Goal: Task Accomplishment & Management: Manage account settings

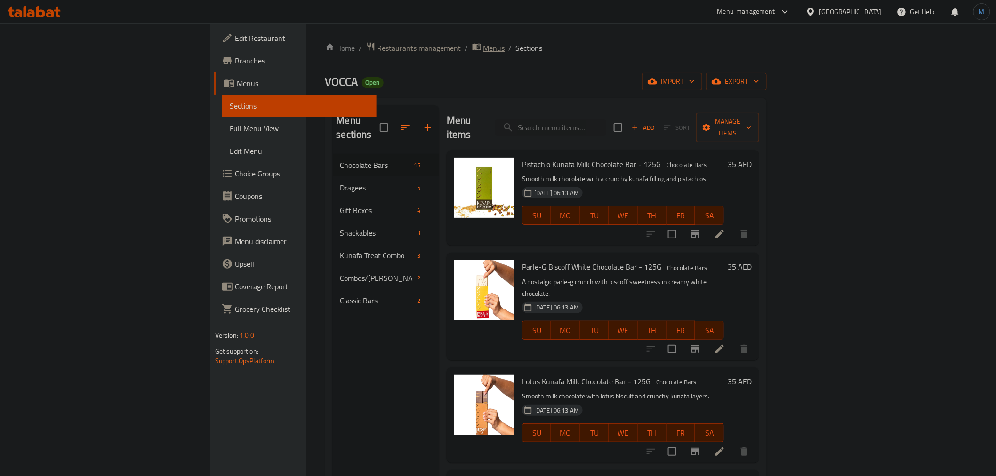
click at [484, 46] on span "Menus" at bounding box center [495, 47] width 22 height 11
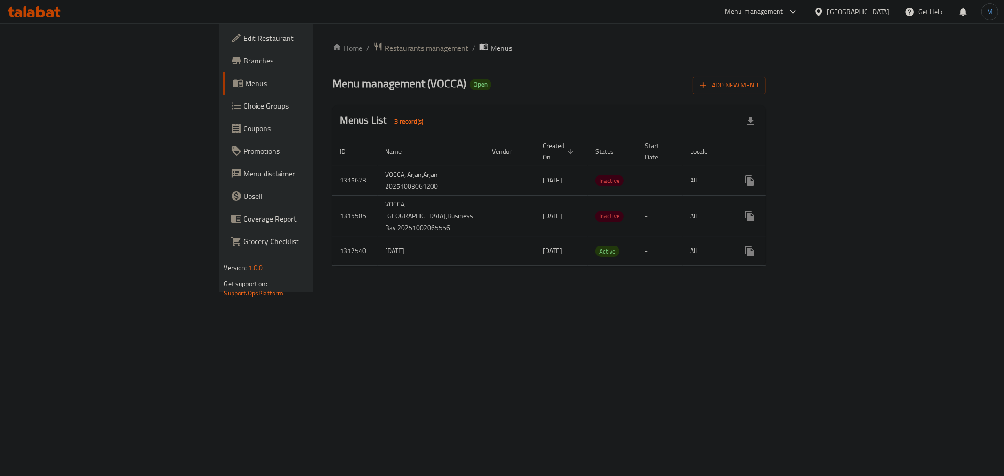
click at [557, 292] on div "Home / Restaurants management / Menus Menu management ( VOCCA ) Open Add New Me…" at bounding box center [550, 157] width 472 height 269
click at [784, 177] on button "enhanced table" at bounding box center [772, 180] width 23 height 23
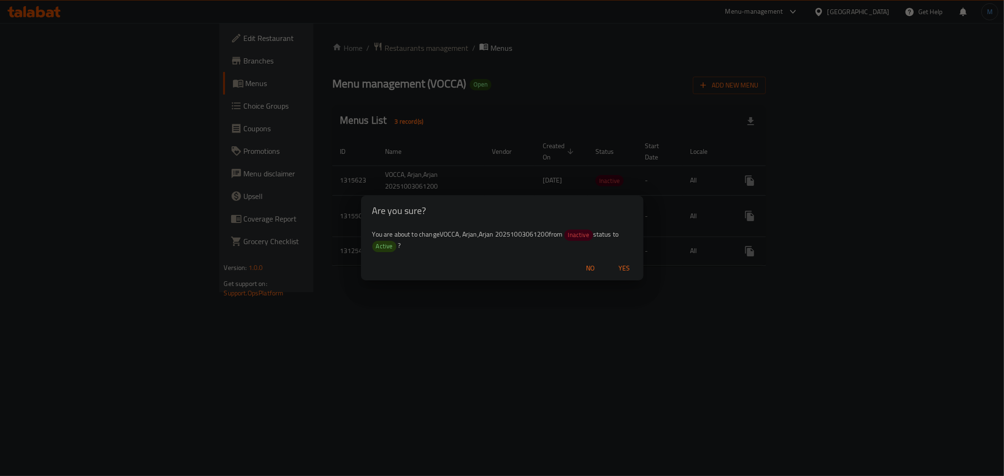
click at [635, 269] on span "Yes" at bounding box center [624, 269] width 23 height 12
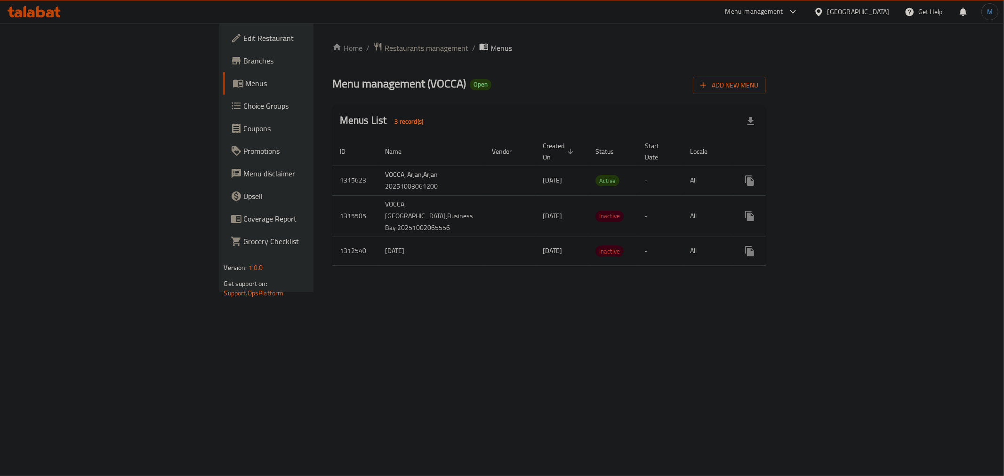
click at [869, 19] on div "[GEOGRAPHIC_DATA]" at bounding box center [852, 11] width 91 height 23
click at [869, 11] on div "[GEOGRAPHIC_DATA]" at bounding box center [859, 12] width 62 height 10
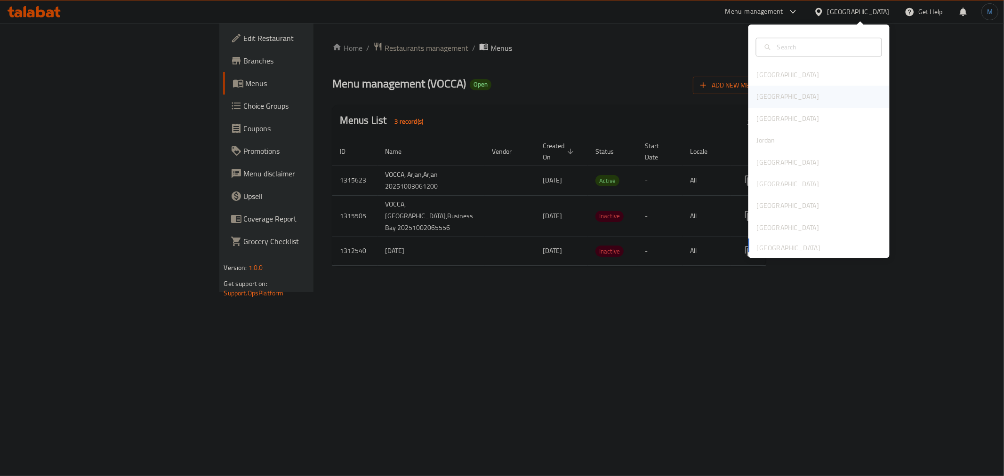
click at [788, 98] on div "Egypt" at bounding box center [819, 97] width 141 height 22
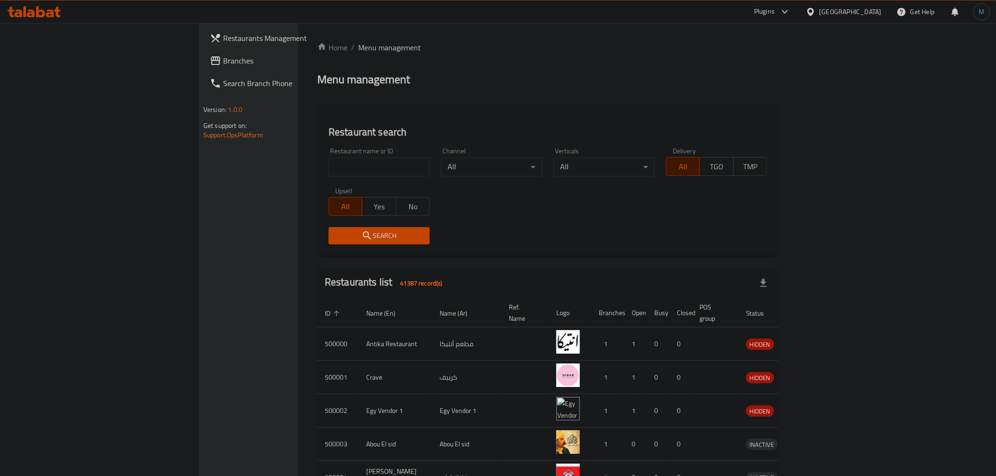
click at [323, 184] on div "Upsell All Yes No" at bounding box center [379, 202] width 113 height 40
click at [323, 177] on div "Restaurant name or ID Restaurant name or ID" at bounding box center [379, 162] width 113 height 40
click at [329, 173] on input "search" at bounding box center [379, 167] width 101 height 19
click at [329, 162] on input "search" at bounding box center [379, 167] width 101 height 19
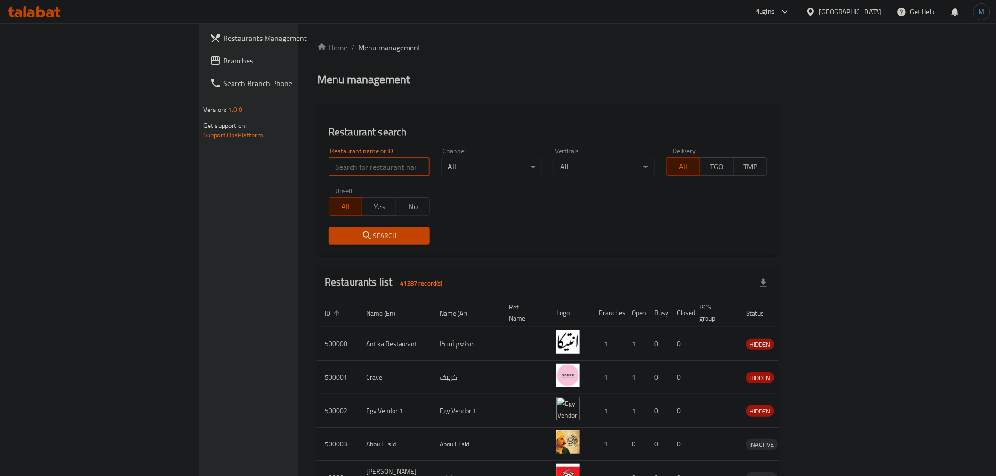
paste input "687688"
type input "687688"
click at [329, 243] on button "Search" at bounding box center [379, 235] width 101 height 17
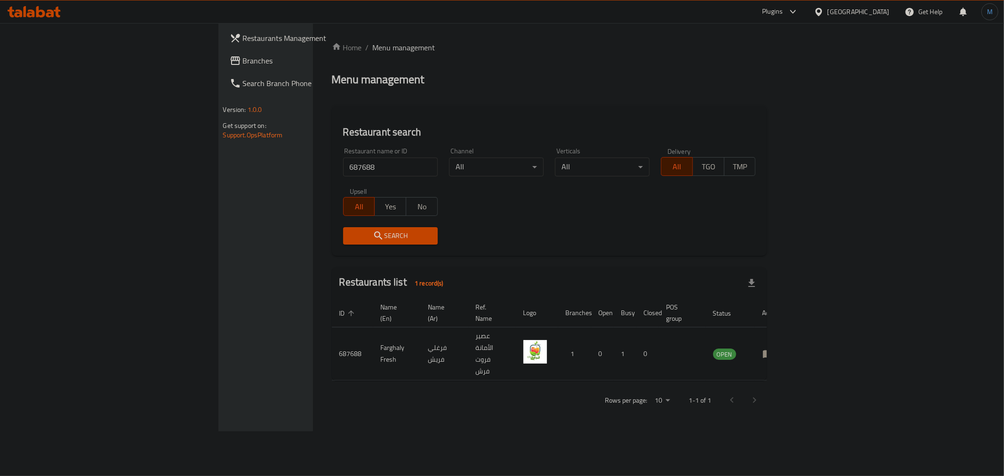
click at [799, 11] on icon at bounding box center [793, 11] width 11 height 11
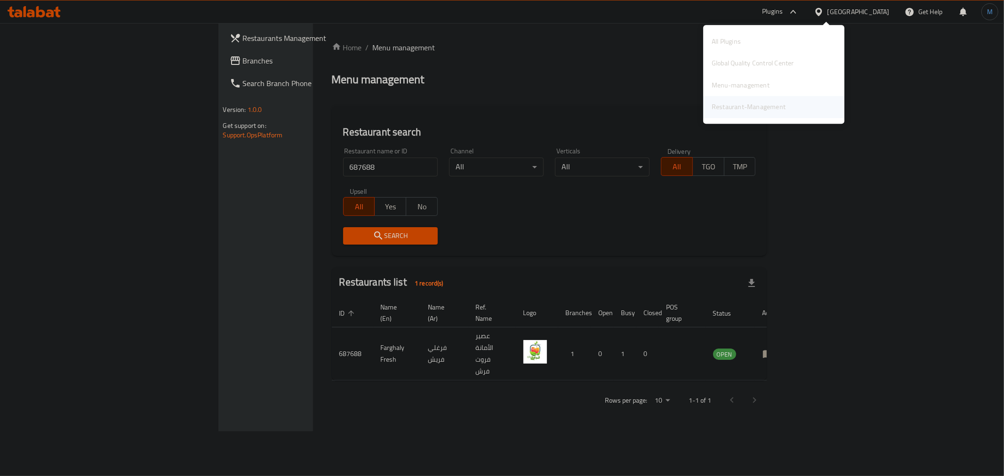
click at [745, 104] on div "Restaurant-Management" at bounding box center [749, 107] width 74 height 10
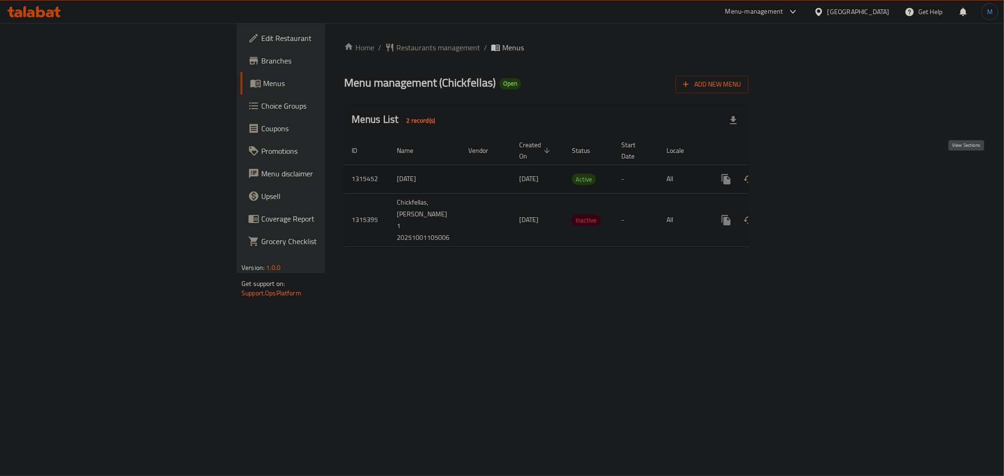
click at [806, 168] on link "enhanced table" at bounding box center [794, 179] width 23 height 23
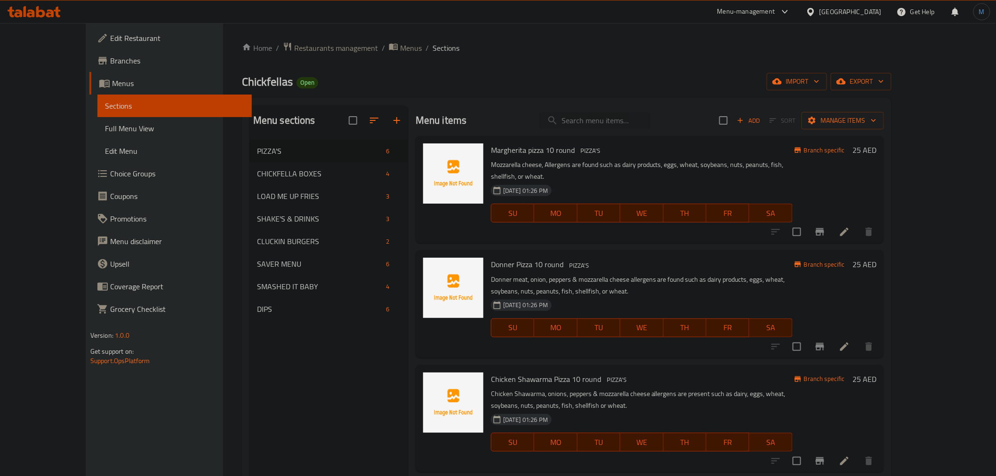
click at [892, 69] on div "Home / Restaurants management / Menus / Sections Chickfellas Open import export…" at bounding box center [567, 316] width 650 height 548
click at [892, 73] on button "export" at bounding box center [861, 81] width 61 height 17
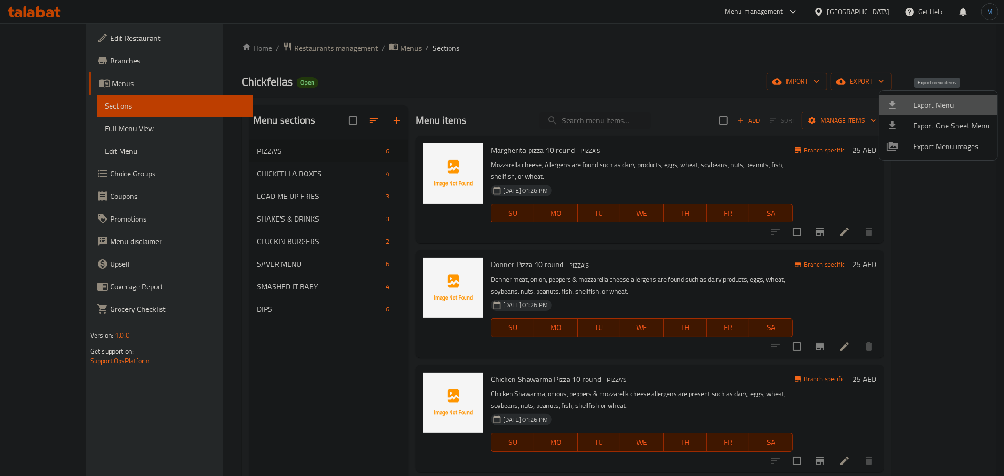
click at [948, 99] on span "Export Menu" at bounding box center [951, 104] width 77 height 11
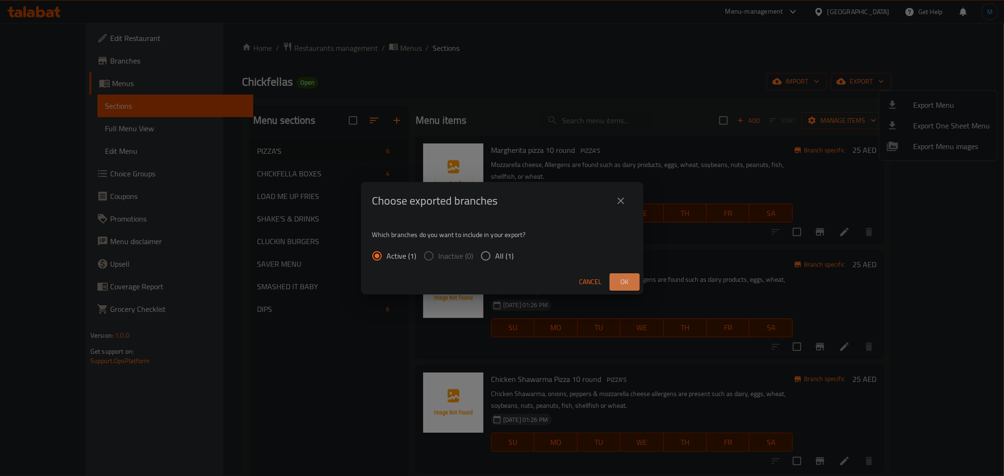
click at [633, 285] on button "Ok" at bounding box center [625, 282] width 30 height 17
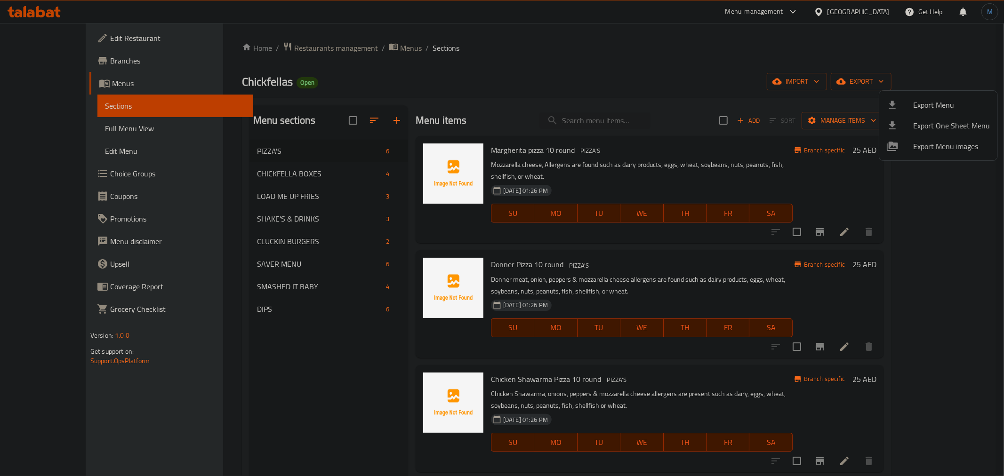
click at [288, 173] on div at bounding box center [502, 238] width 1004 height 476
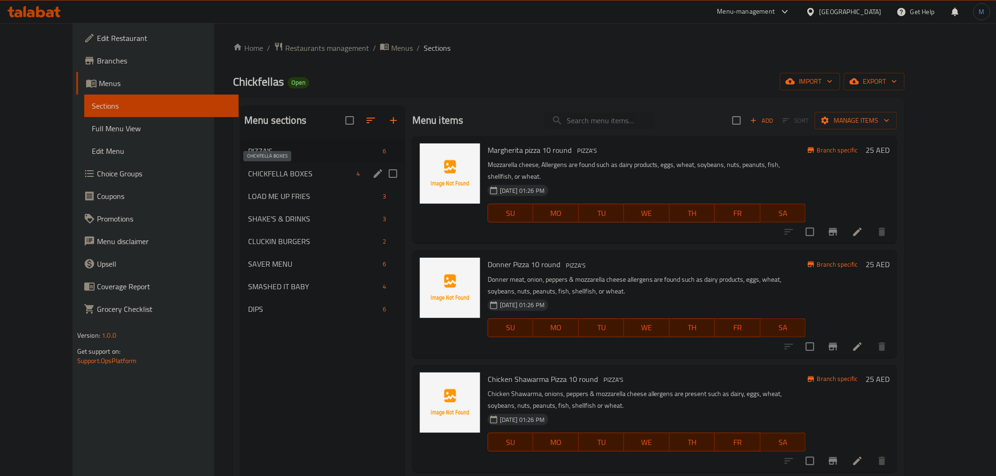
click at [287, 179] on span "CHICKFELLA BOXES" at bounding box center [300, 173] width 105 height 11
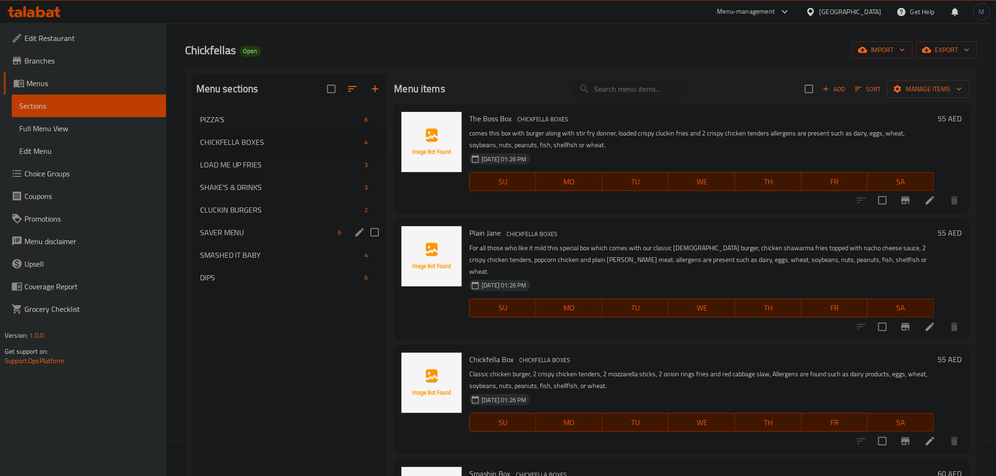
scroll to position [27, 0]
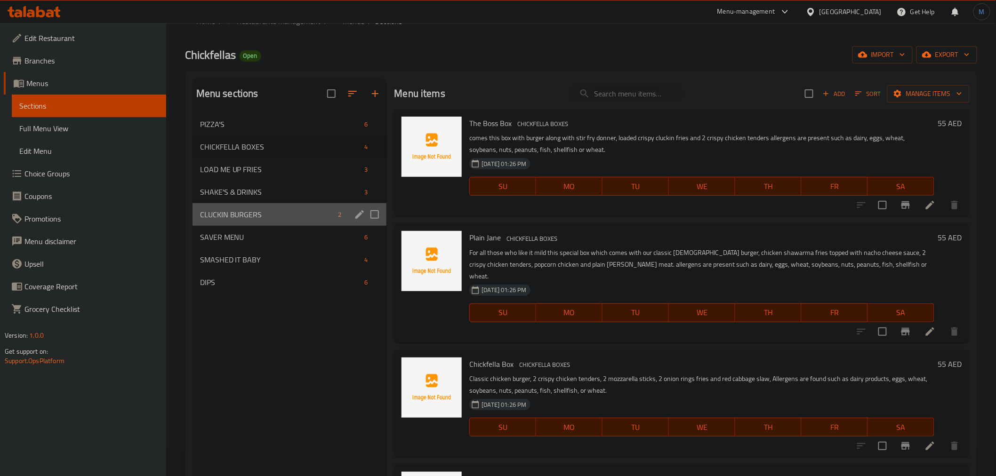
click at [313, 220] on div "CLUCKIN BURGERS 2" at bounding box center [290, 214] width 194 height 23
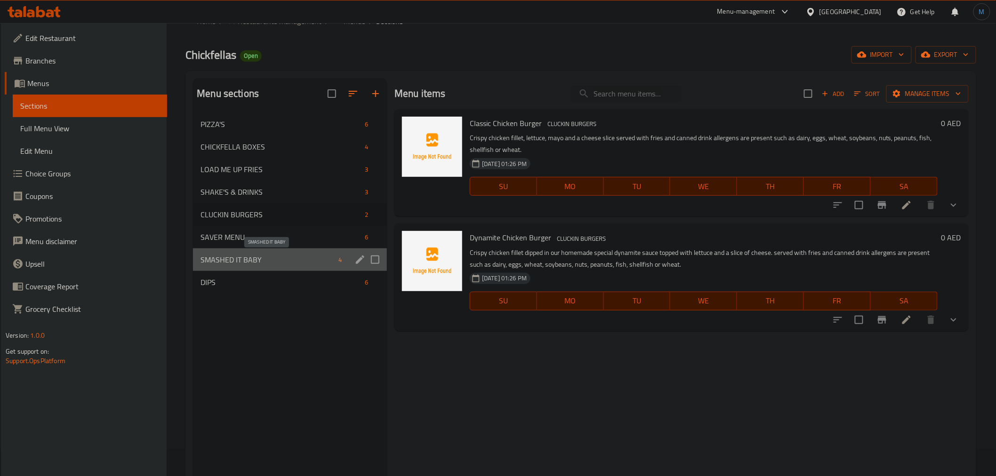
click at [303, 258] on span "SMASHED IT BABY" at bounding box center [268, 259] width 134 height 11
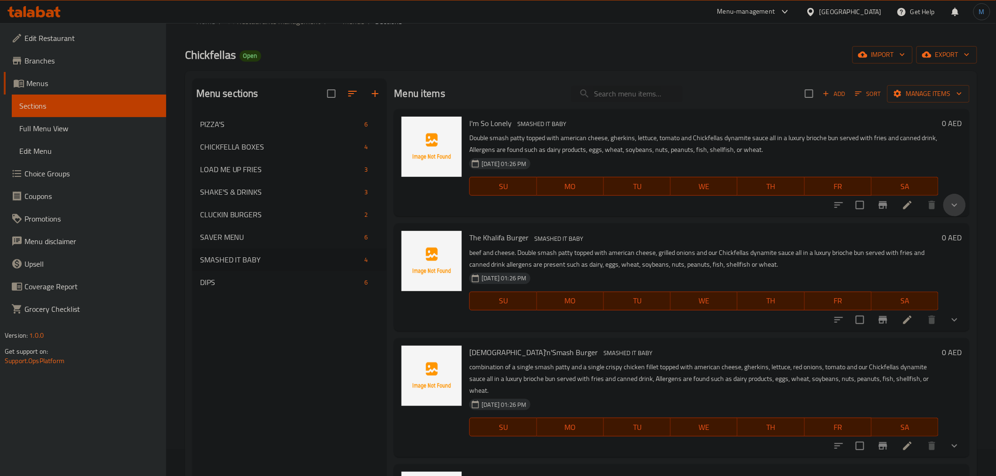
click at [949, 214] on button "show more" at bounding box center [955, 205] width 23 height 23
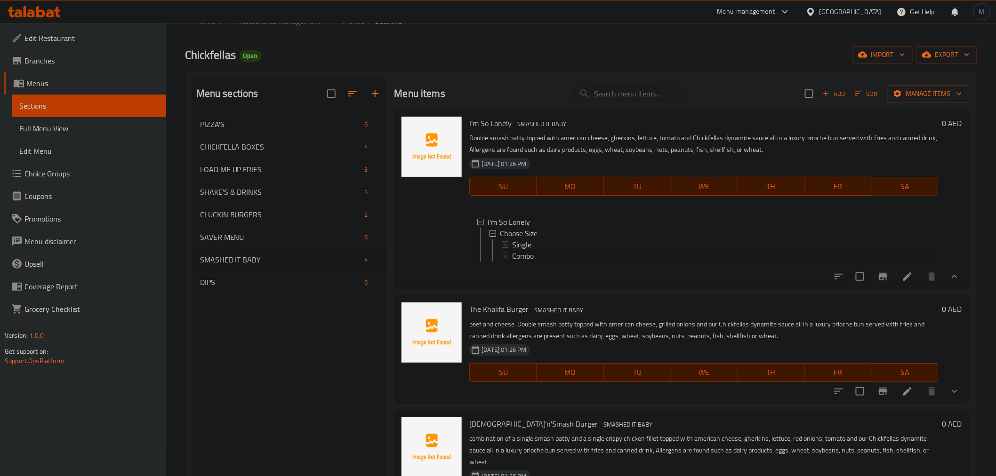
click at [551, 259] on div "Combo" at bounding box center [721, 255] width 419 height 11
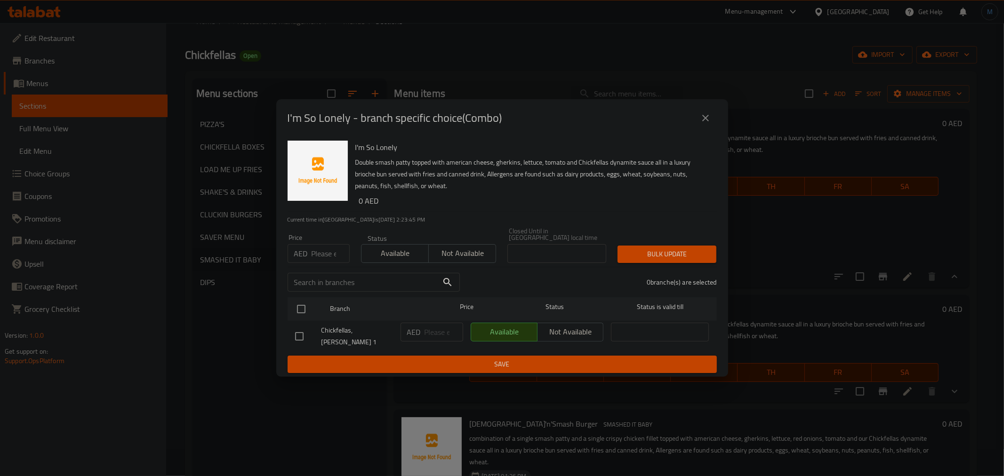
click at [708, 124] on icon "close" at bounding box center [705, 118] width 11 height 11
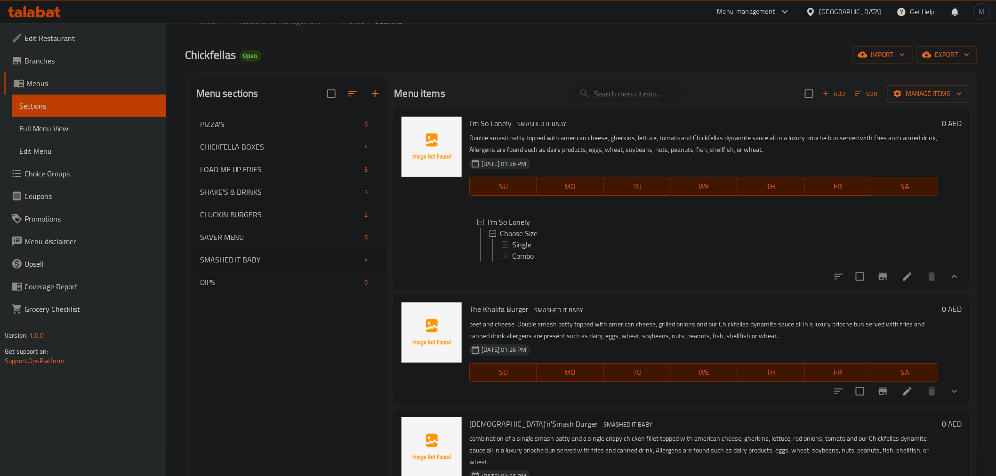
scroll to position [1, 0]
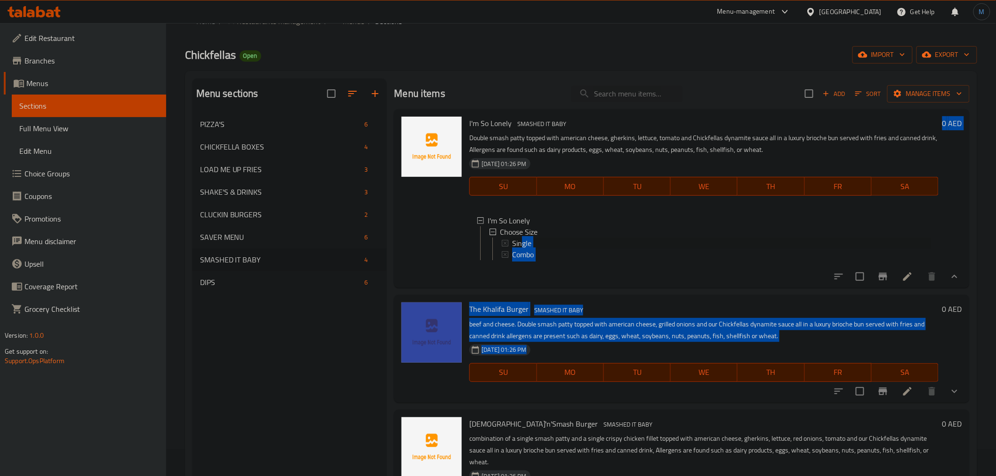
drag, startPoint x: 523, startPoint y: 241, endPoint x: 950, endPoint y: 316, distance: 433.2
click at [949, 128] on div "I'm So Lonely SMASHED IT BABY Double smash [PERSON_NAME] topped with american c…" at bounding box center [681, 118] width 575 height 19
click at [902, 299] on div "Menu items Add Sort Manage items I'm So Lonely SMASHED IT BABY Double smash [PE…" at bounding box center [678, 317] width 583 height 476
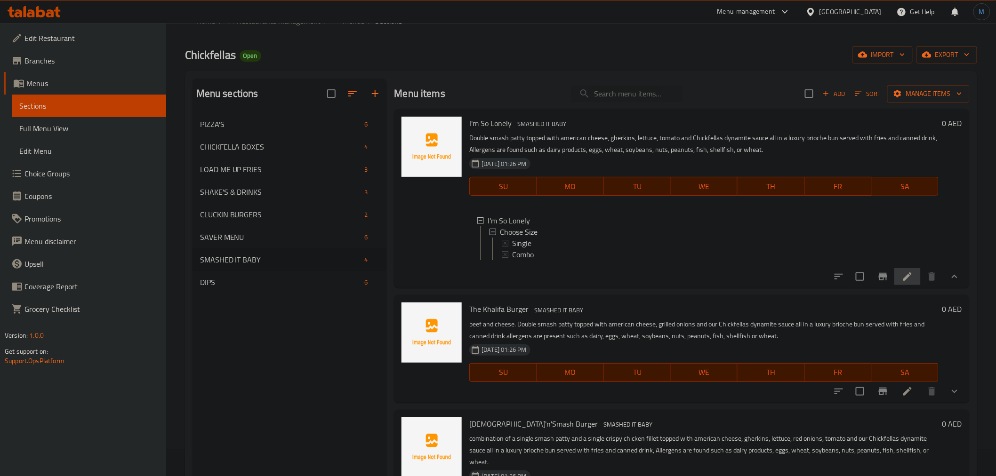
click at [895, 285] on li at bounding box center [908, 276] width 26 height 17
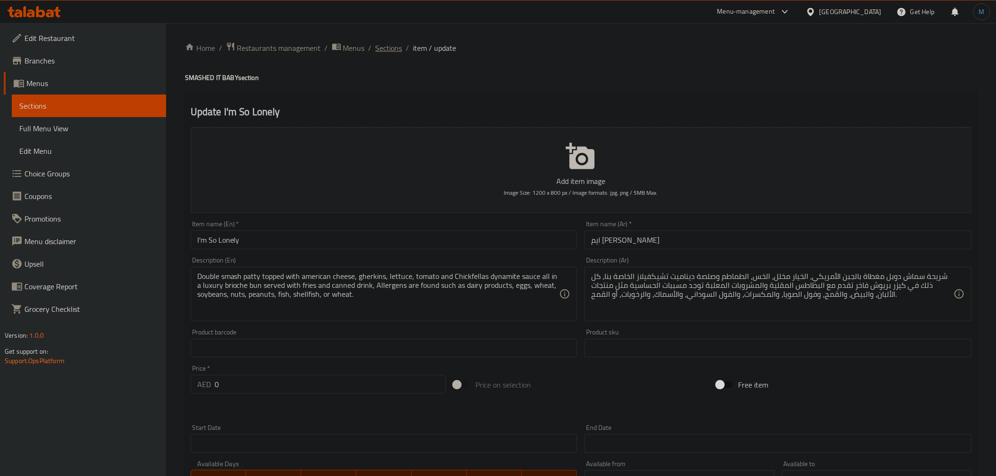
click at [388, 53] on span "Sections" at bounding box center [389, 47] width 27 height 11
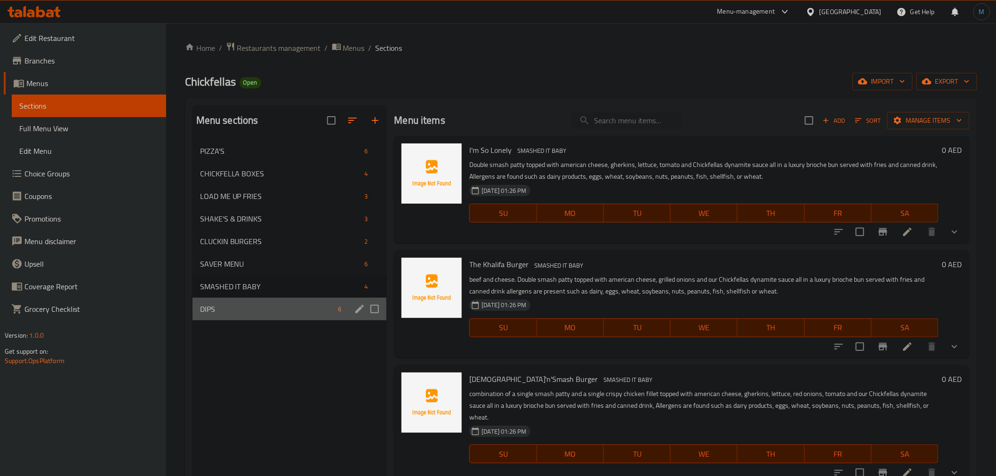
click at [234, 303] on div "DIPS 6" at bounding box center [290, 309] width 194 height 23
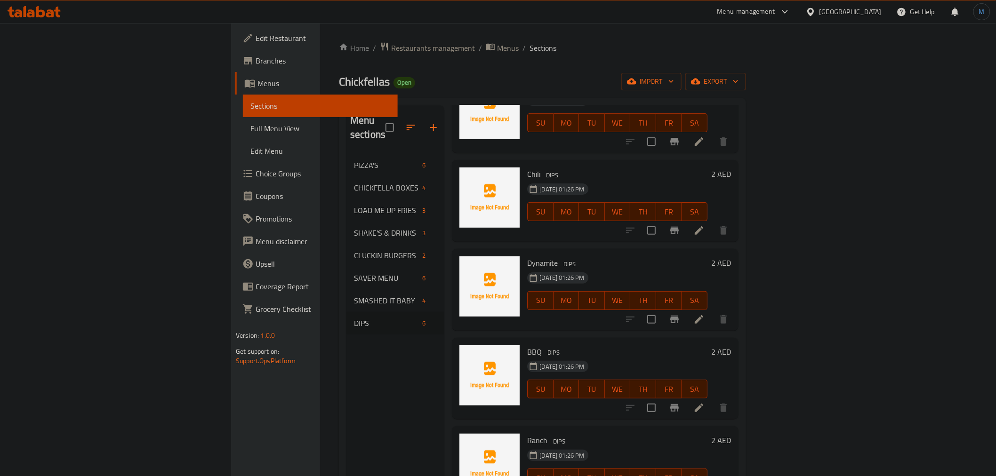
scroll to position [79, 0]
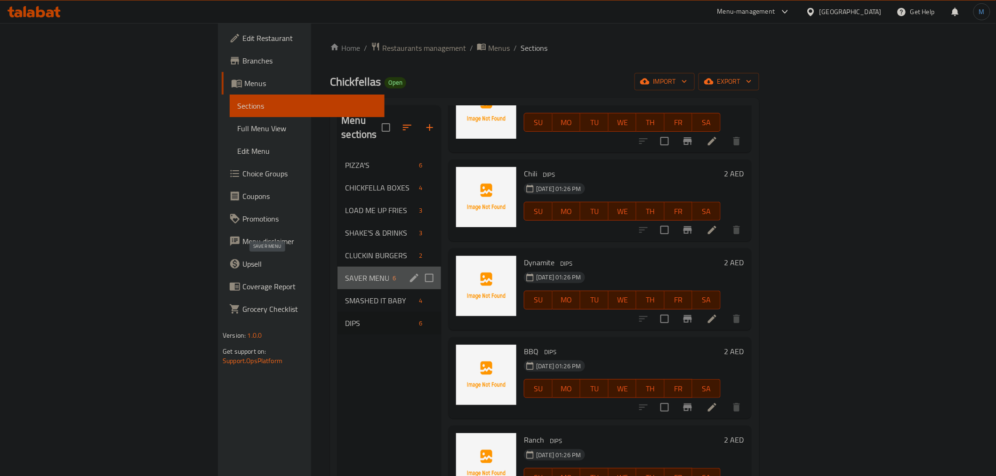
click at [345, 273] on span "SAVER MENU" at bounding box center [367, 278] width 44 height 11
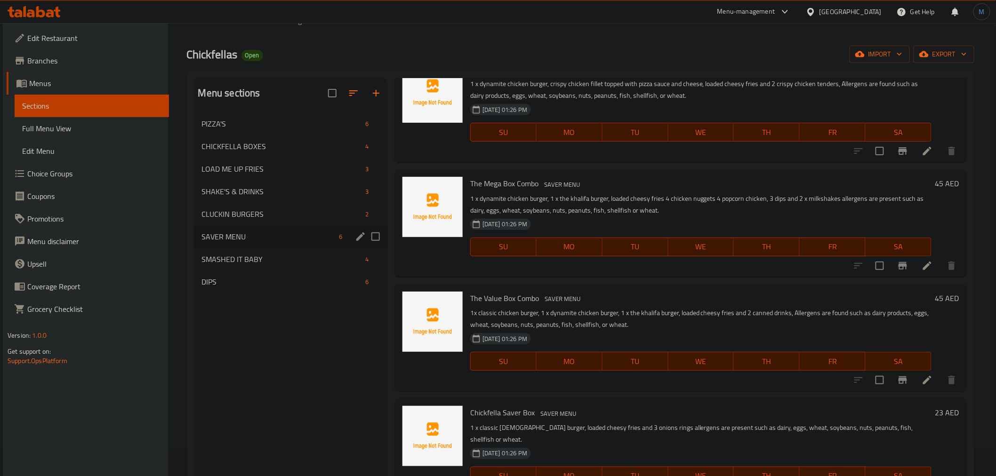
scroll to position [27, 0]
click at [269, 214] on span "CLUCKIN BURGERS" at bounding box center [268, 214] width 133 height 11
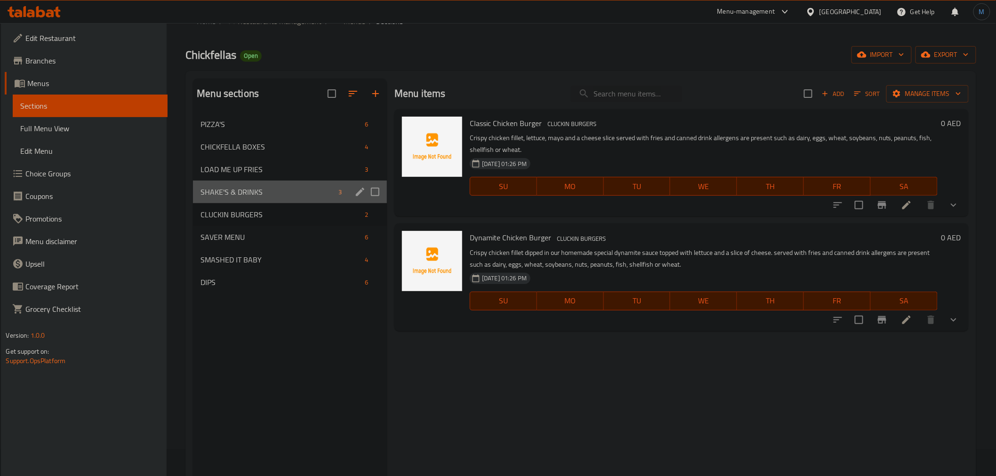
click at [263, 199] on div "SHAKE'S & DRINKS 3" at bounding box center [290, 192] width 194 height 23
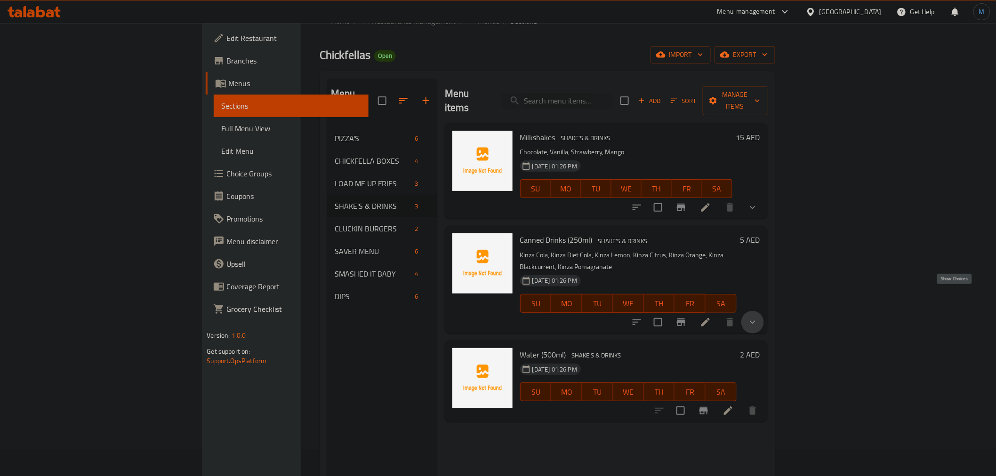
click at [758, 317] on icon "show more" at bounding box center [752, 322] width 11 height 11
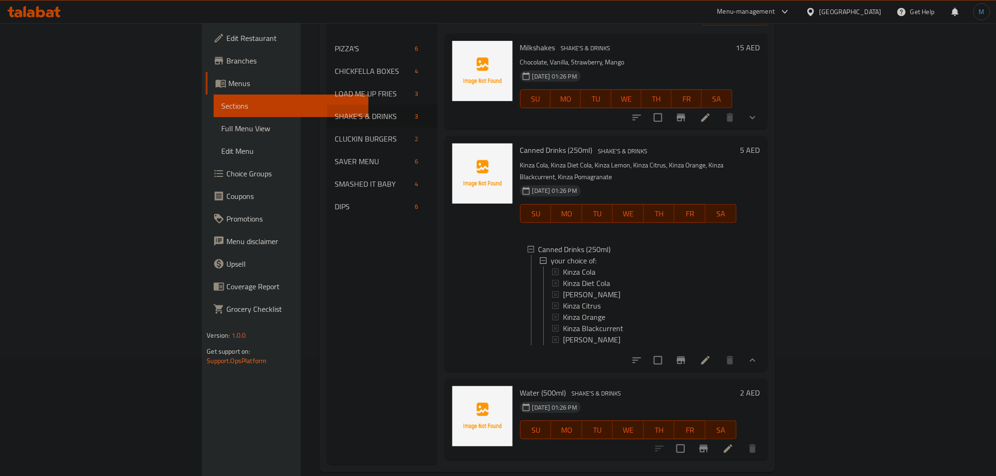
scroll to position [132, 0]
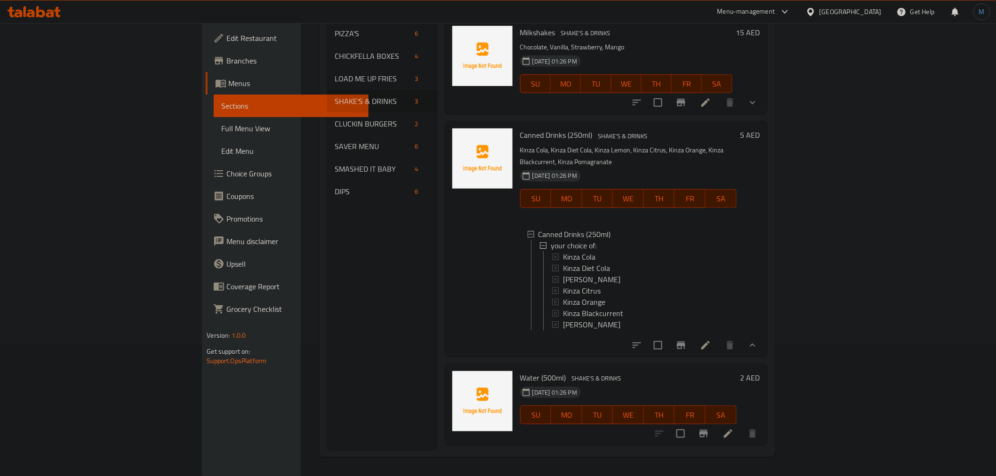
click at [758, 455] on div "Menu sections PIZZA'S 6 CHICKFELLA BOXES 4 LOAD ME UP FRIES 3 SHAKE'S & DRINKS …" at bounding box center [548, 212] width 456 height 492
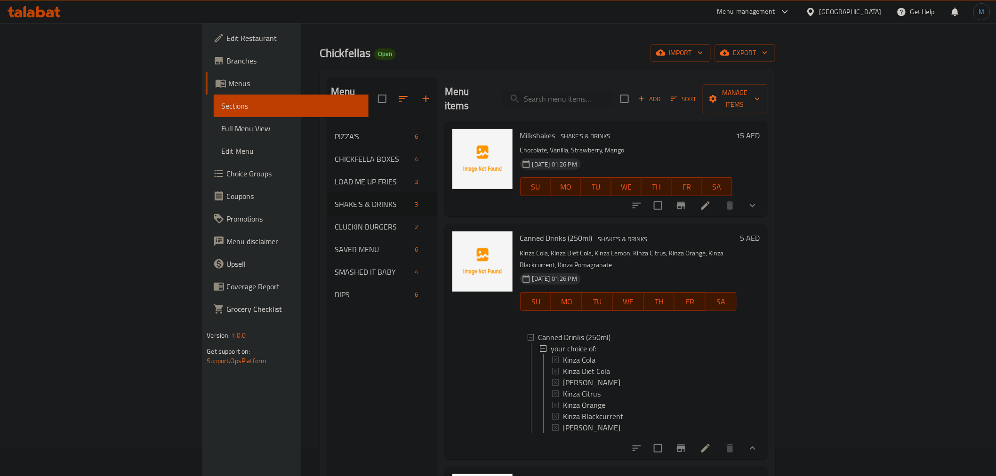
scroll to position [27, 0]
click at [226, 174] on span "Choice Groups" at bounding box center [293, 173] width 134 height 11
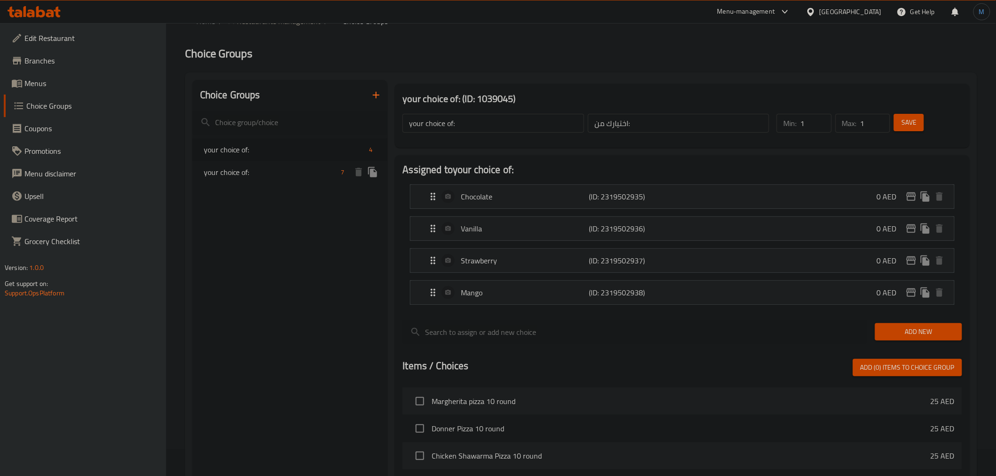
click at [280, 159] on div "your choice of: 4" at bounding box center [290, 149] width 195 height 23
click at [285, 169] on span "your choice of:" at bounding box center [271, 172] width 134 height 11
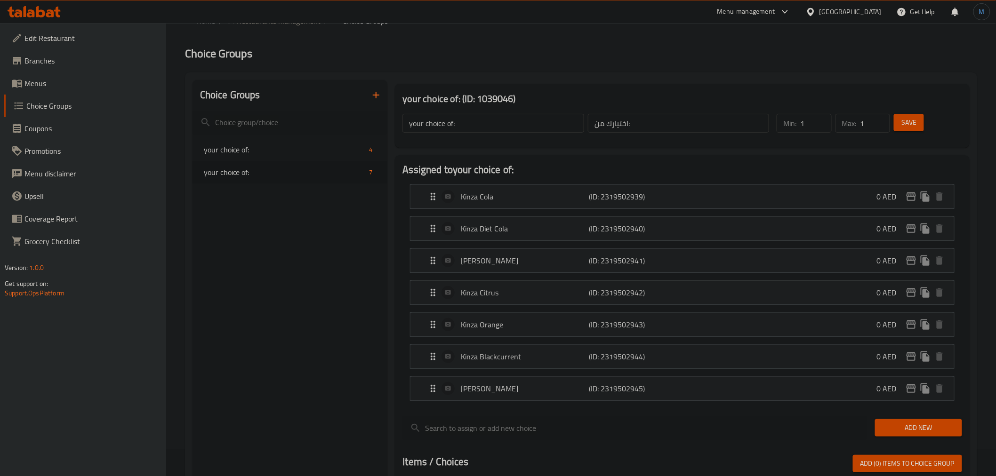
click at [85, 90] on link "Menus" at bounding box center [85, 83] width 162 height 23
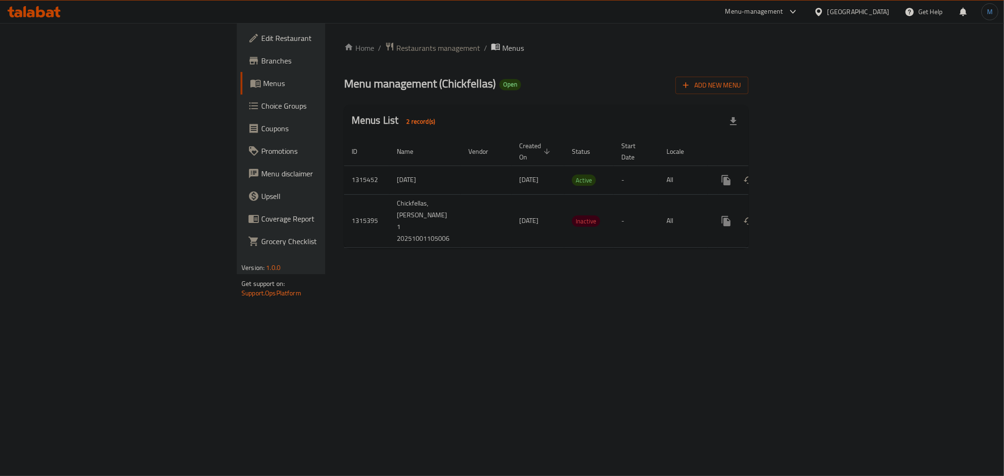
click at [806, 171] on link "enhanced table" at bounding box center [794, 180] width 23 height 23
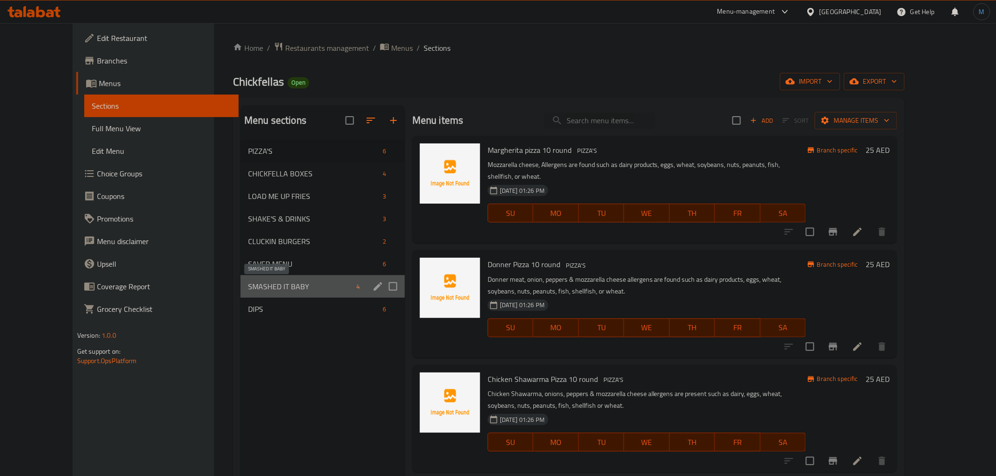
click at [248, 281] on span "SMASHED IT BABY" at bounding box center [300, 286] width 105 height 11
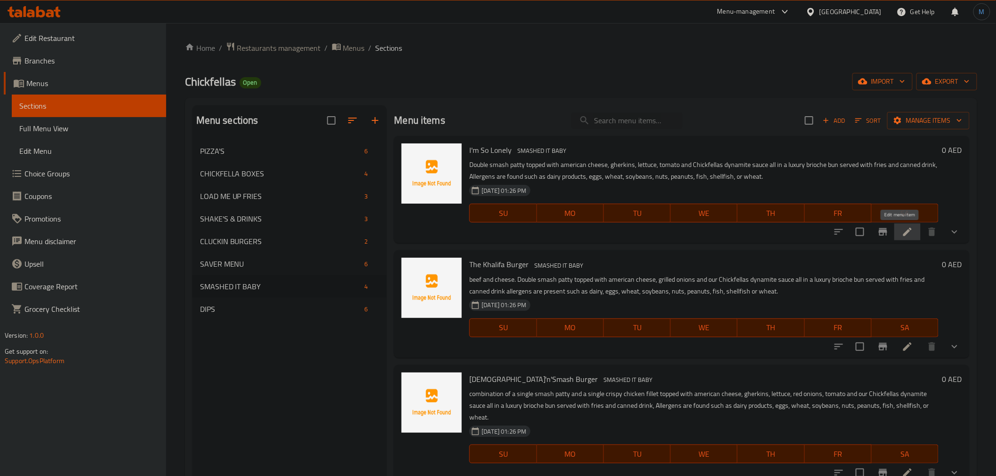
click at [902, 234] on icon at bounding box center [907, 231] width 11 height 11
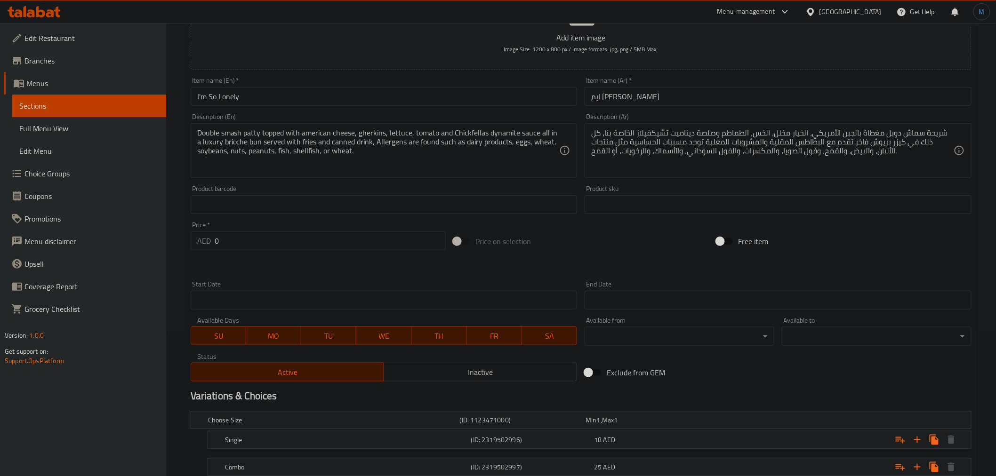
scroll to position [210, 0]
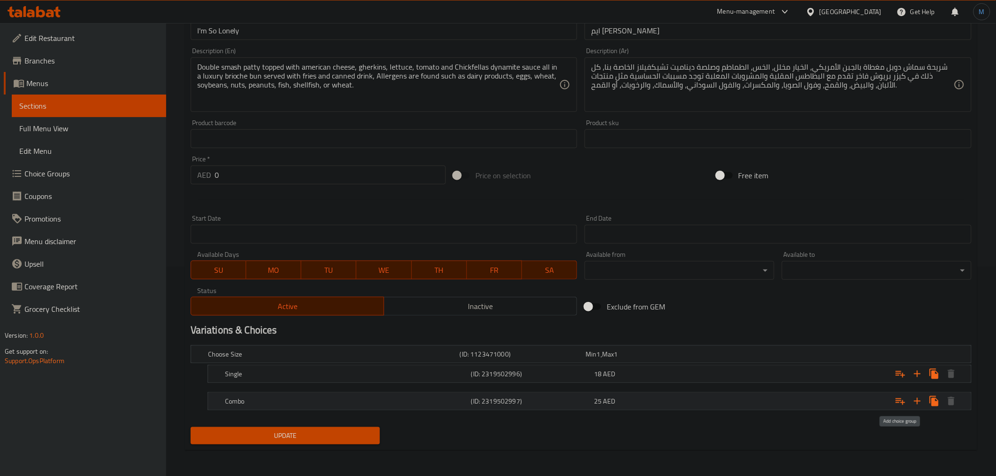
click at [899, 397] on icon "Expand" at bounding box center [900, 401] width 11 height 11
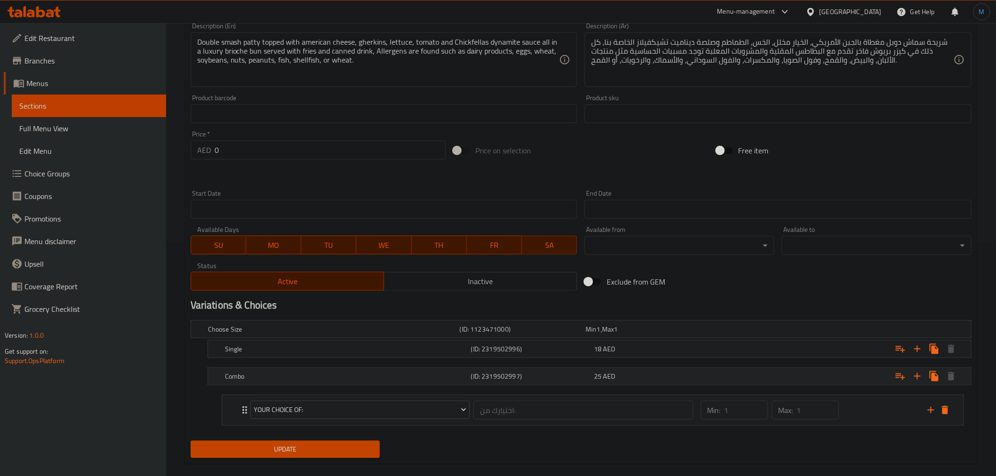
scroll to position [248, 0]
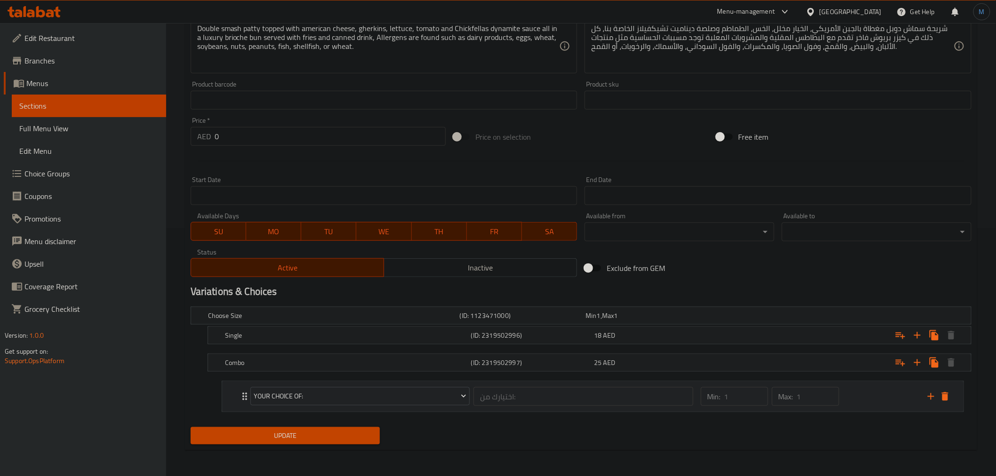
drag, startPoint x: 901, startPoint y: 363, endPoint x: 902, endPoint y: 393, distance: 30.6
click at [902, 393] on div "Choose Size (ID: 1123471000) Min 1 , Max 1 Name (En) Choose Size Name (En) Name…" at bounding box center [581, 363] width 789 height 121
click at [943, 401] on icon "delete" at bounding box center [945, 396] width 11 height 11
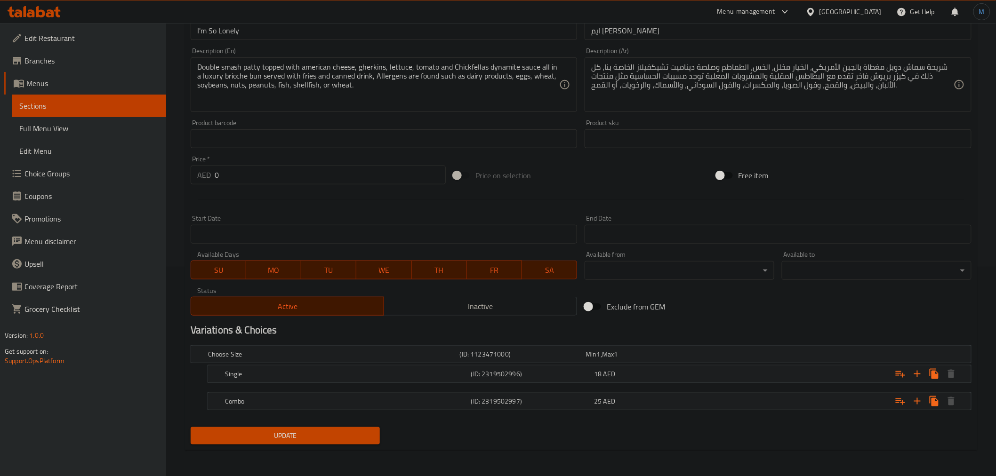
click at [60, 180] on link "Choice Groups" at bounding box center [85, 173] width 162 height 23
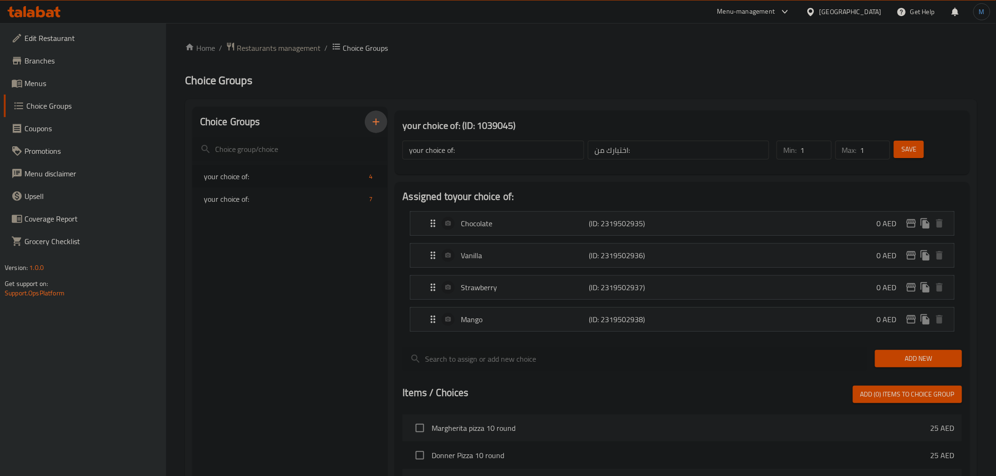
click at [374, 125] on icon "button" at bounding box center [376, 121] width 11 height 11
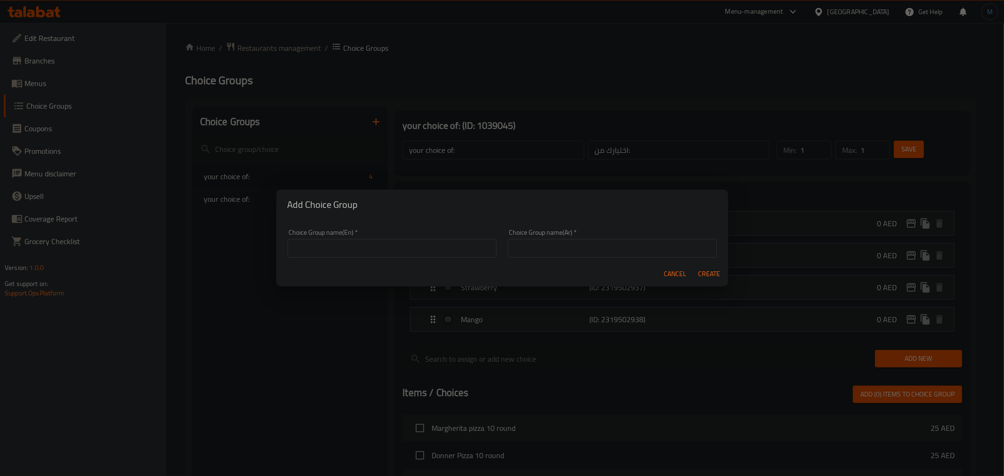
drag, startPoint x: 338, startPoint y: 234, endPoint x: 345, endPoint y: 240, distance: 8.7
click at [344, 239] on div "Choice Group name(En)   * Choice Group name(En) *" at bounding box center [392, 243] width 209 height 29
click at [338, 239] on div at bounding box center [338, 239] width 0 height 0
type input "Your Choice Of Fries"
type input "ختيارك من الفرايز"
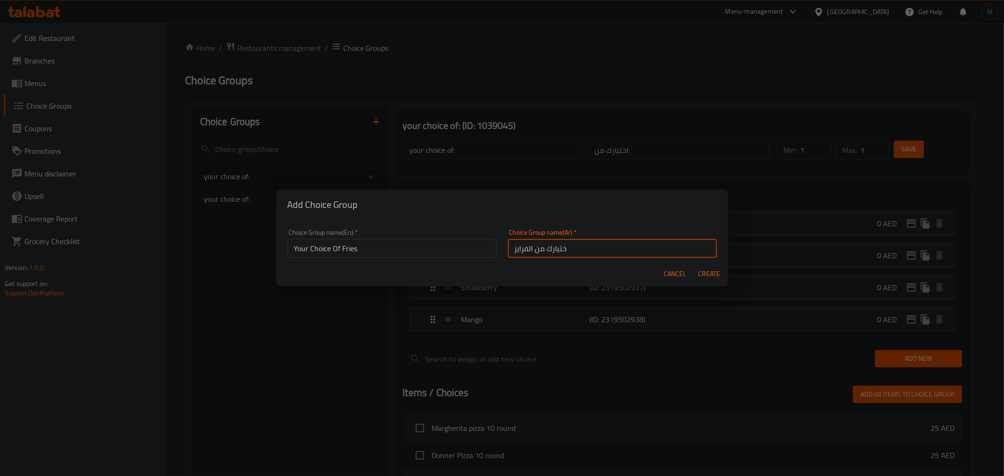
click at [694, 266] on button "Create" at bounding box center [709, 274] width 30 height 17
type input "Your Choice Of Fries"
type input "ختيارك من الفرايز"
type input "0"
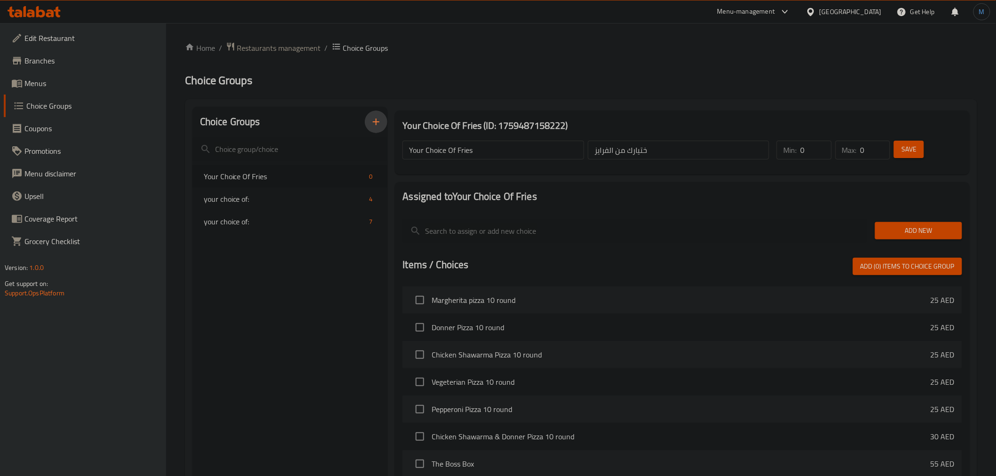
click at [823, 153] on input "0" at bounding box center [815, 150] width 31 height 19
type input "1"
click at [823, 148] on input "1" at bounding box center [815, 150] width 31 height 19
click at [887, 141] on input "0" at bounding box center [876, 150] width 30 height 19
type input "1"
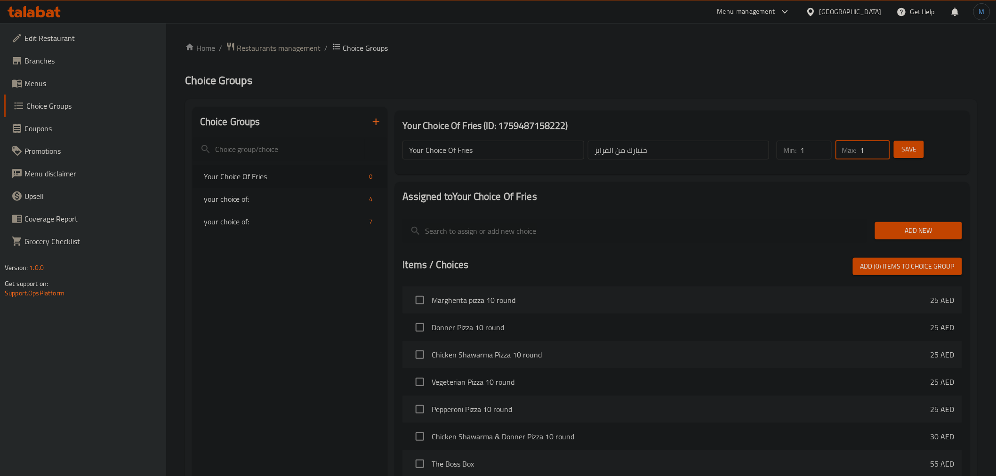
click at [884, 144] on input "1" at bounding box center [876, 150] width 30 height 19
click at [921, 242] on div "Add New" at bounding box center [918, 231] width 95 height 32
click at [920, 230] on span "Add New" at bounding box center [919, 231] width 72 height 12
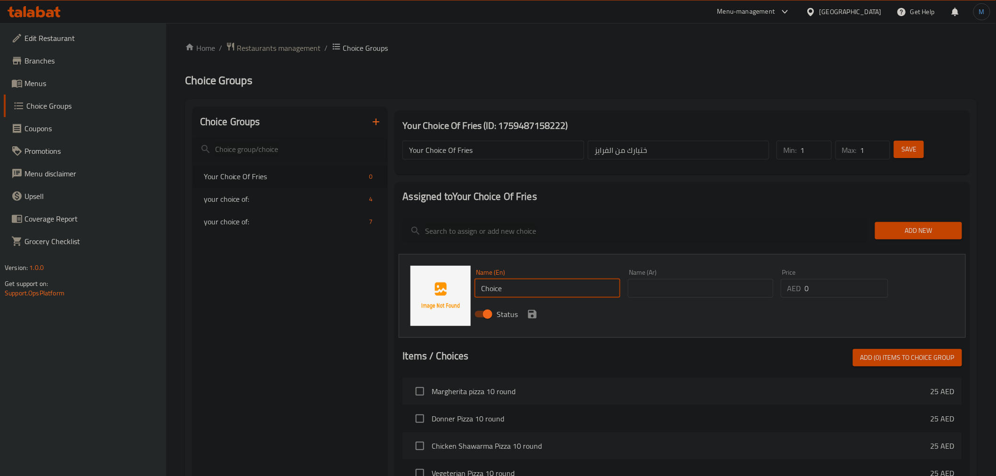
click at [539, 291] on input "Choice" at bounding box center [547, 288] width 145 height 19
paste input "Fries"
paste input "text"
type input "Fries"
click at [533, 281] on input "Fries" at bounding box center [547, 288] width 145 height 19
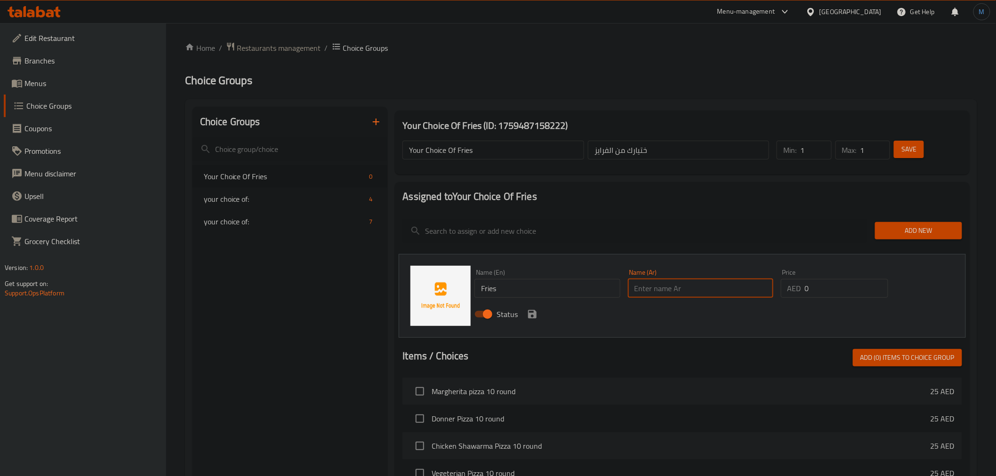
click at [653, 286] on input "text" at bounding box center [700, 288] width 145 height 19
paste input "بطاطس مقلية"
type input "بطاطس مقلية"
click at [605, 143] on input "ختيارك من الفرايز" at bounding box center [678, 150] width 181 height 19
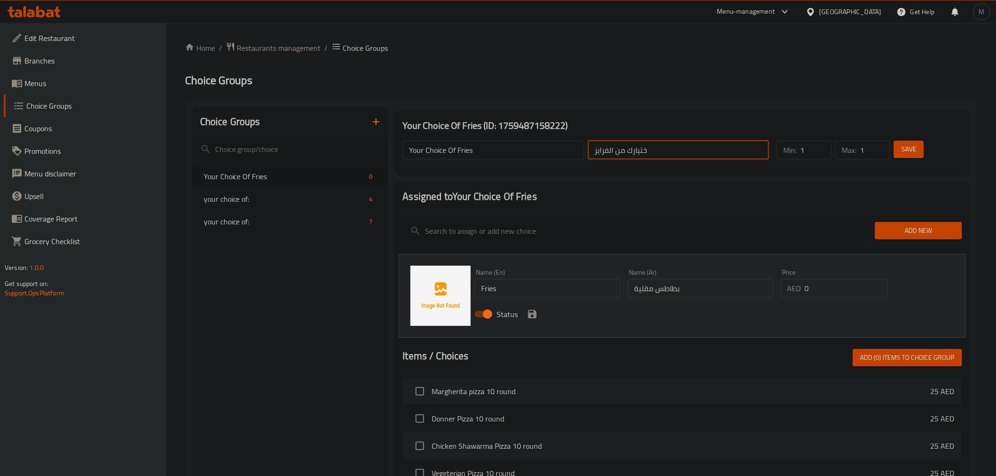
paste input "طاطس [GEOGRAPHIC_DATA]"
type input "ختيارك من البطاطس مقلية"
click at [529, 313] on icon "save" at bounding box center [532, 314] width 11 height 11
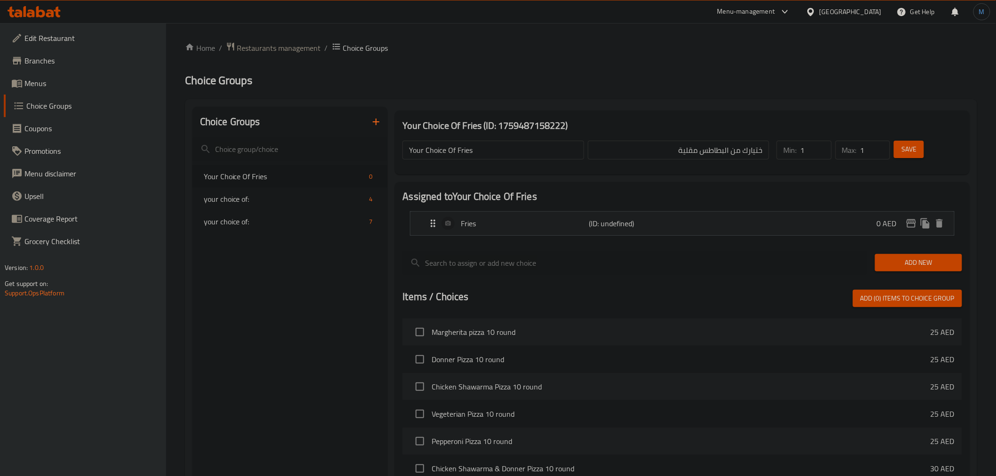
drag, startPoint x: 900, startPoint y: 260, endPoint x: 843, endPoint y: 285, distance: 61.8
click at [900, 260] on span "Add New" at bounding box center [919, 263] width 72 height 12
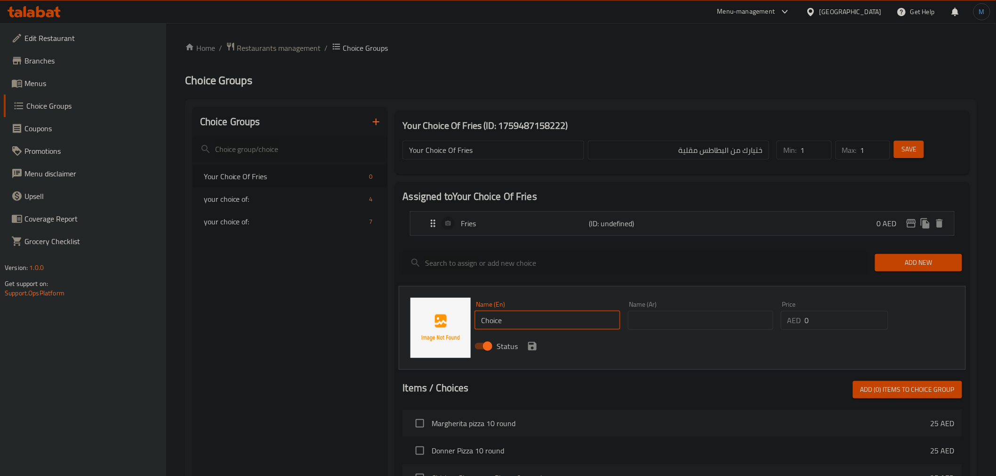
click at [528, 317] on input "Choice" at bounding box center [547, 320] width 145 height 19
paste input "Spicy Fries"
type input "Spicy Fries"
click at [682, 331] on div "Name (Ar) Name (Ar)" at bounding box center [700, 316] width 153 height 36
drag, startPoint x: 684, startPoint y: 330, endPoint x: 690, endPoint y: 321, distance: 10.8
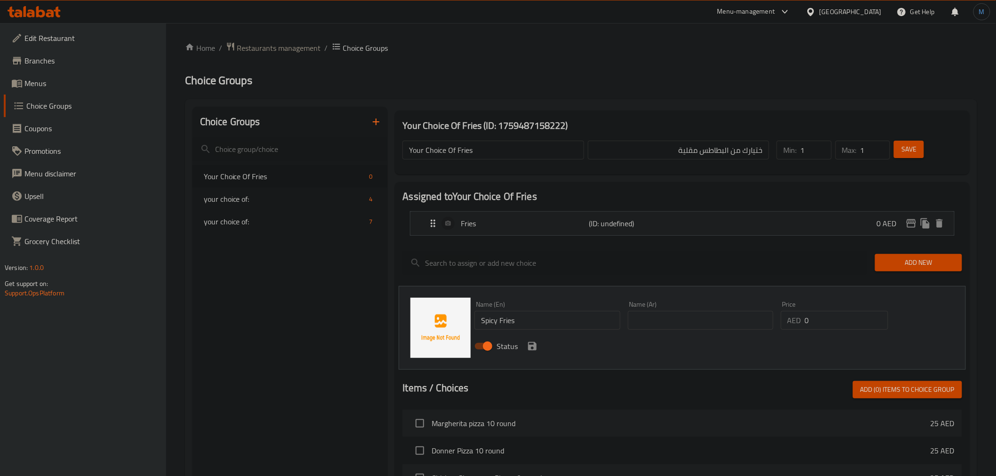
click at [684, 330] on input "text" at bounding box center [700, 320] width 145 height 19
click at [690, 321] on input "text" at bounding box center [700, 320] width 145 height 19
paste input "بطاطس مقلية حارة"
type input "بطاطس مقلية حارة"
type input "1"
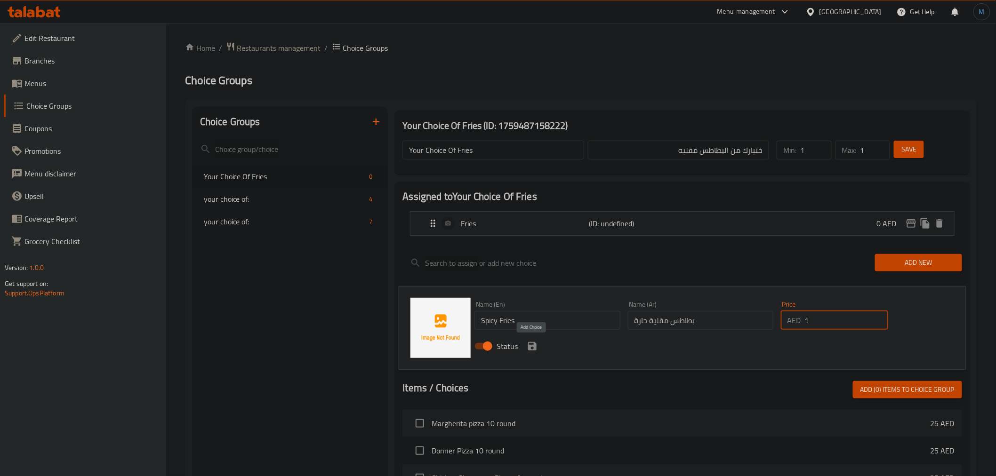
click at [533, 346] on icon "save" at bounding box center [532, 346] width 8 height 8
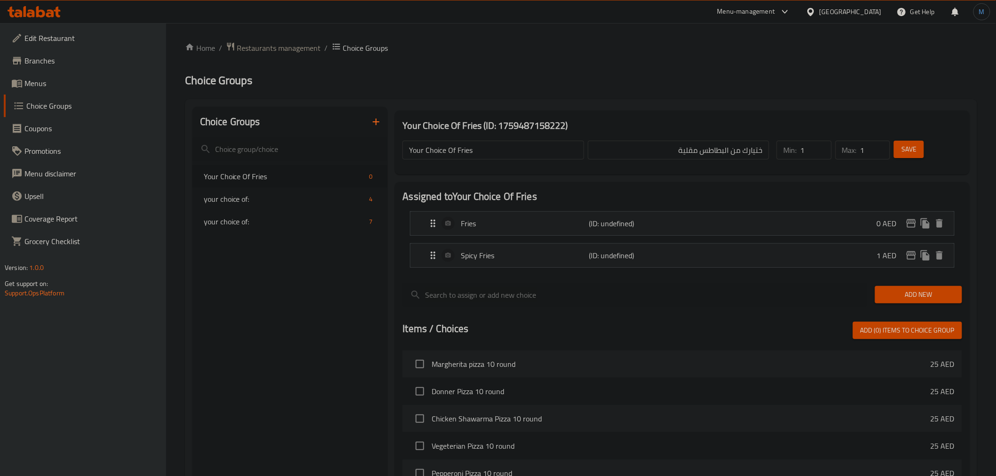
click at [913, 289] on span "Add New" at bounding box center [919, 295] width 72 height 12
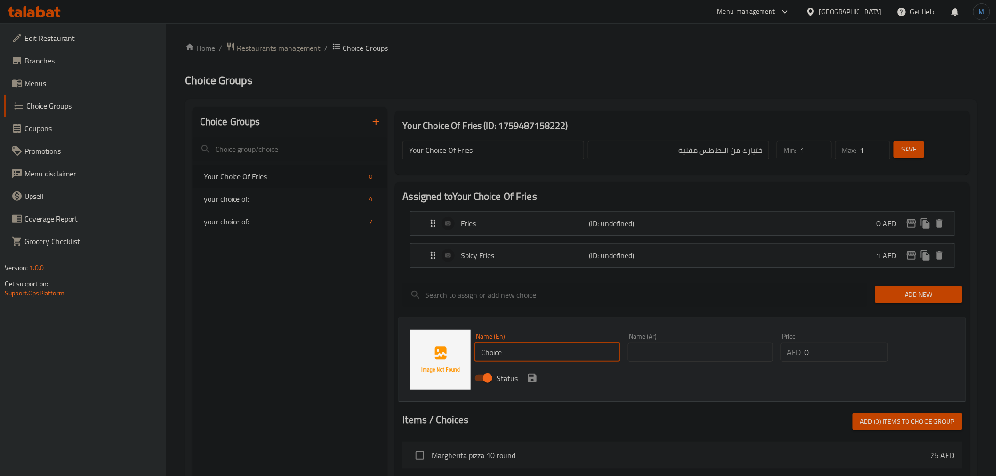
click at [527, 356] on input "Choice" at bounding box center [547, 352] width 145 height 19
paste input "eesy Fries"
type input "Cheesy Fries"
click at [651, 360] on input "text" at bounding box center [700, 352] width 145 height 19
paste input "بطاطس مقلية بالجبن"
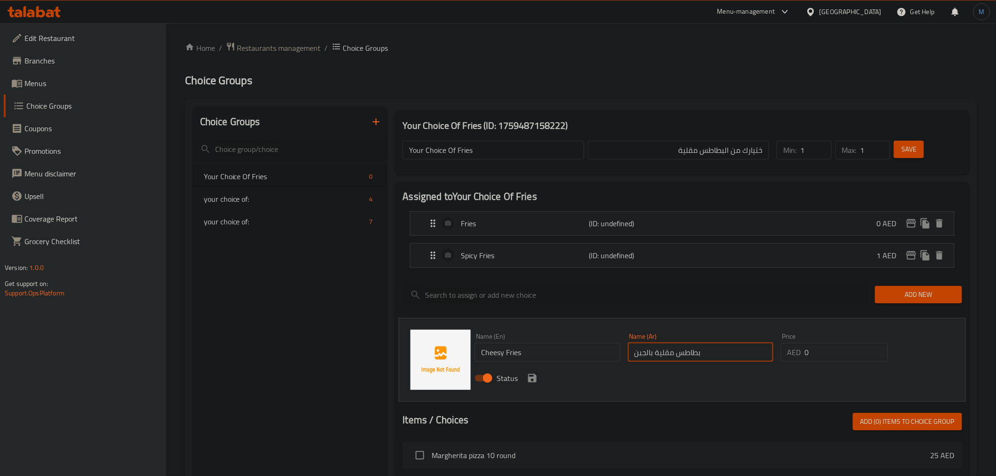
type input "بطاطس مقلية بالجبن"
type input "2"
click at [537, 380] on icon "save" at bounding box center [532, 378] width 11 height 11
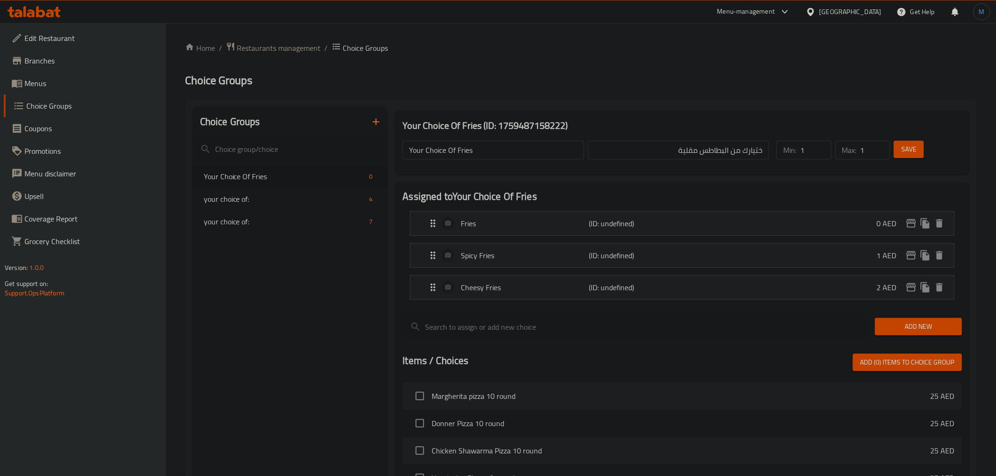
click at [898, 144] on div "Save" at bounding box center [922, 150] width 60 height 23
click at [898, 144] on button "Save" at bounding box center [909, 149] width 30 height 17
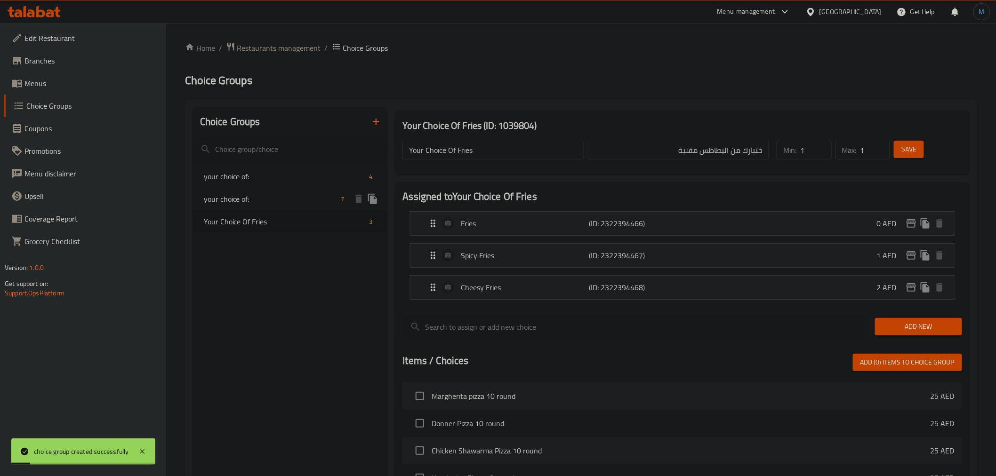
click at [261, 199] on span "your choice of:" at bounding box center [271, 199] width 134 height 11
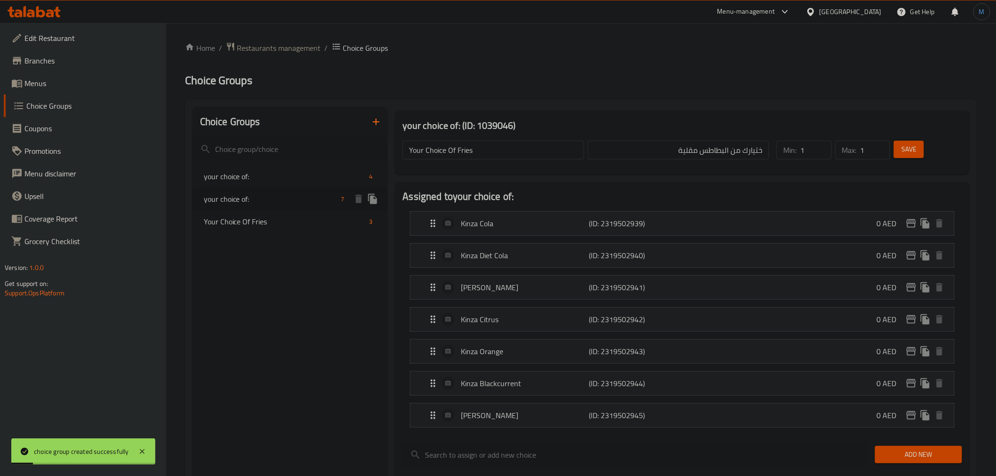
type input "your choice of:"
type input "اختيارك من:"
click at [373, 201] on icon "duplicate" at bounding box center [372, 199] width 9 height 10
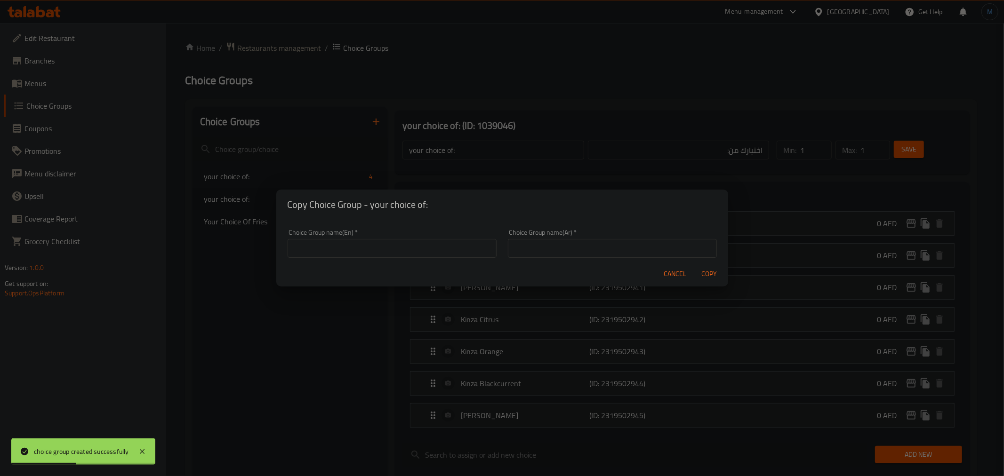
click at [421, 238] on div "Choice Group name(En)   * Choice Group name(En) *" at bounding box center [392, 243] width 209 height 29
click at [424, 243] on input "text" at bounding box center [392, 248] width 209 height 19
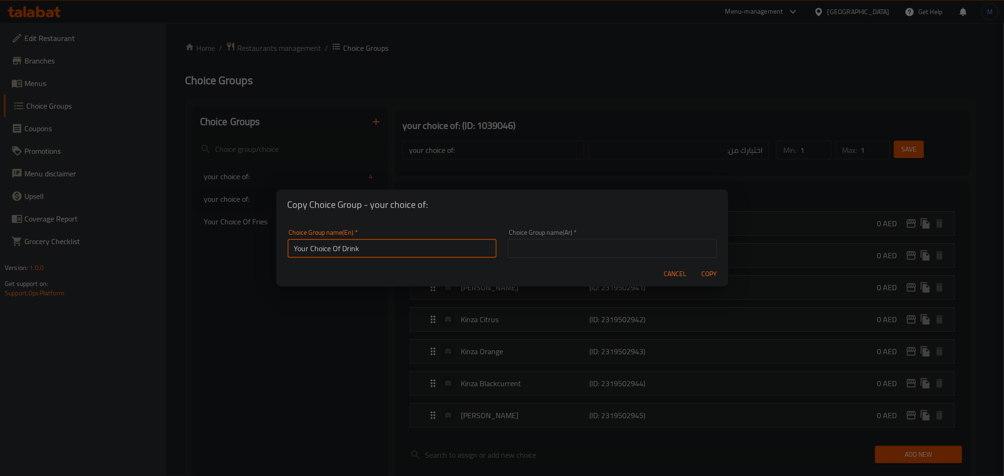
type input "Your Choice Of Drink"
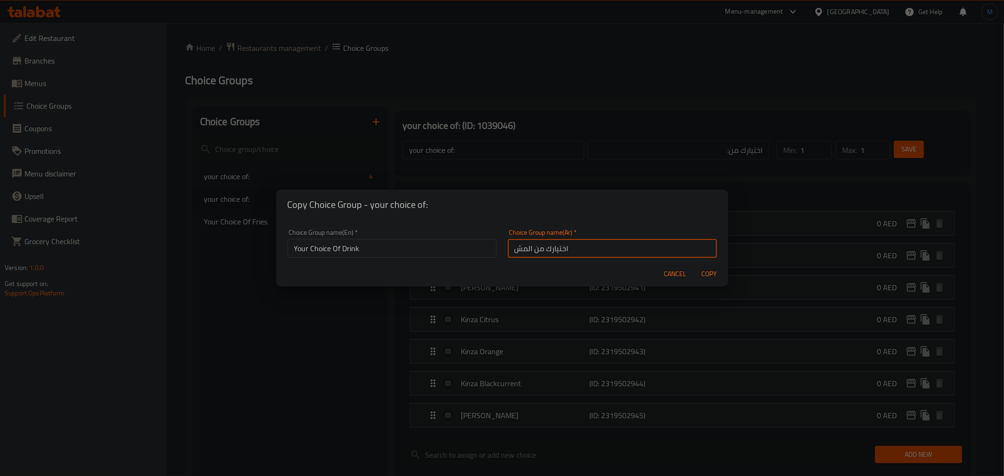
type input "اختيارك من المشروب"
click at [694, 266] on button "Copy" at bounding box center [709, 274] width 30 height 17
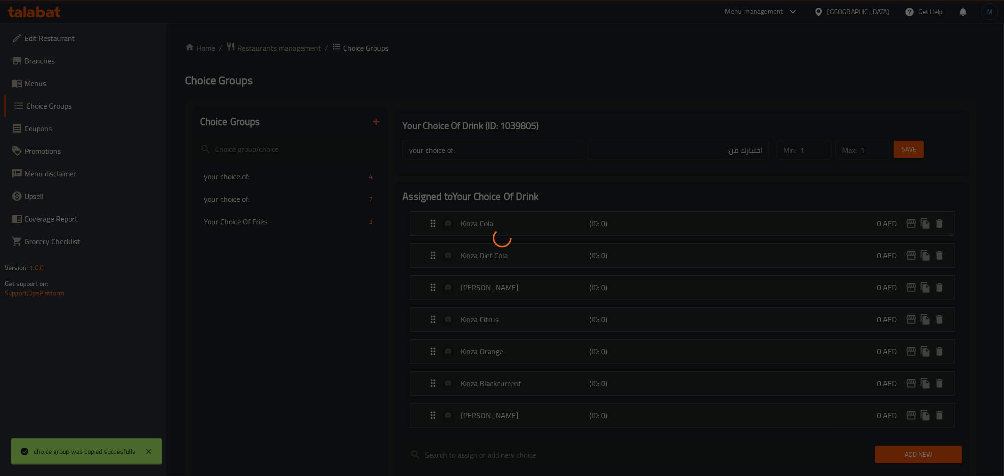
type input "Your Choice Of Drink"
type input "اختيارك من المشروب"
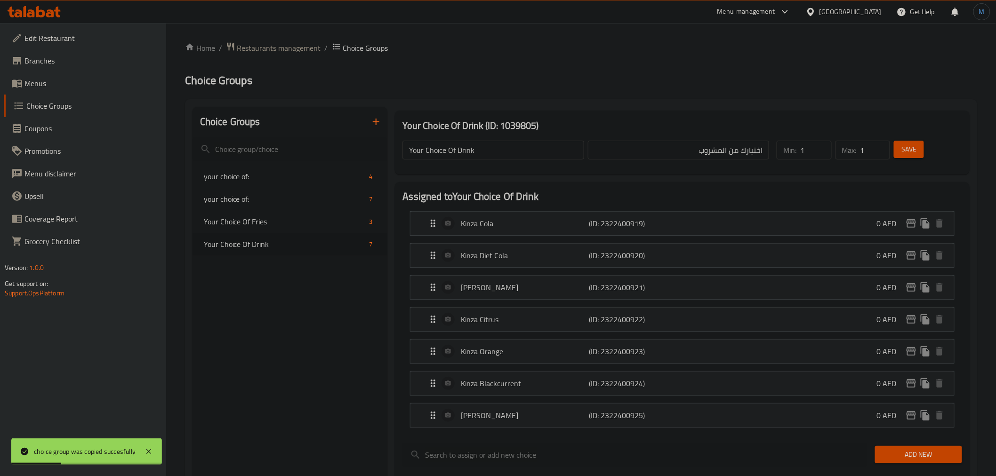
click at [925, 449] on button "Add New" at bounding box center [918, 454] width 87 height 17
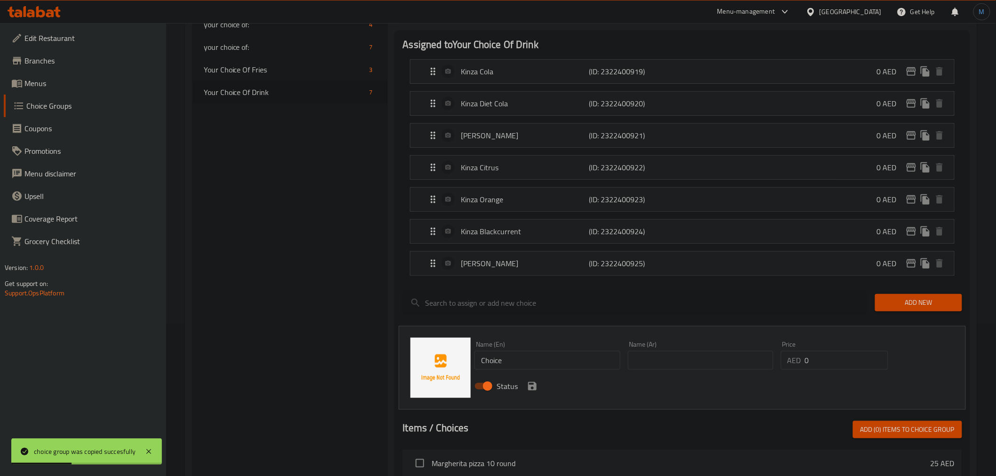
scroll to position [157, 0]
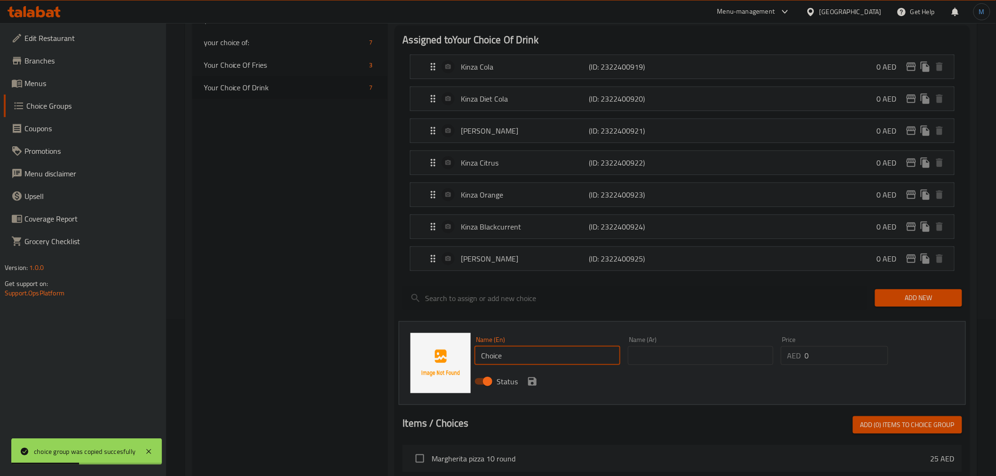
click at [523, 356] on input "Choice" at bounding box center [547, 356] width 145 height 19
click at [523, 356] on input "text" at bounding box center [547, 356] width 145 height 19
type input "Q"
type input "Water"
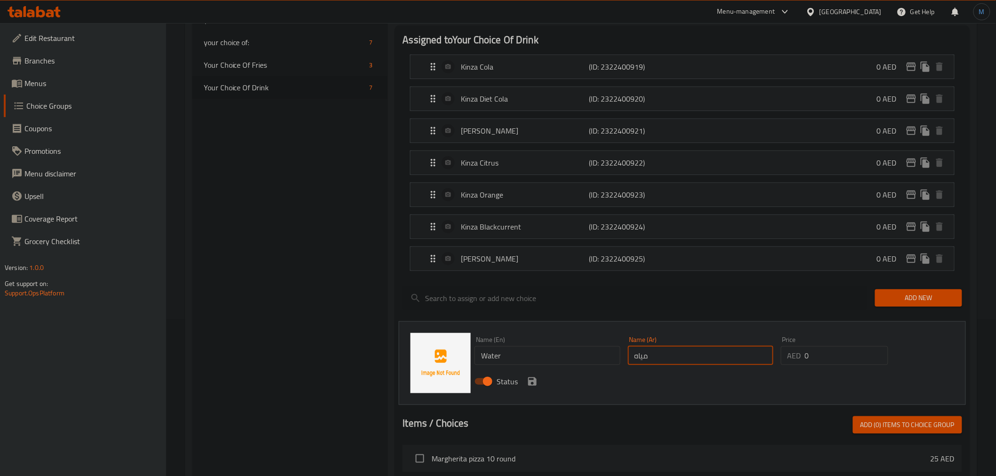
type input "مياه"
click at [528, 393] on div "Status" at bounding box center [700, 381] width 459 height 25
click at [529, 387] on icon "save" at bounding box center [532, 381] width 11 height 11
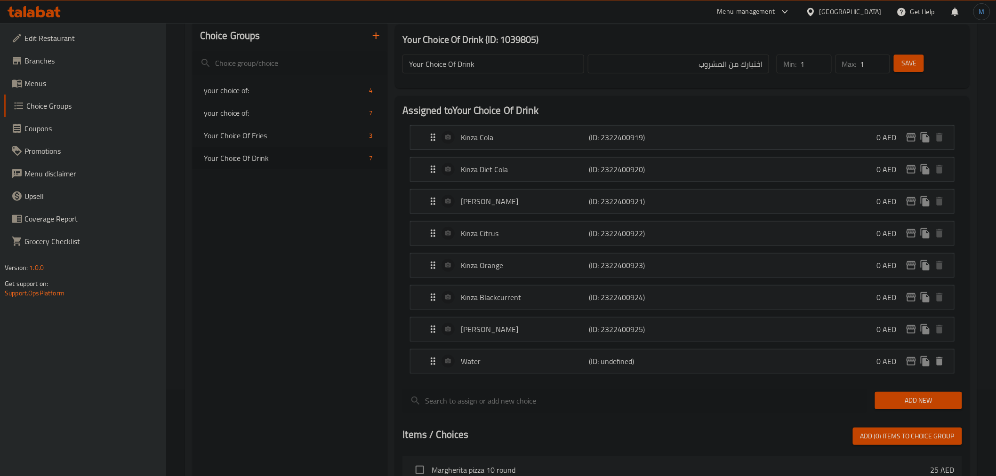
scroll to position [0, 0]
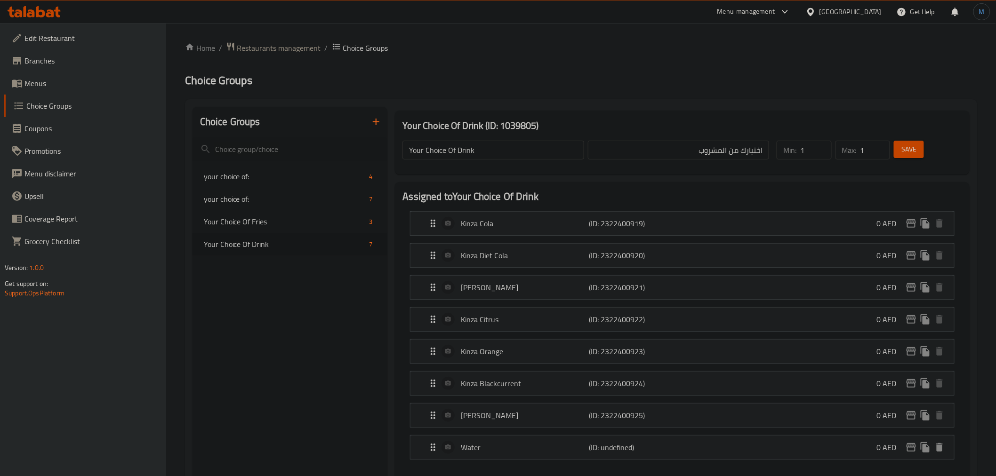
drag, startPoint x: 923, startPoint y: 162, endPoint x: 917, endPoint y: 154, distance: 10.5
click at [923, 161] on div "Min: 1 ​ Max: 1 ​ Save" at bounding box center [865, 150] width 189 height 30
click at [917, 154] on button "Save" at bounding box center [909, 149] width 30 height 17
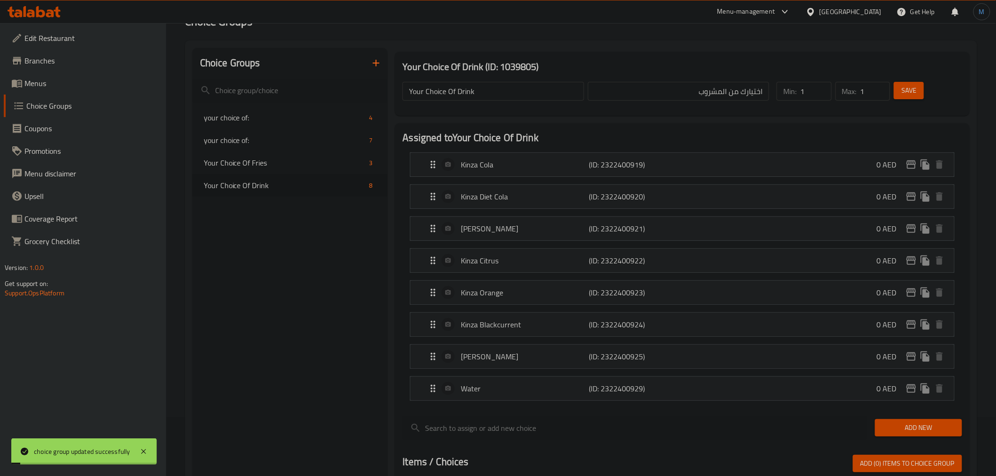
scroll to position [209, 0]
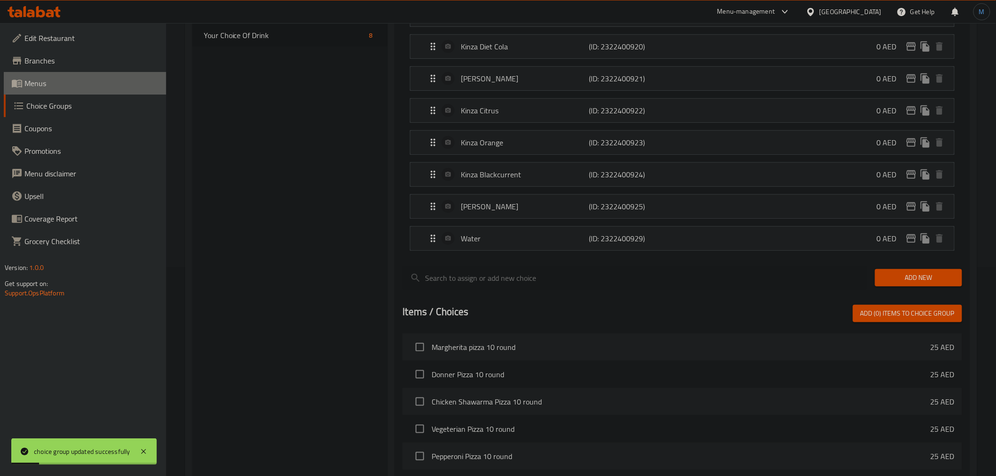
click at [43, 93] on link "Menus" at bounding box center [85, 83] width 162 height 23
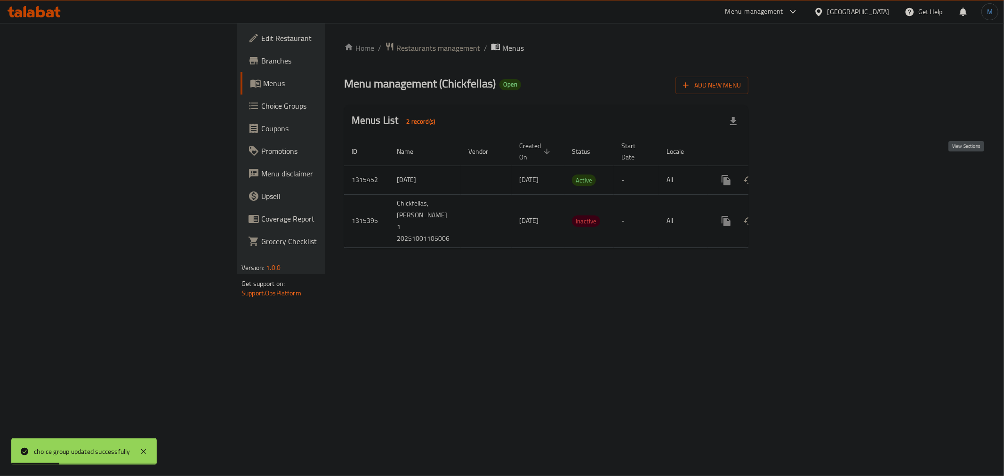
click at [806, 169] on link "enhanced table" at bounding box center [794, 180] width 23 height 23
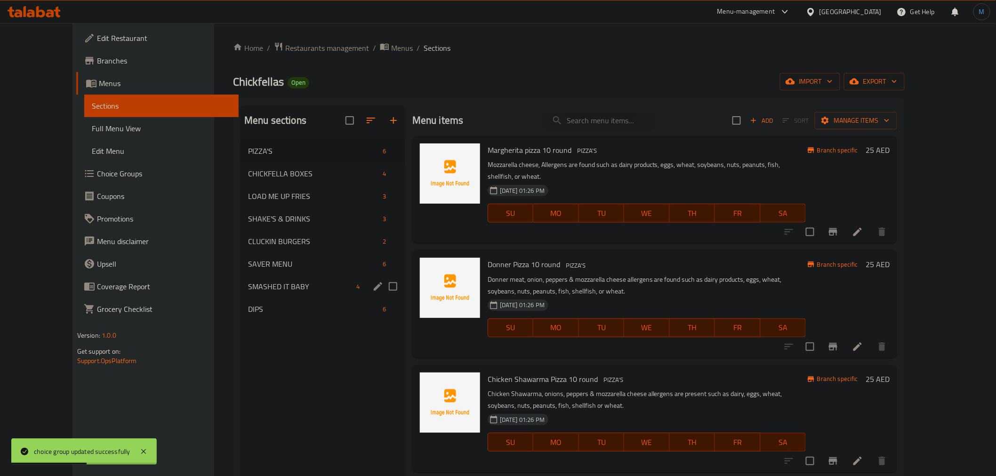
click at [257, 278] on div "SMASHED IT BABY [DEMOGRAPHIC_DATA]" at bounding box center [323, 286] width 164 height 23
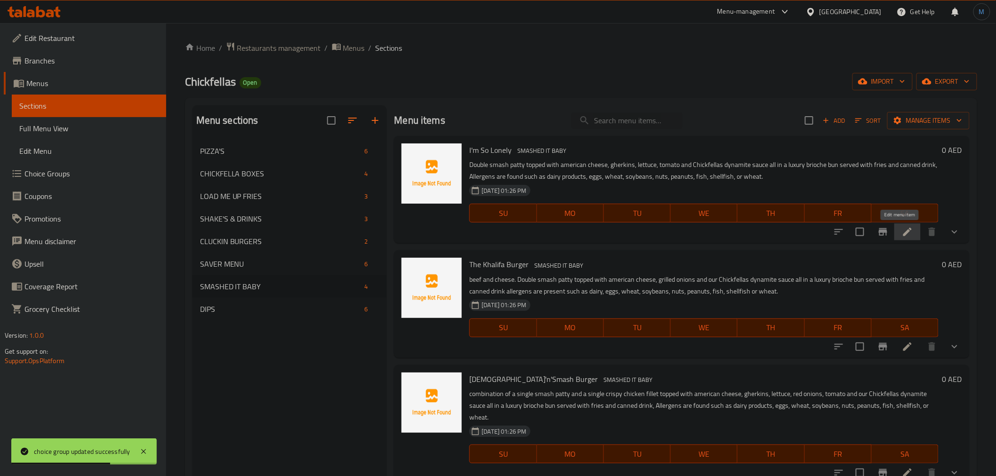
click at [904, 230] on icon at bounding box center [908, 232] width 8 height 8
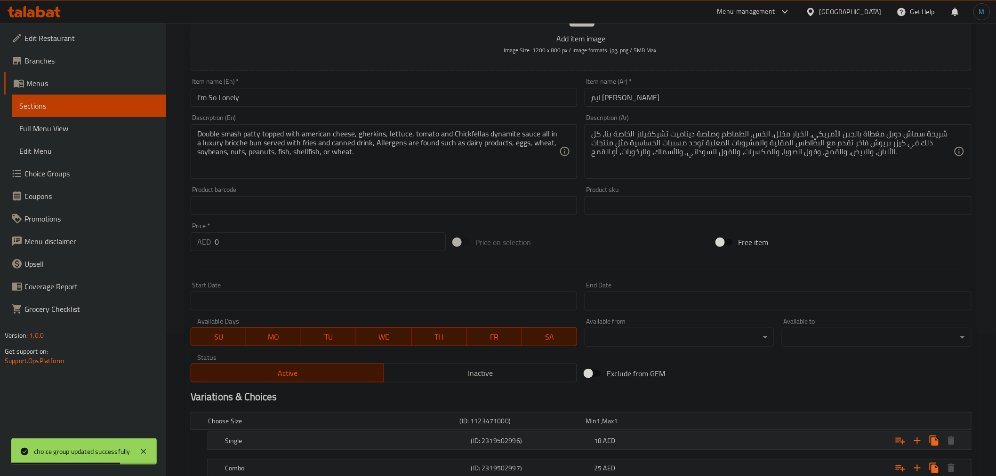
scroll to position [210, 0]
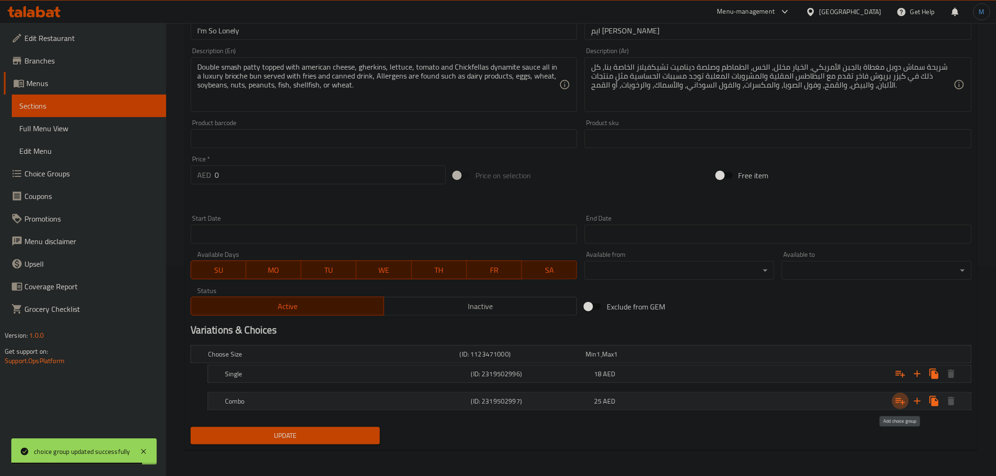
click at [902, 399] on icon "Expand" at bounding box center [900, 401] width 11 height 11
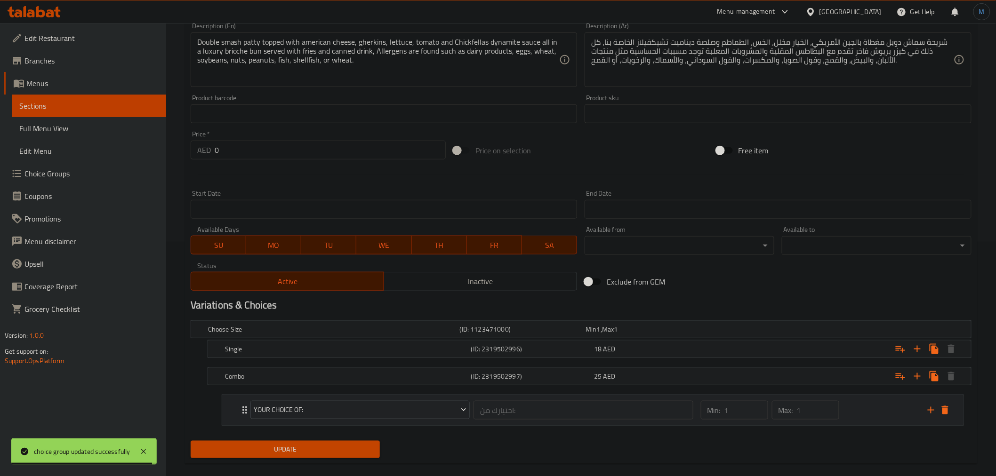
scroll to position [248, 0]
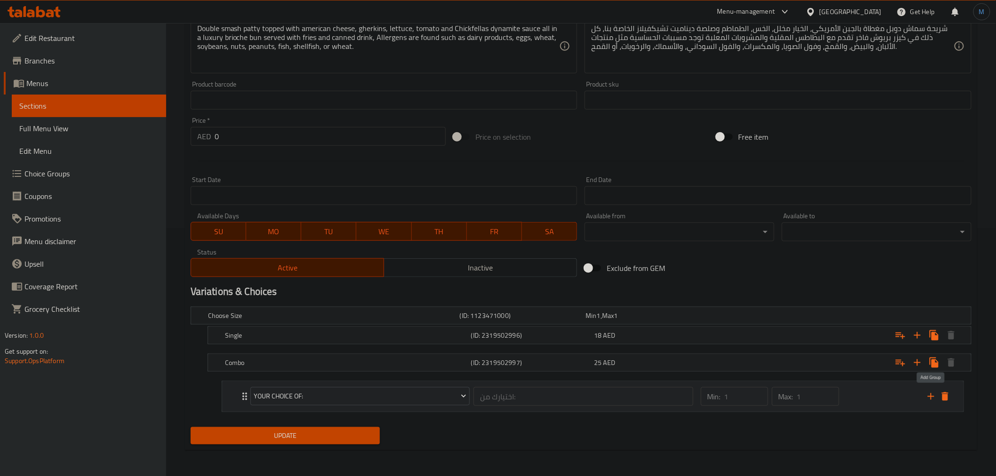
click at [931, 394] on icon "add" at bounding box center [931, 397] width 7 height 7
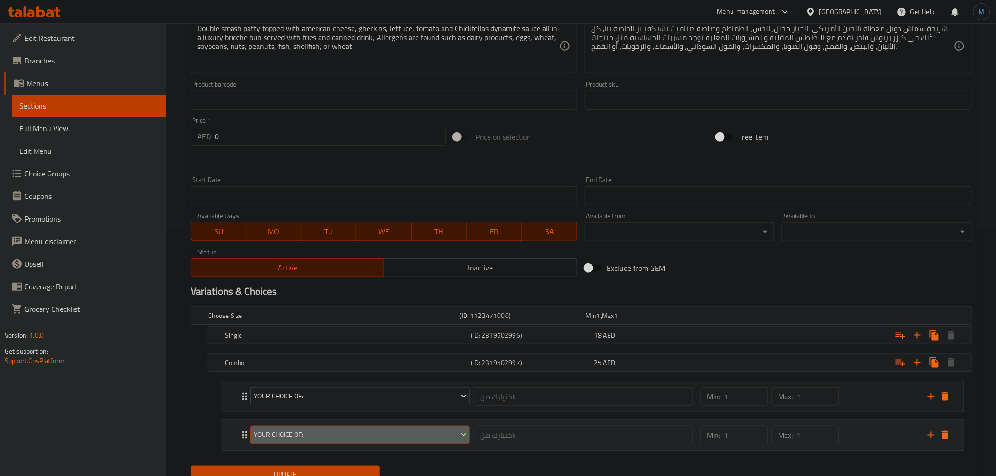
click at [396, 431] on span "your choice of:" at bounding box center [360, 435] width 213 height 12
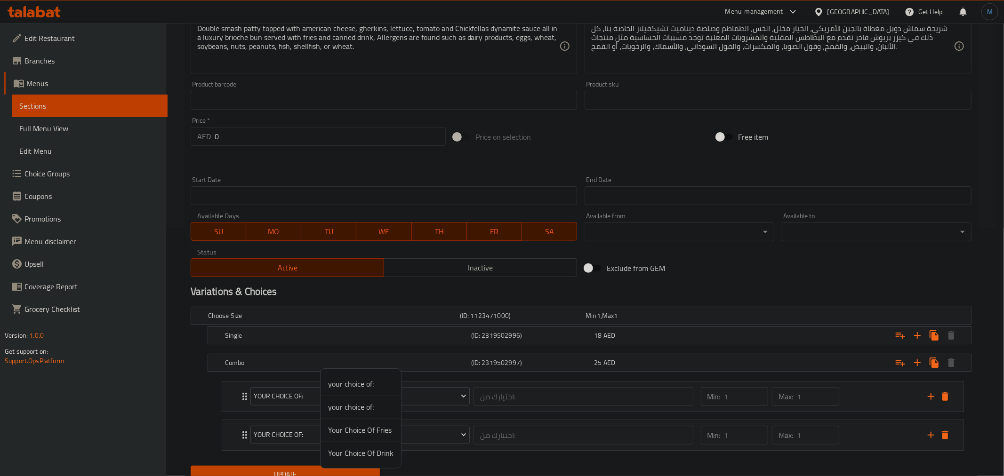
click at [373, 451] on span "Your Choice Of Drink" at bounding box center [360, 453] width 65 height 11
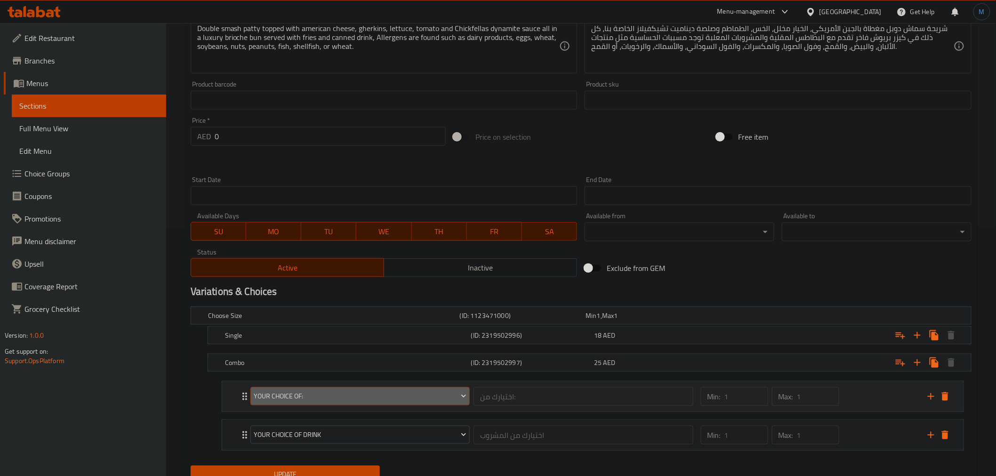
click at [381, 396] on span "your choice of:" at bounding box center [360, 397] width 213 height 12
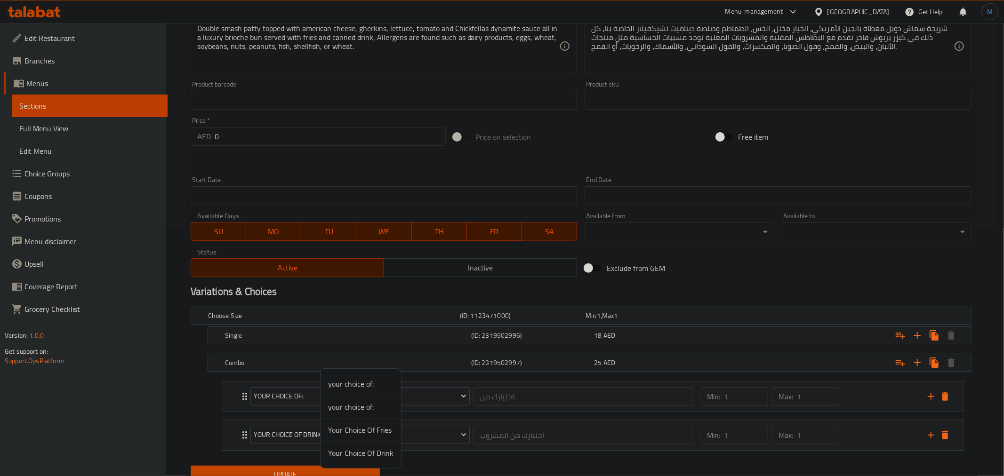
click at [373, 431] on span "Your Choice Of Fries" at bounding box center [360, 430] width 65 height 11
click at [340, 465] on div "Update" at bounding box center [285, 474] width 197 height 25
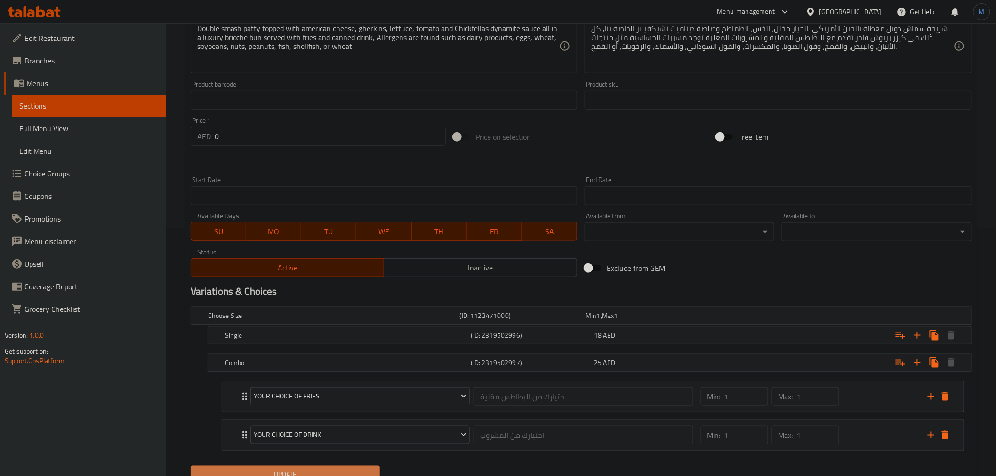
click at [341, 466] on button "Update" at bounding box center [286, 474] width 190 height 17
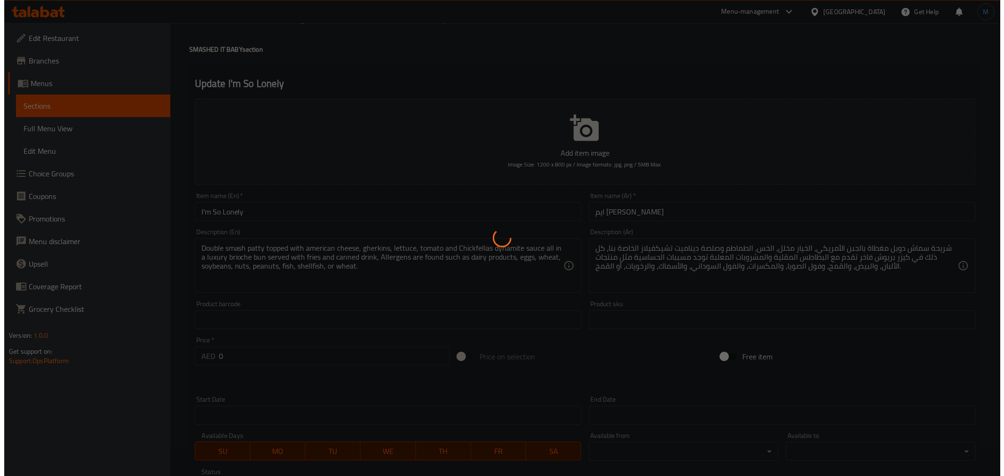
scroll to position [0, 0]
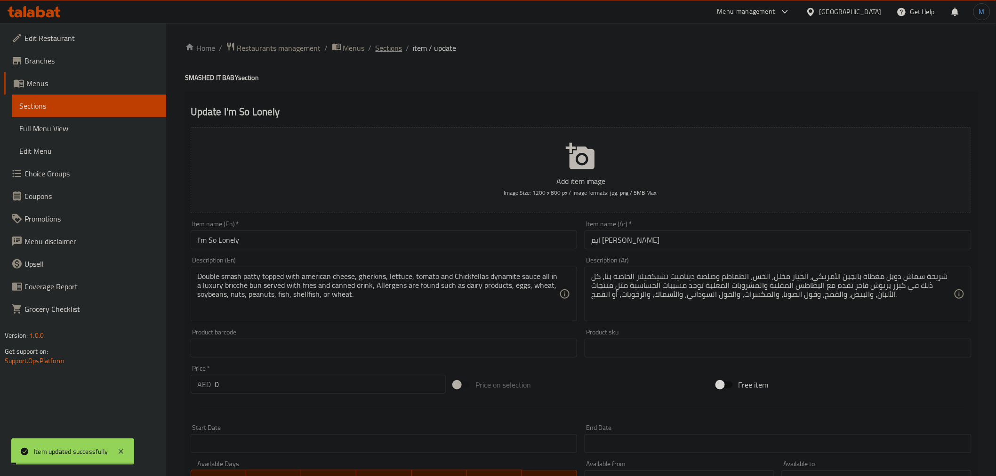
click at [387, 52] on span "Sections" at bounding box center [389, 47] width 27 height 11
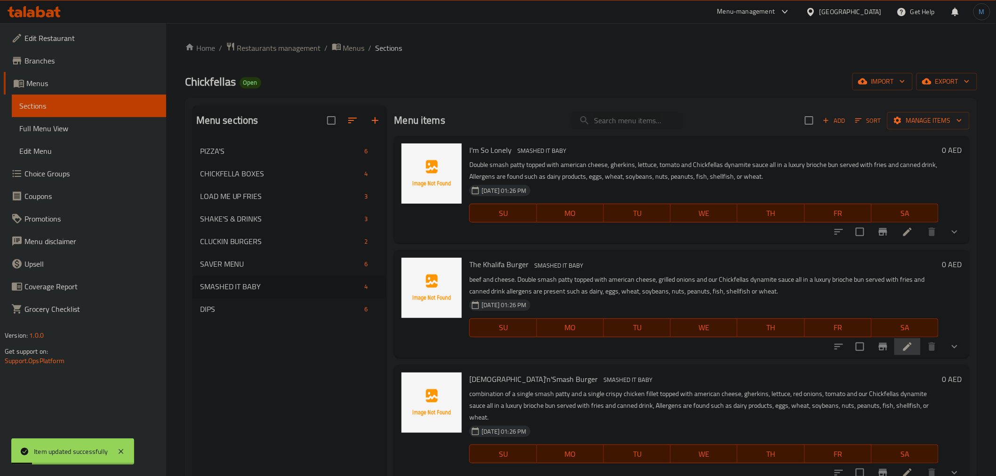
click at [904, 347] on icon at bounding box center [908, 347] width 8 height 8
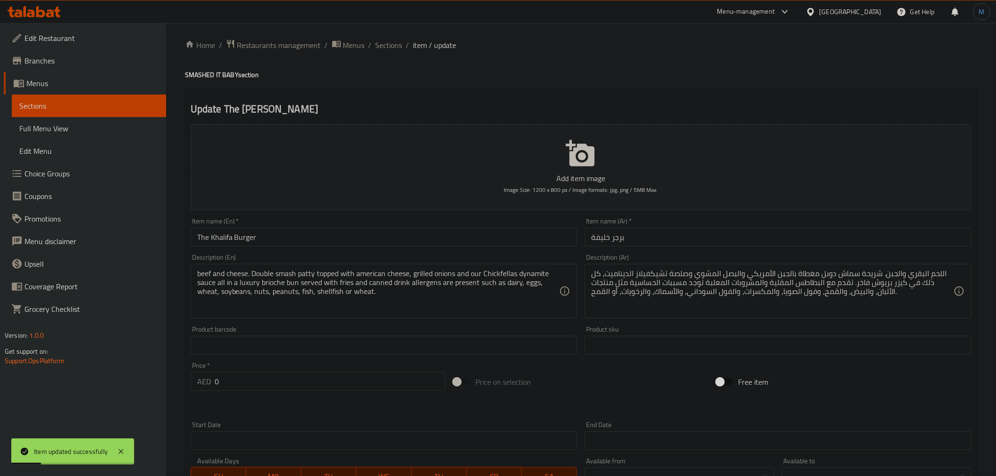
scroll to position [210, 0]
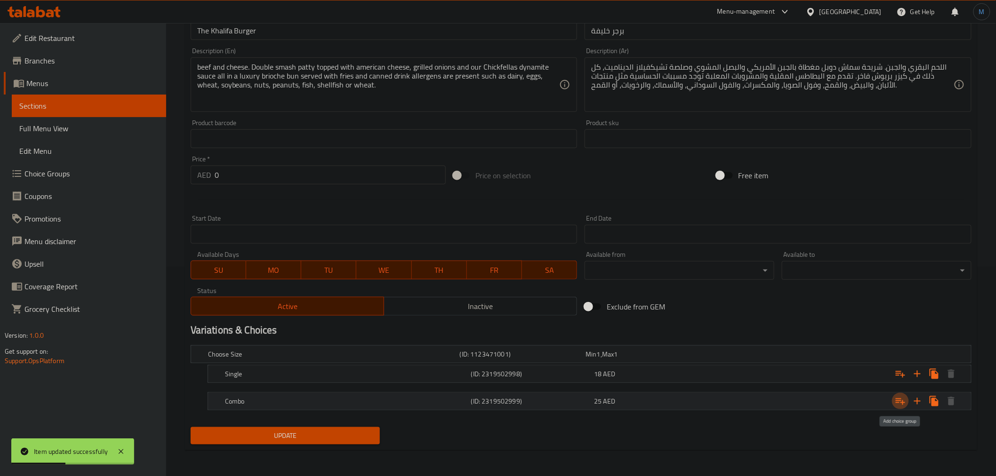
click at [902, 400] on icon "Expand" at bounding box center [900, 401] width 11 height 11
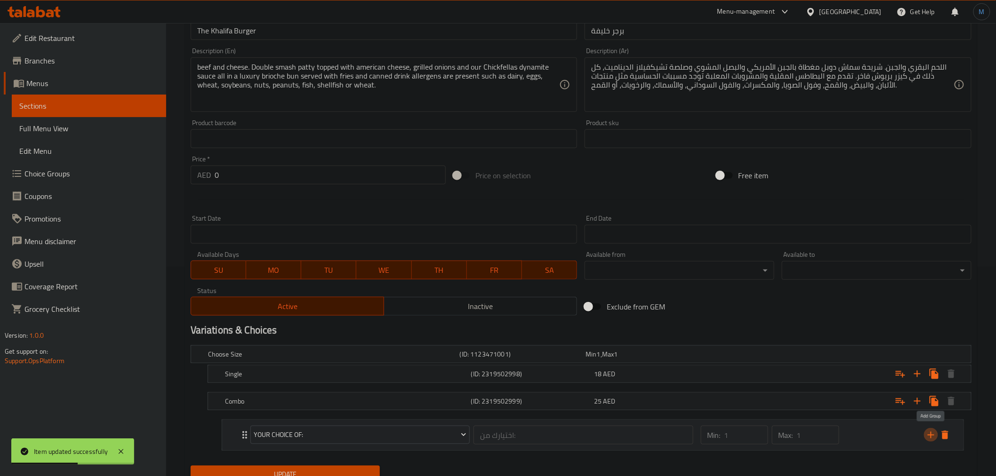
click at [929, 433] on icon "add" at bounding box center [931, 435] width 11 height 11
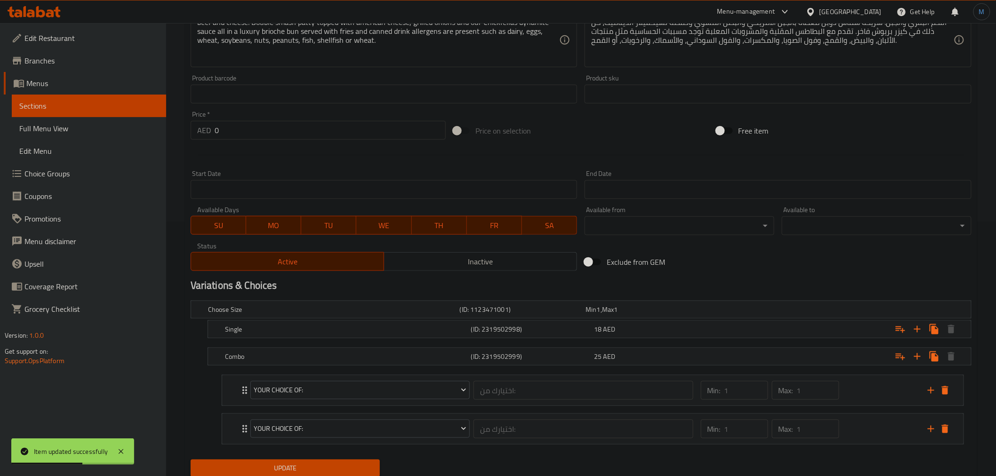
scroll to position [287, 0]
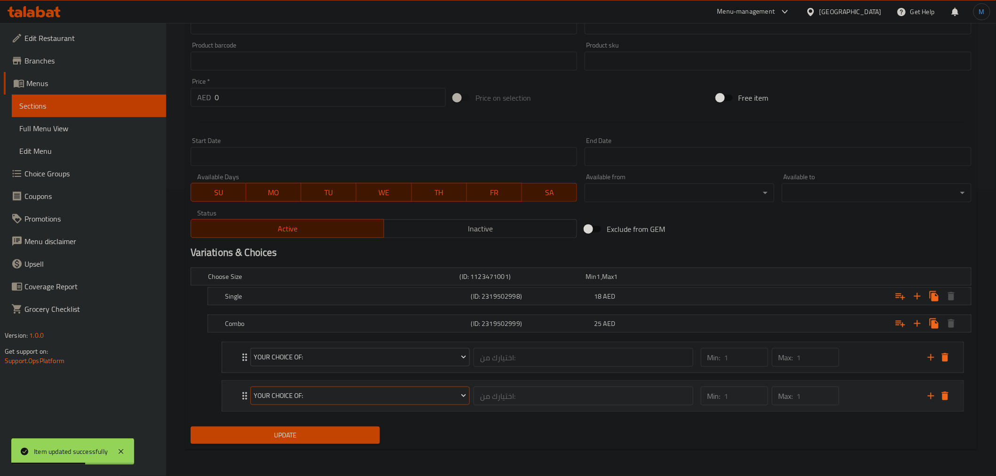
click at [373, 403] on button "your choice of:" at bounding box center [359, 396] width 219 height 19
click at [377, 449] on span "Your Choice Of Drink" at bounding box center [360, 453] width 65 height 11
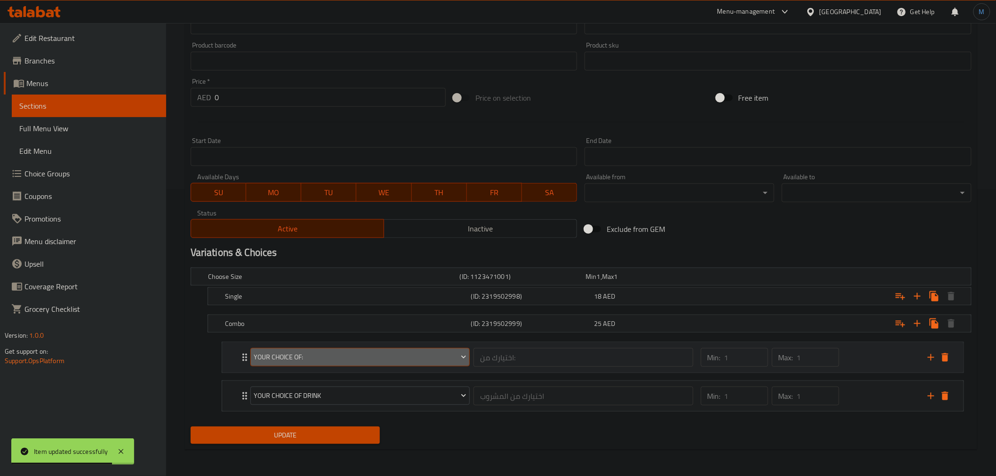
click at [351, 364] on button "your choice of:" at bounding box center [359, 357] width 219 height 19
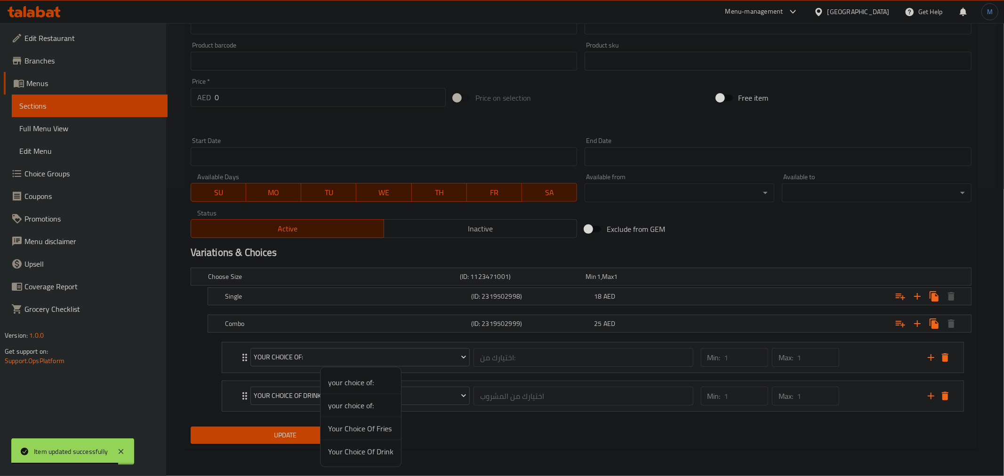
click at [351, 430] on span "Your Choice Of Fries" at bounding box center [360, 428] width 65 height 11
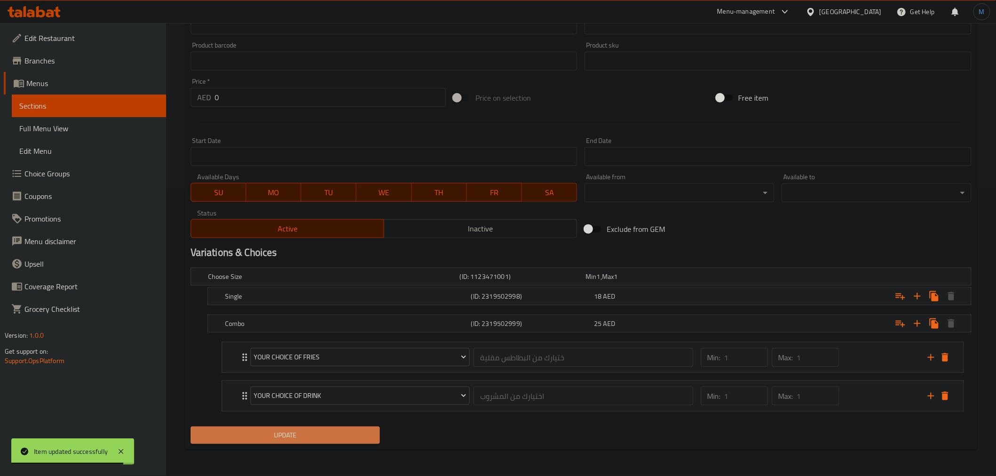
click at [350, 430] on span "Update" at bounding box center [285, 436] width 175 height 12
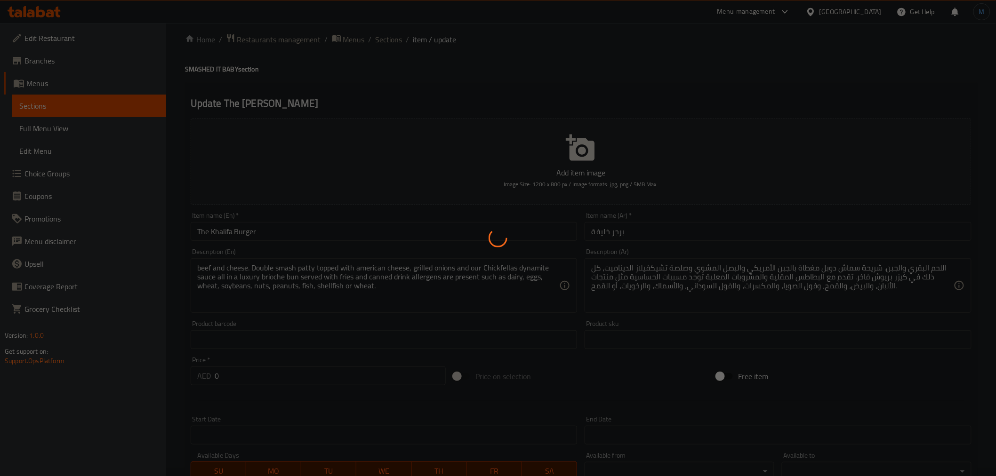
scroll to position [0, 0]
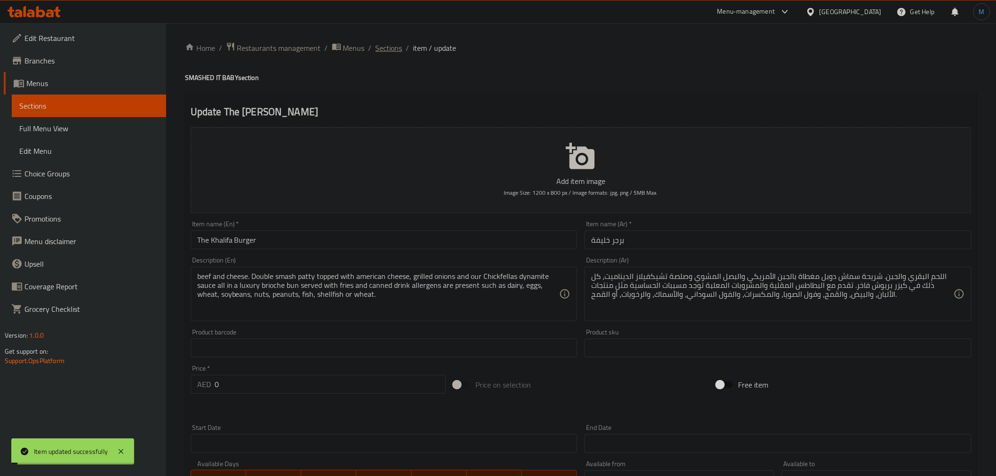
click at [384, 44] on span "Sections" at bounding box center [389, 47] width 27 height 11
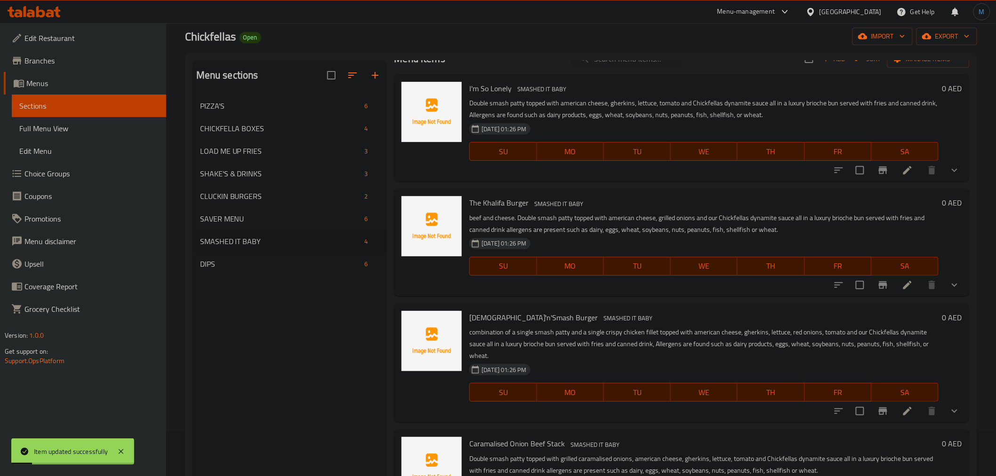
scroll to position [105, 0]
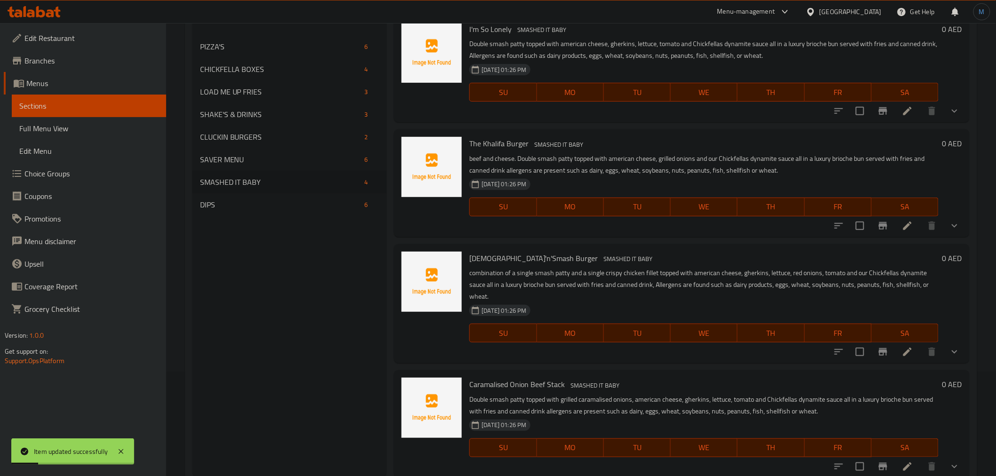
click at [902, 356] on icon at bounding box center [907, 352] width 11 height 11
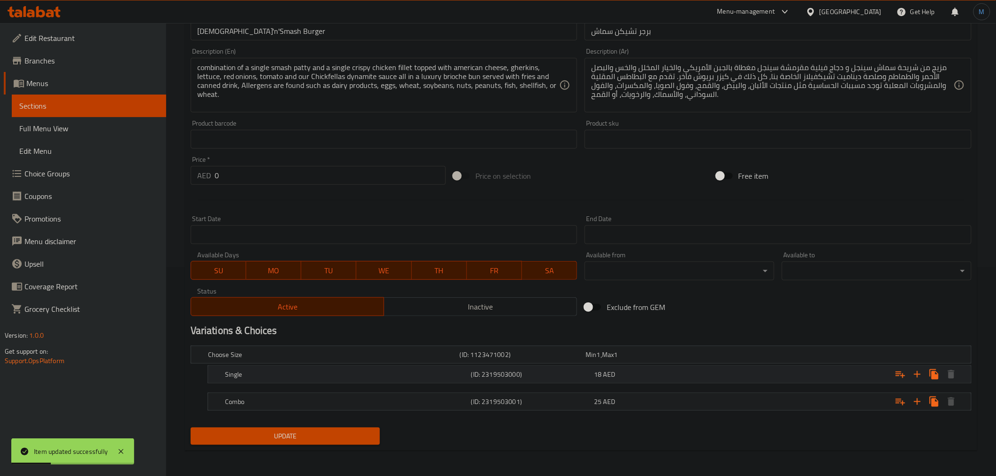
scroll to position [210, 0]
click at [359, 405] on h5 "Combo" at bounding box center [346, 401] width 242 height 9
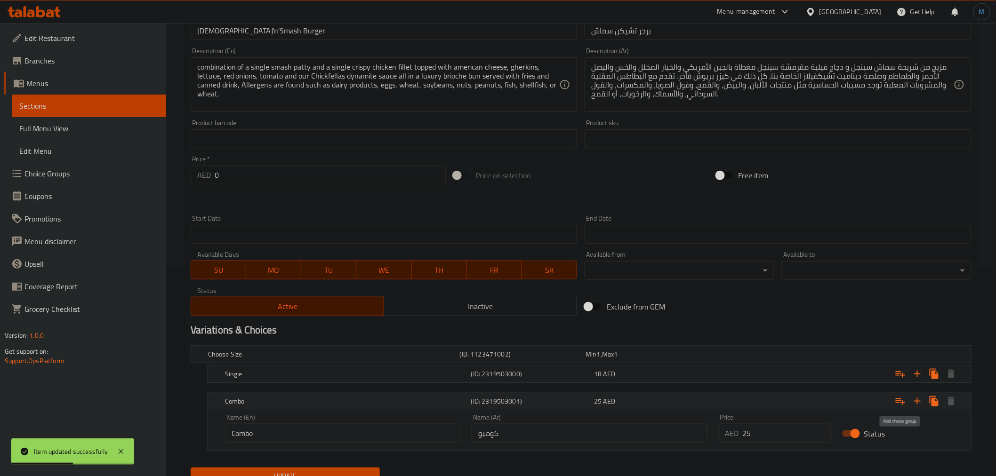
click at [903, 403] on icon "Expand" at bounding box center [900, 402] width 9 height 7
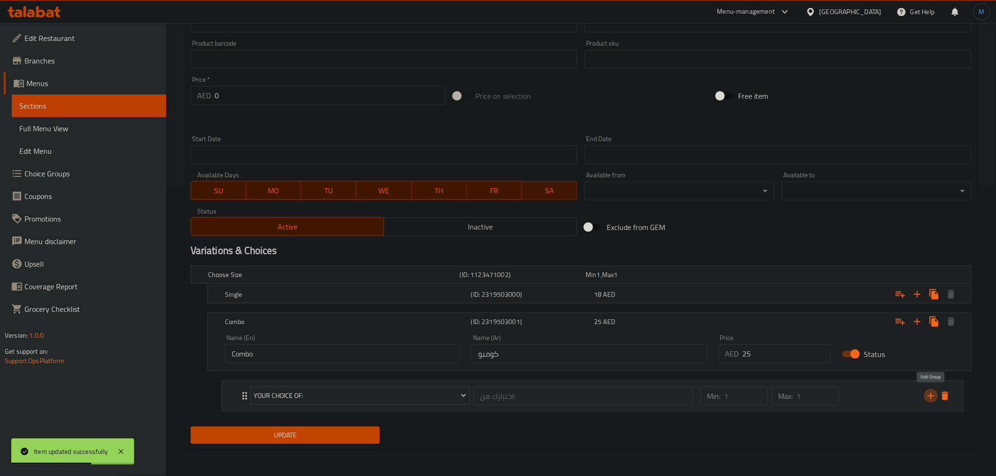
click at [931, 399] on icon "add" at bounding box center [931, 396] width 7 height 7
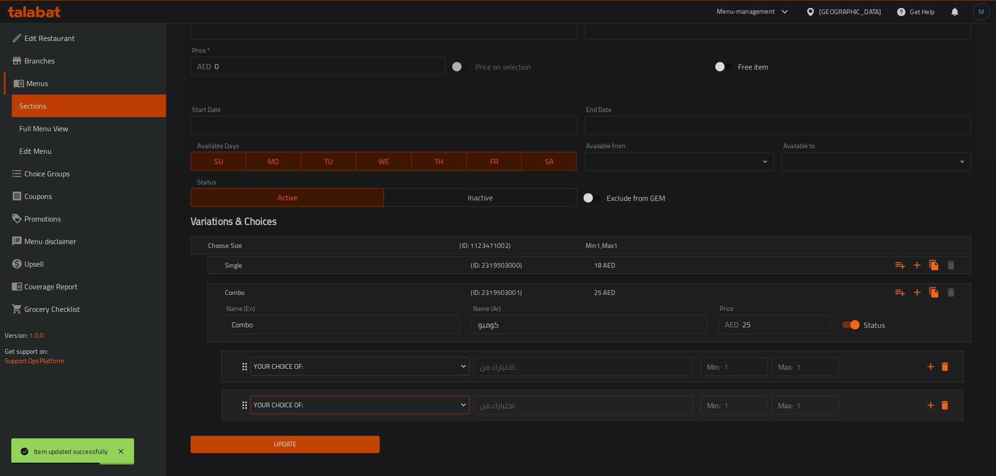
scroll to position [327, 0]
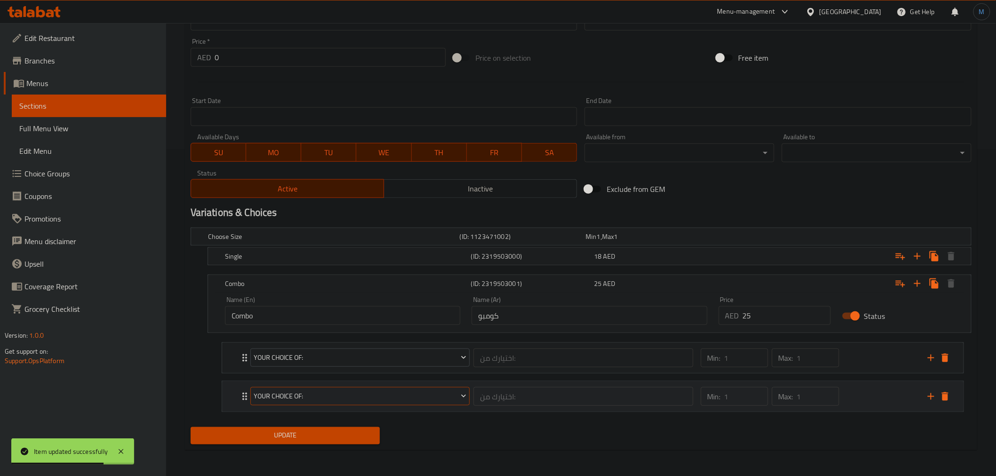
click at [347, 396] on span "your choice of:" at bounding box center [360, 397] width 213 height 12
click at [375, 454] on span "Your Choice Of Drink" at bounding box center [360, 453] width 65 height 11
click at [393, 373] on div "your choice of: اختيارك من: ​" at bounding box center [472, 358] width 454 height 30
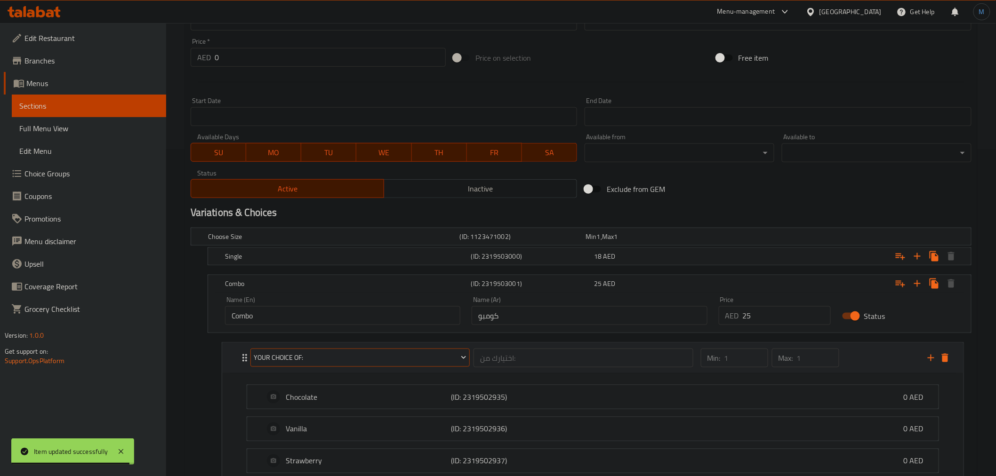
click at [405, 360] on span "your choice of:" at bounding box center [360, 358] width 213 height 12
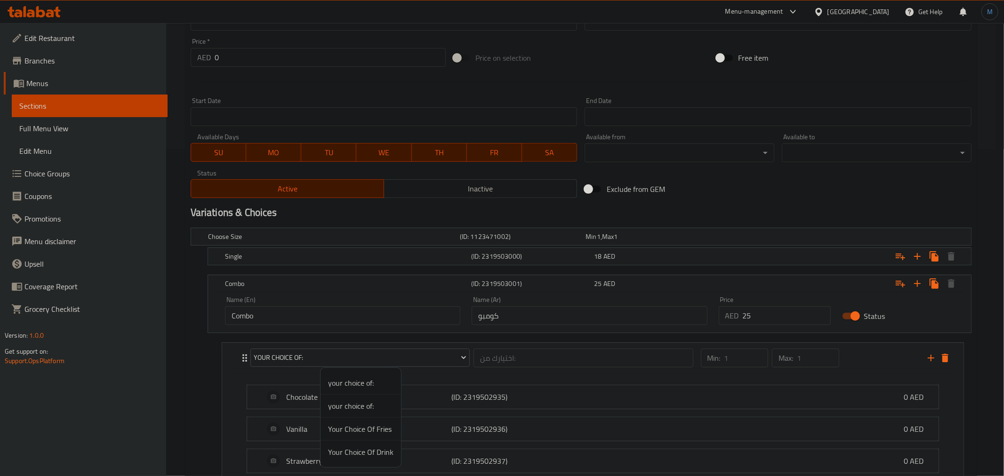
click at [373, 431] on span "Your Choice Of Fries" at bounding box center [360, 429] width 65 height 11
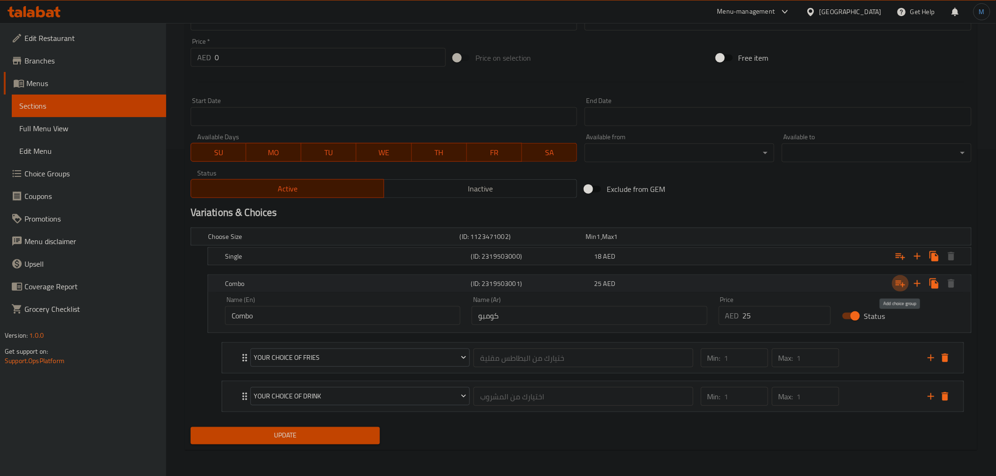
click at [902, 288] on icon "Expand" at bounding box center [900, 283] width 11 height 11
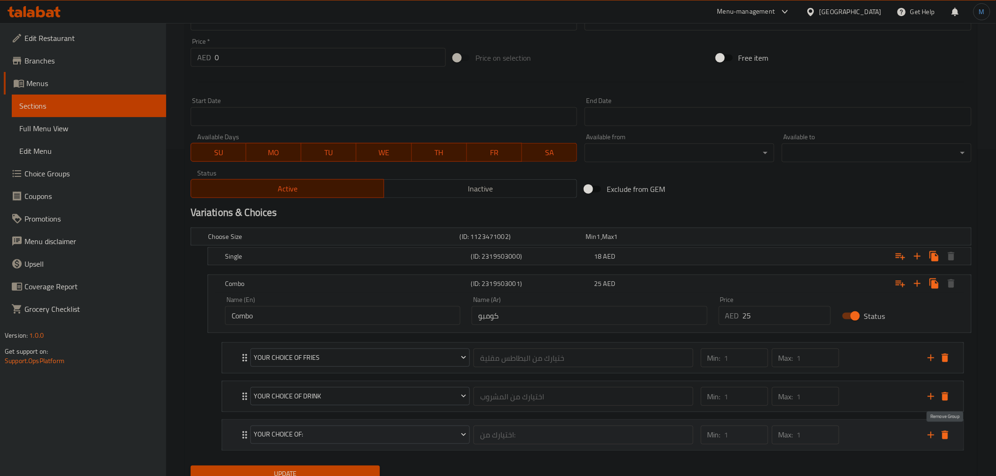
click at [943, 431] on icon "delete" at bounding box center [945, 435] width 11 height 11
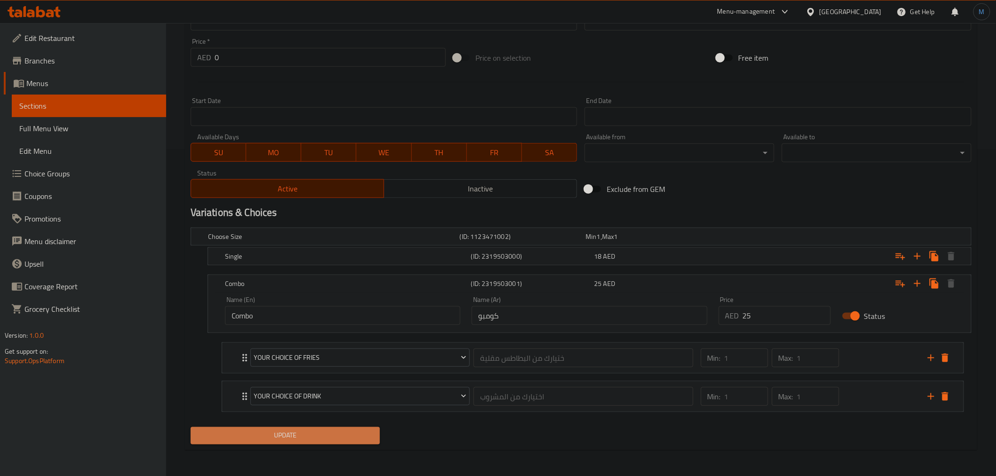
click at [342, 433] on span "Update" at bounding box center [285, 436] width 175 height 12
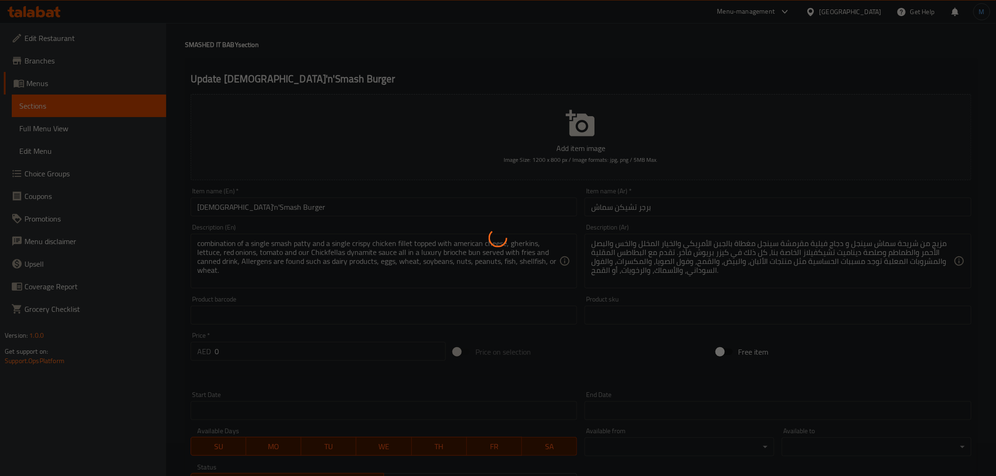
scroll to position [0, 0]
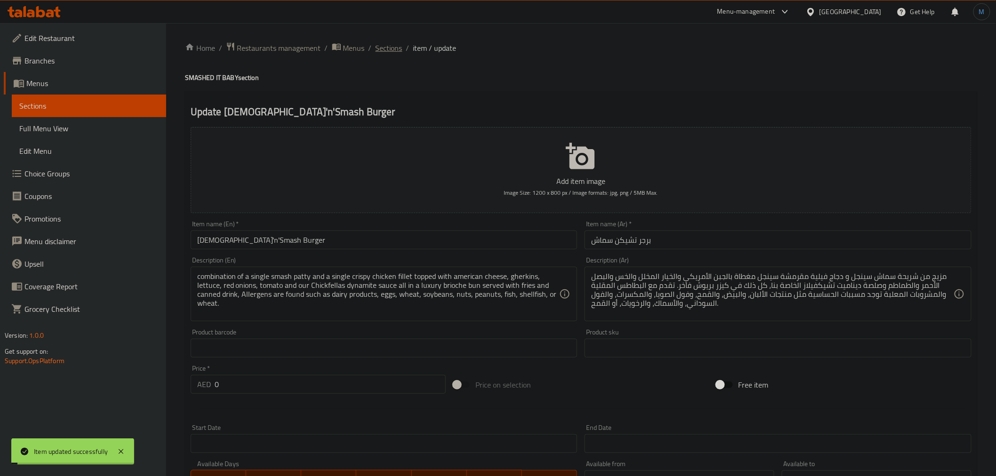
click at [380, 48] on span "Sections" at bounding box center [389, 47] width 27 height 11
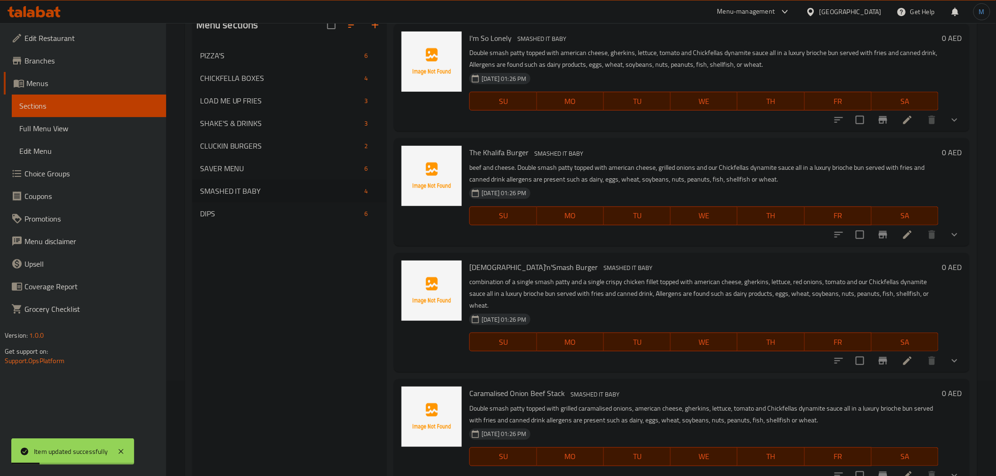
scroll to position [132, 0]
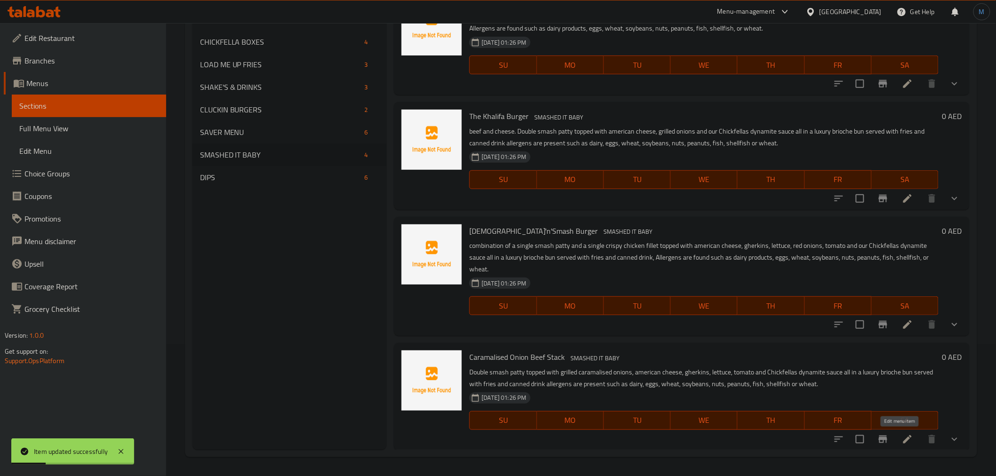
click at [904, 437] on icon at bounding box center [908, 440] width 8 height 8
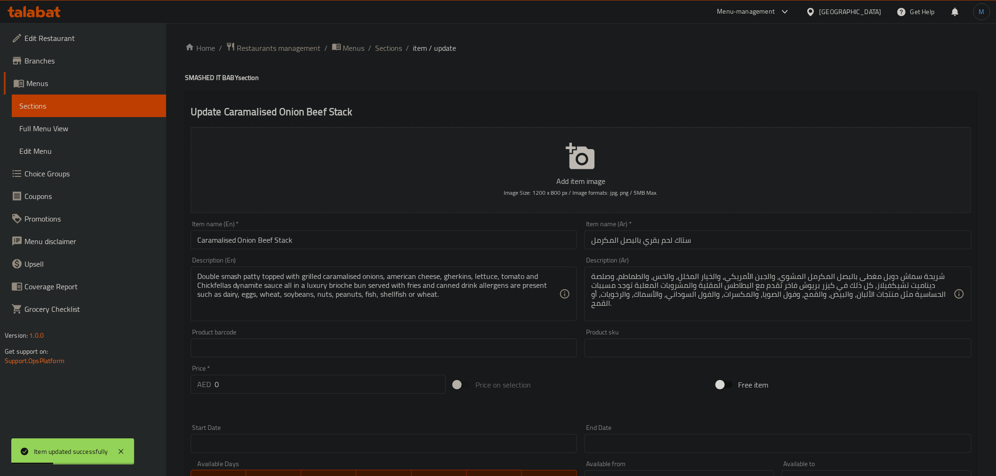
scroll to position [210, 0]
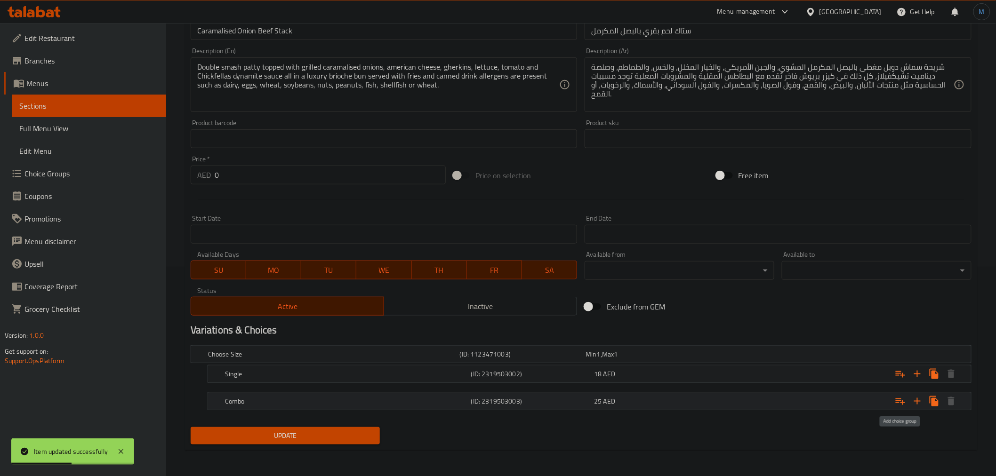
click at [896, 397] on icon "Expand" at bounding box center [900, 401] width 11 height 11
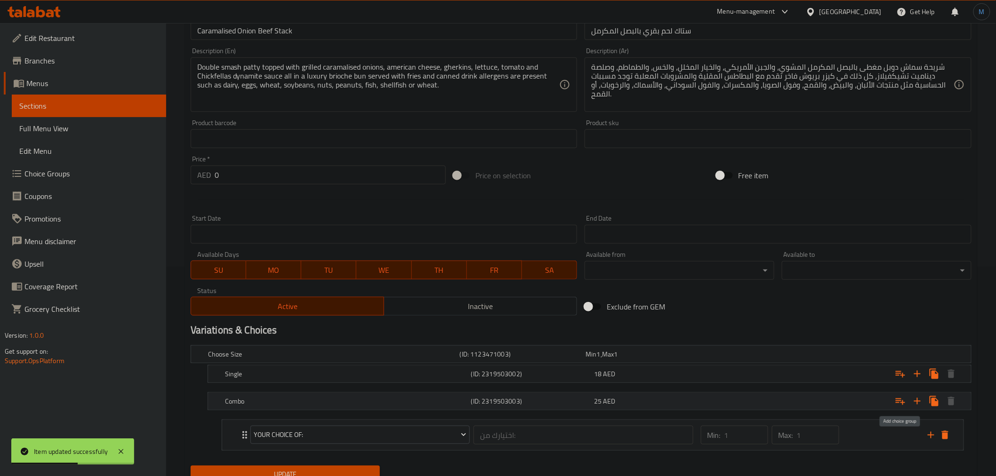
click at [897, 398] on icon "Expand" at bounding box center [900, 401] width 11 height 11
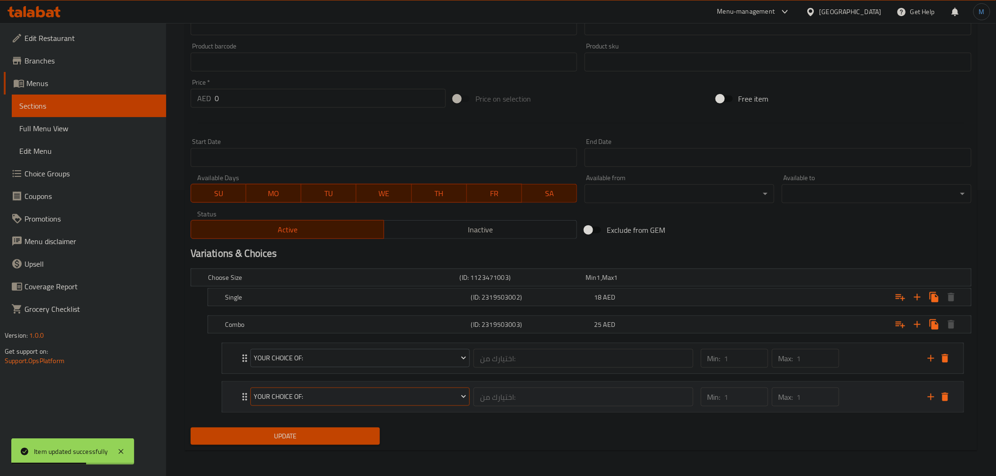
scroll to position [287, 0]
click at [342, 393] on span "your choice of:" at bounding box center [360, 396] width 213 height 12
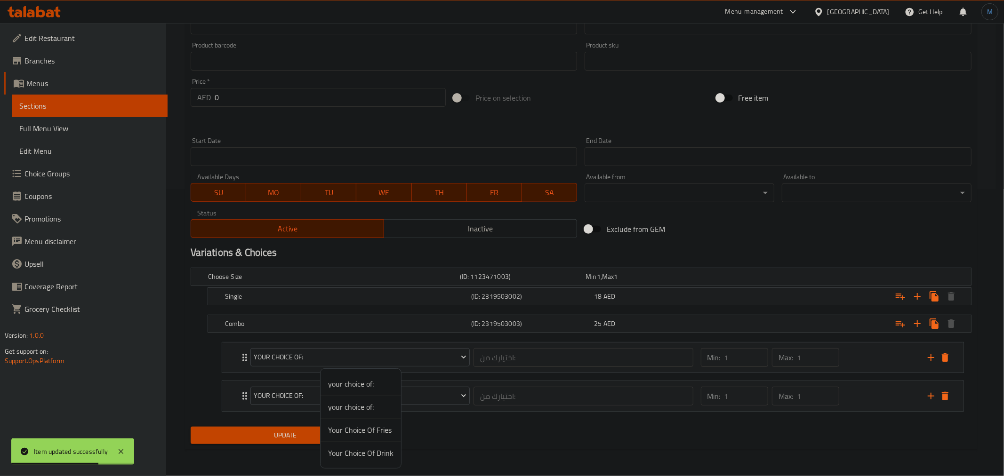
click at [365, 454] on span "Your Choice Of Drink" at bounding box center [360, 453] width 65 height 11
click at [347, 357] on span "your choice of:" at bounding box center [360, 358] width 213 height 12
click at [363, 423] on span "Your Choice Of Fries" at bounding box center [360, 428] width 65 height 11
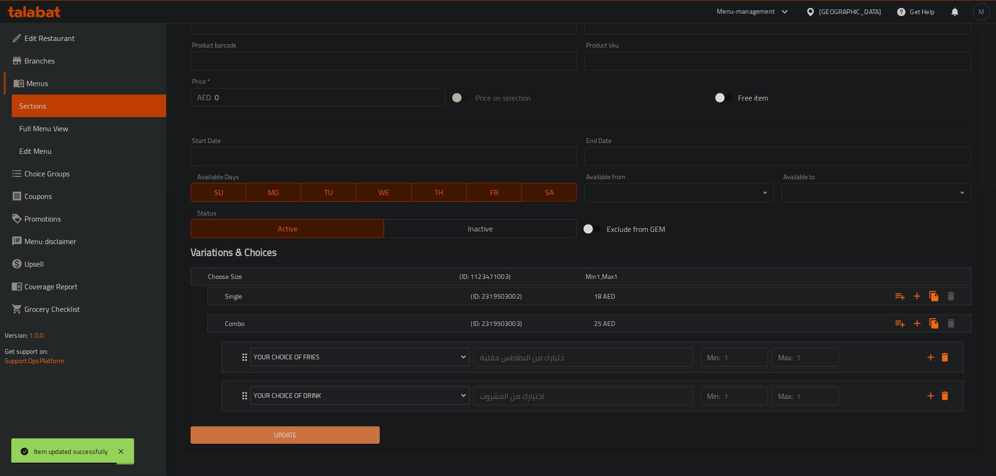
click at [354, 428] on button "Update" at bounding box center [286, 435] width 190 height 17
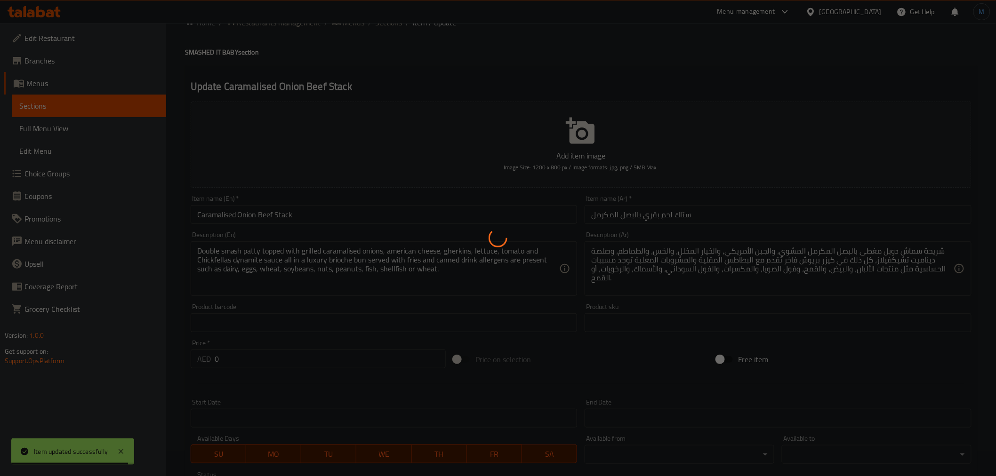
scroll to position [0, 0]
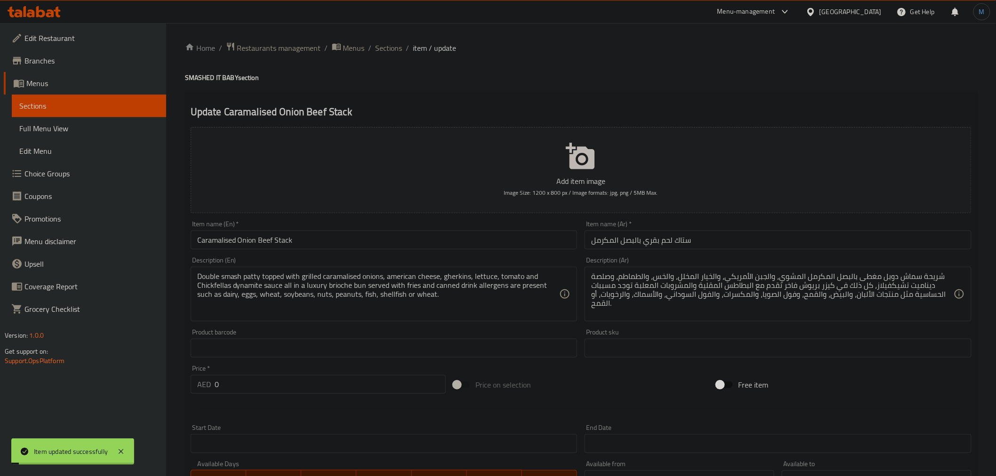
click at [402, 44] on ol "Home / Restaurants management / Menus / Sections / item / update" at bounding box center [581, 48] width 792 height 12
click at [395, 50] on span "Sections" at bounding box center [389, 47] width 27 height 11
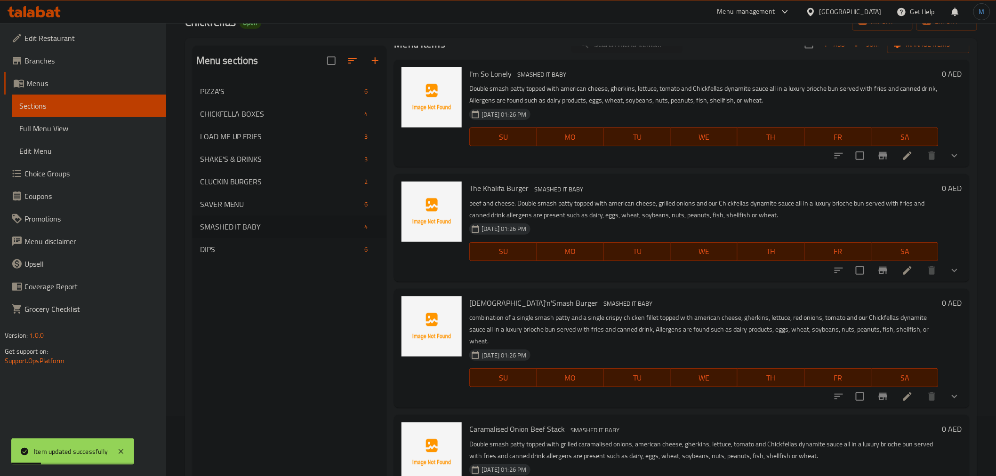
scroll to position [132, 0]
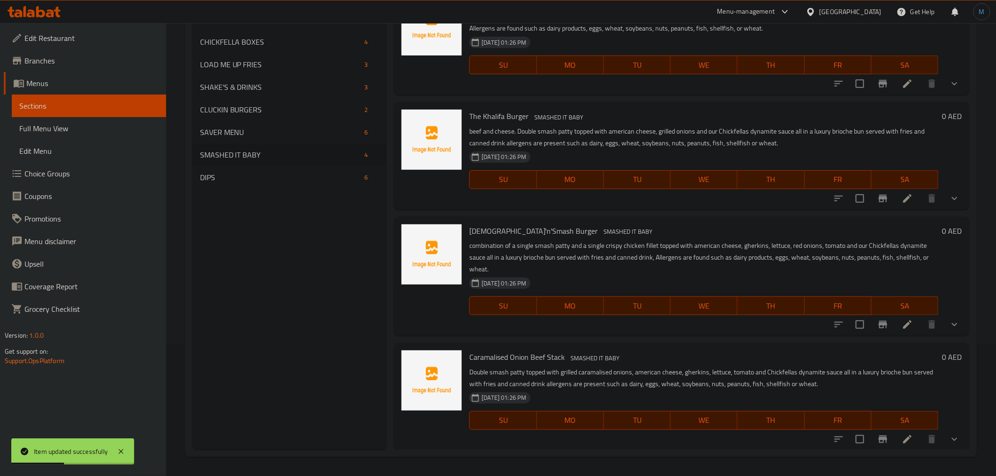
click at [307, 257] on div "Menu sections PIZZA'S 6 CHICKFELLA BOXES 4 LOAD ME UP FRIES 3 SHAKE'S & DRINKS …" at bounding box center [290, 212] width 194 height 476
click at [269, 110] on span "CLUCKIN BURGERS" at bounding box center [267, 109] width 135 height 11
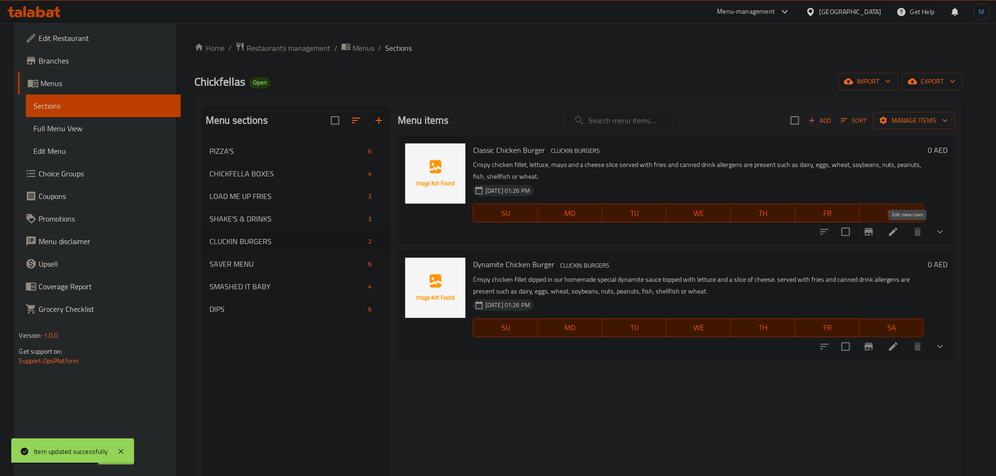
click at [899, 229] on icon at bounding box center [893, 231] width 11 height 11
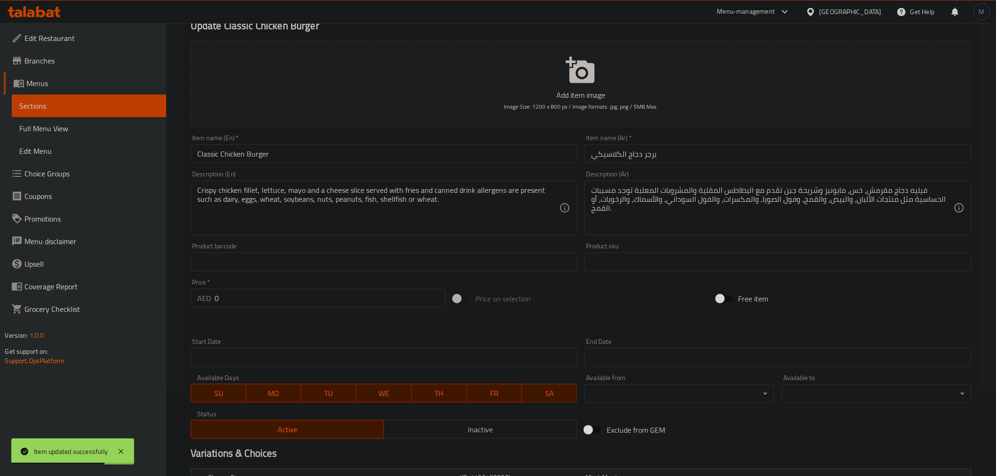
scroll to position [210, 0]
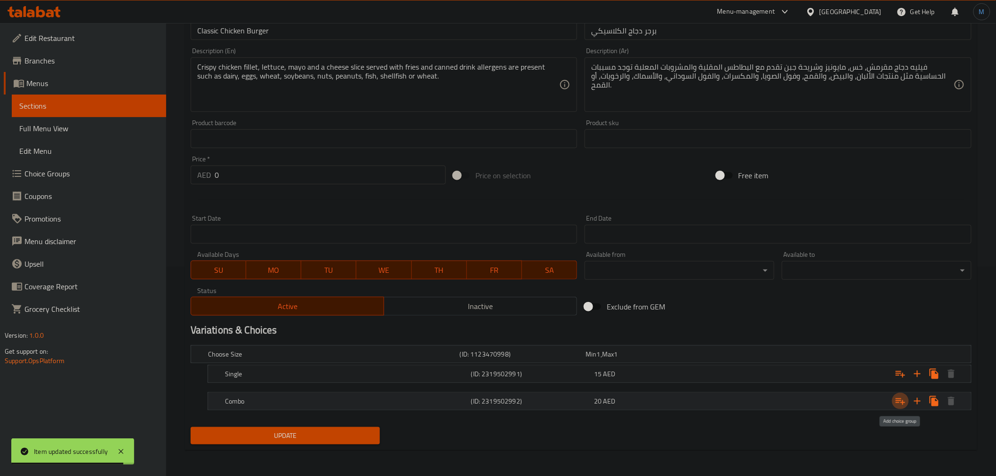
click at [900, 397] on icon "Expand" at bounding box center [900, 401] width 11 height 11
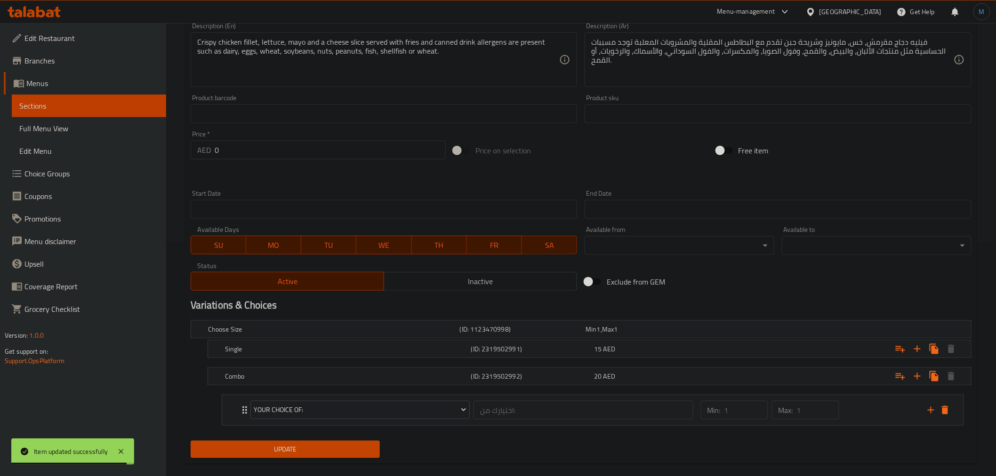
scroll to position [248, 0]
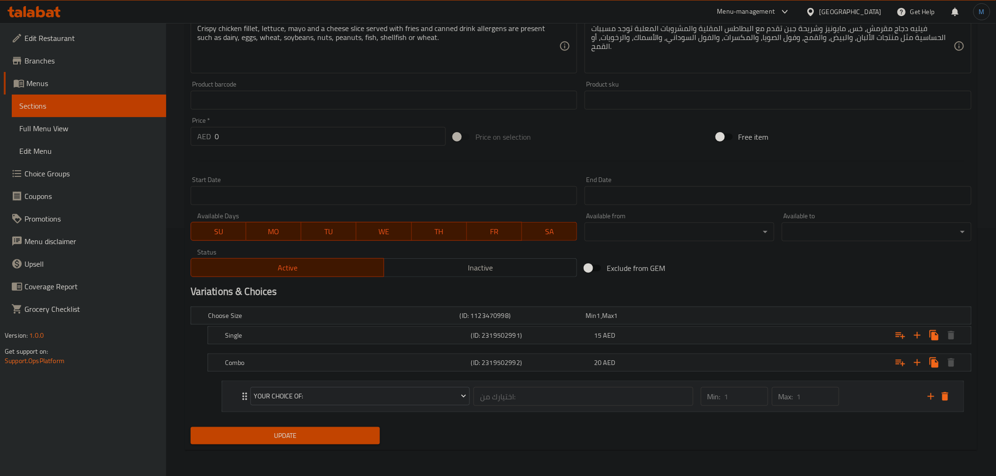
click at [924, 393] on div "Expand" at bounding box center [938, 397] width 28 height 14
click at [929, 393] on icon "add" at bounding box center [931, 396] width 11 height 11
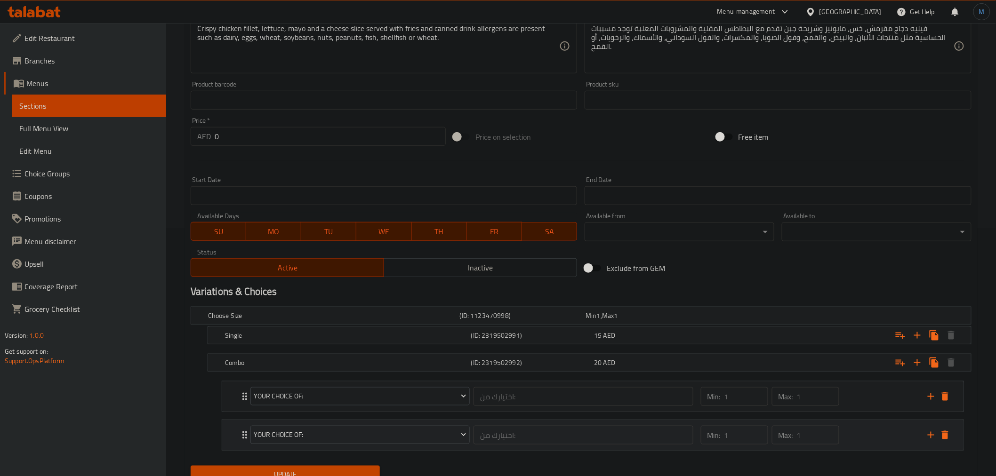
click at [321, 422] on div "your choice of: اختيارك من: ​" at bounding box center [472, 435] width 454 height 30
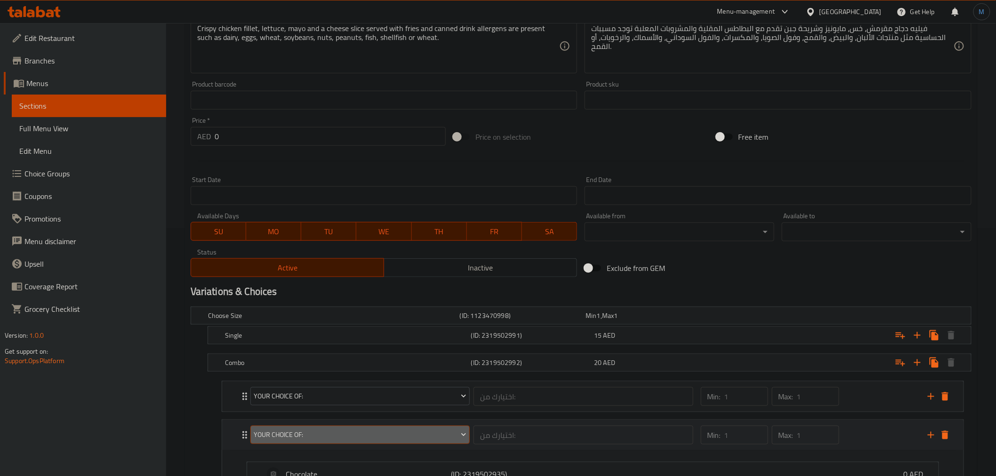
click at [326, 434] on span "your choice of:" at bounding box center [360, 435] width 213 height 12
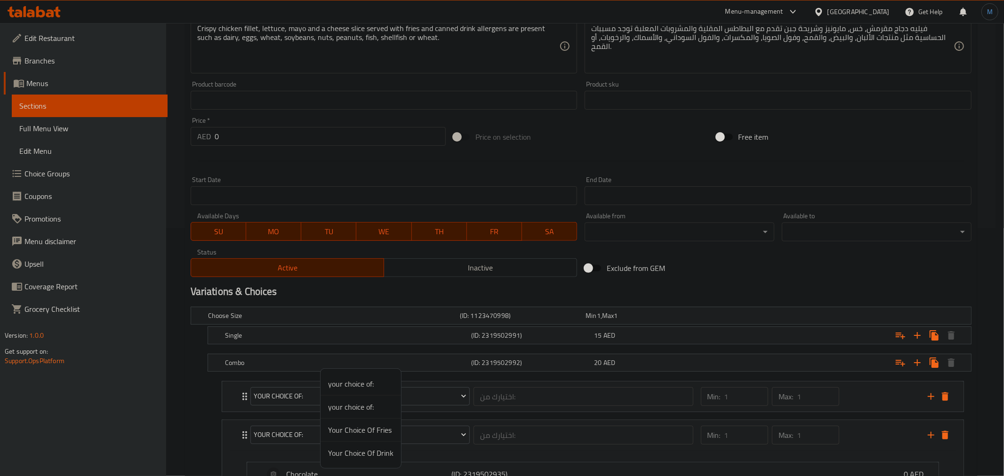
click at [355, 456] on span "Your Choice Of Drink" at bounding box center [360, 453] width 65 height 11
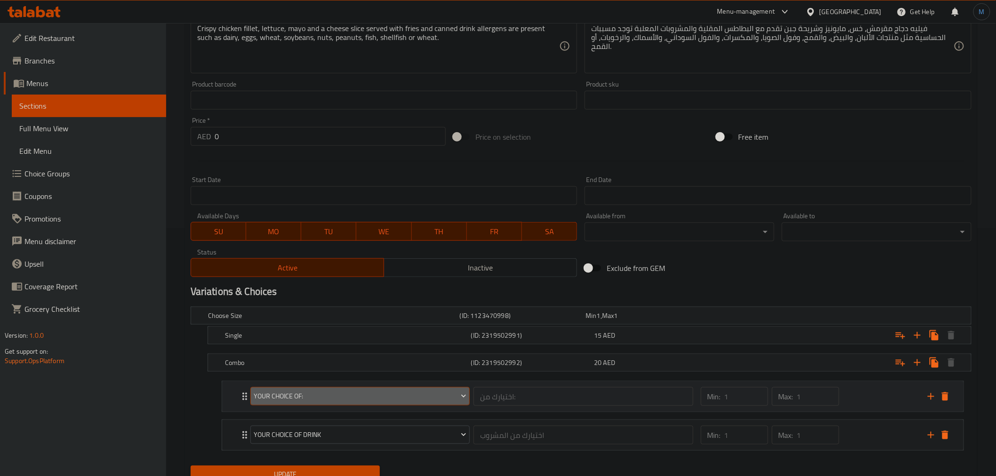
click at [352, 395] on span "your choice of:" at bounding box center [360, 397] width 213 height 12
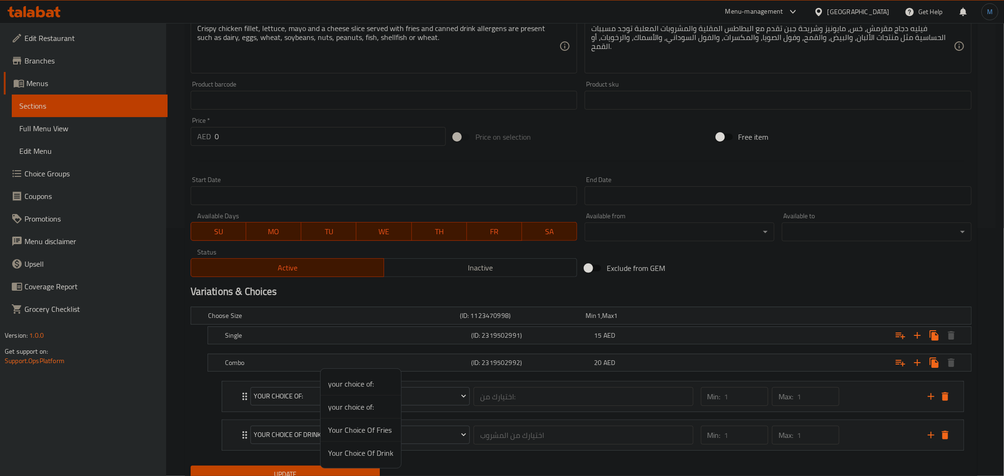
click at [369, 429] on span "Your Choice Of Fries" at bounding box center [360, 430] width 65 height 11
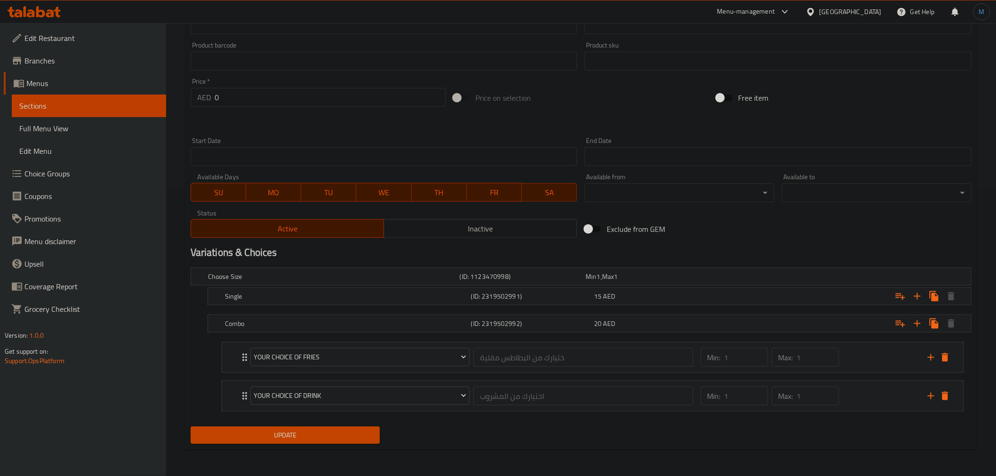
click at [274, 441] on span "Update" at bounding box center [285, 436] width 175 height 12
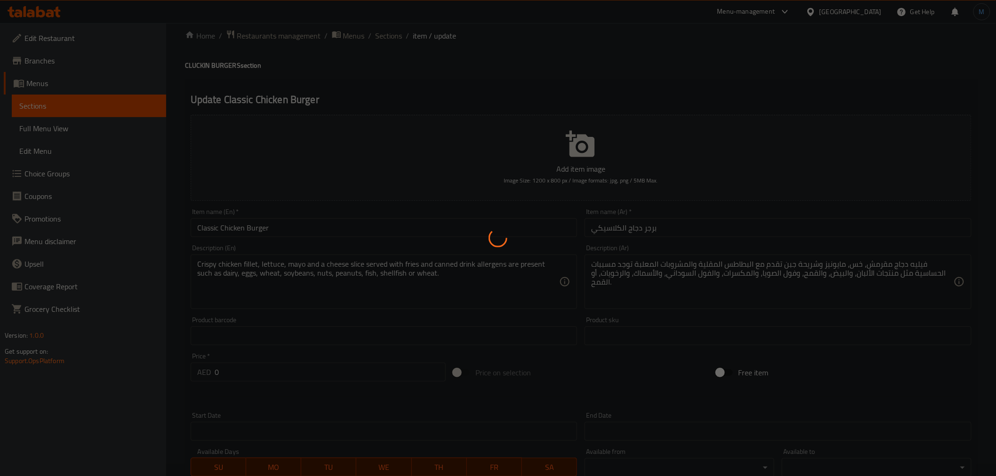
scroll to position [0, 0]
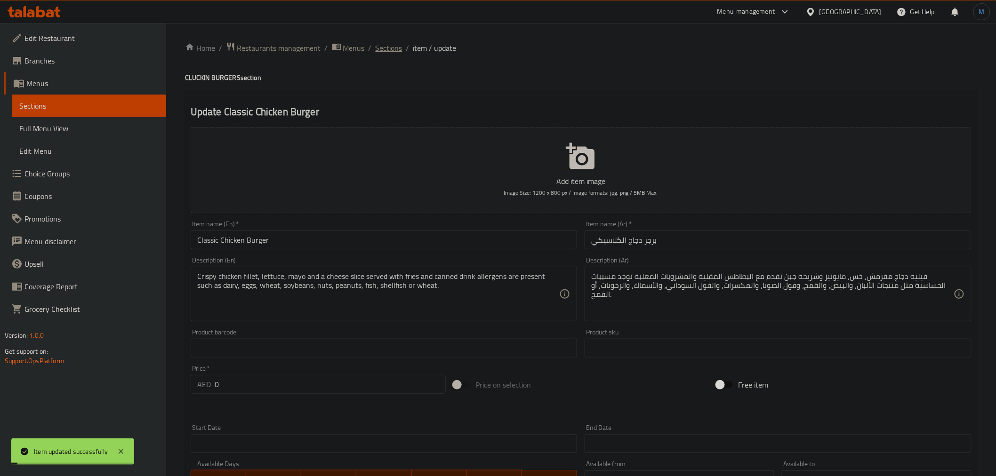
click at [392, 49] on span "Sections" at bounding box center [389, 47] width 27 height 11
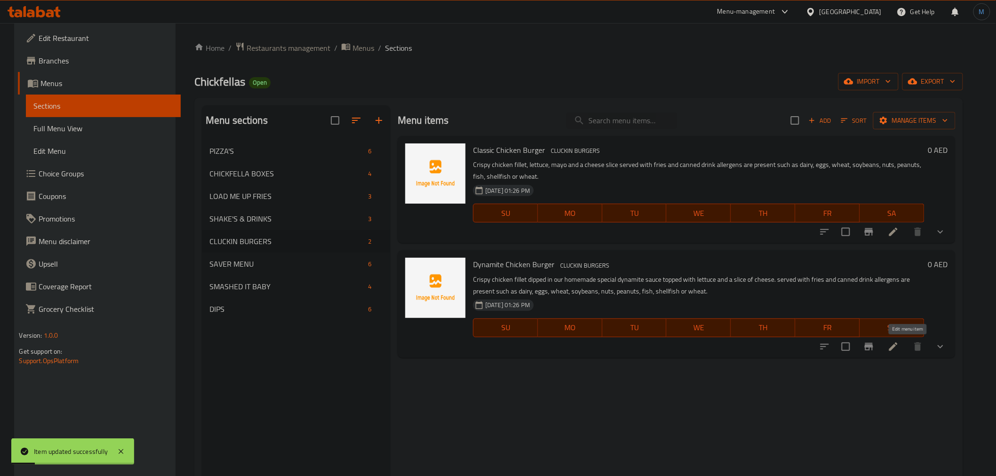
click at [899, 345] on icon at bounding box center [893, 346] width 11 height 11
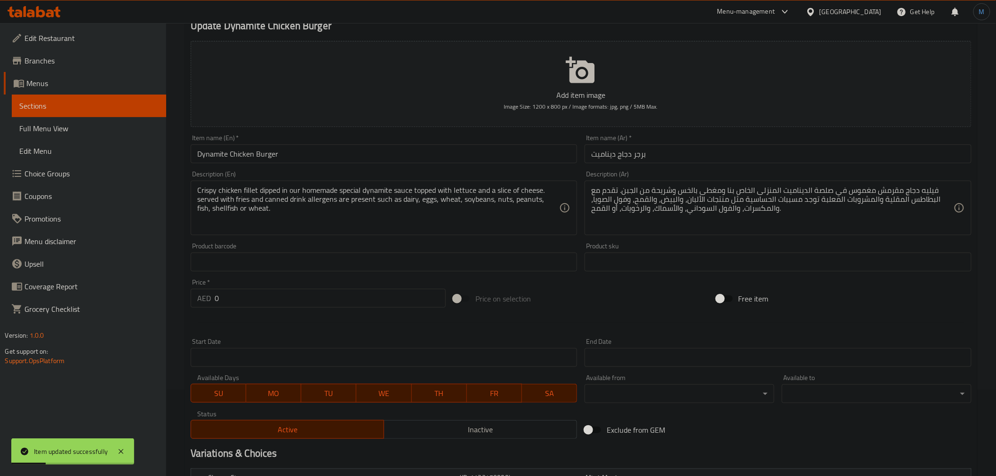
scroll to position [210, 0]
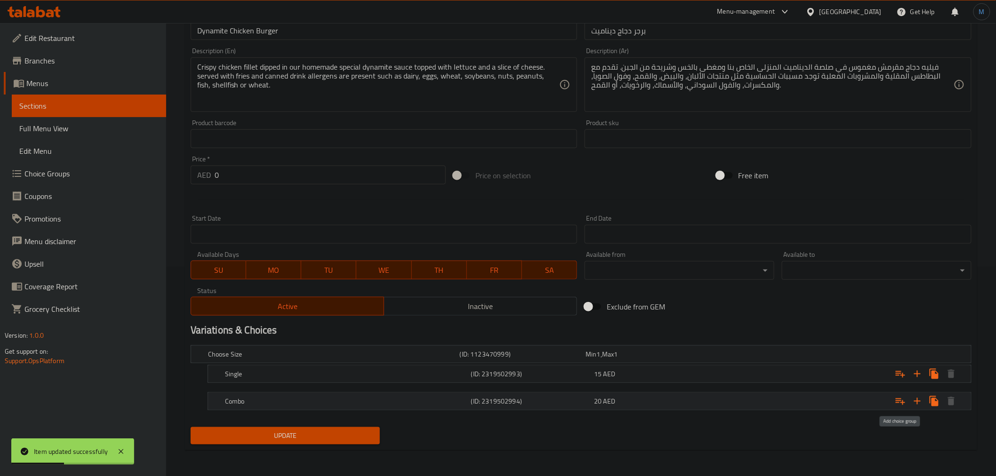
click at [892, 400] on button "Expand" at bounding box center [900, 401] width 17 height 17
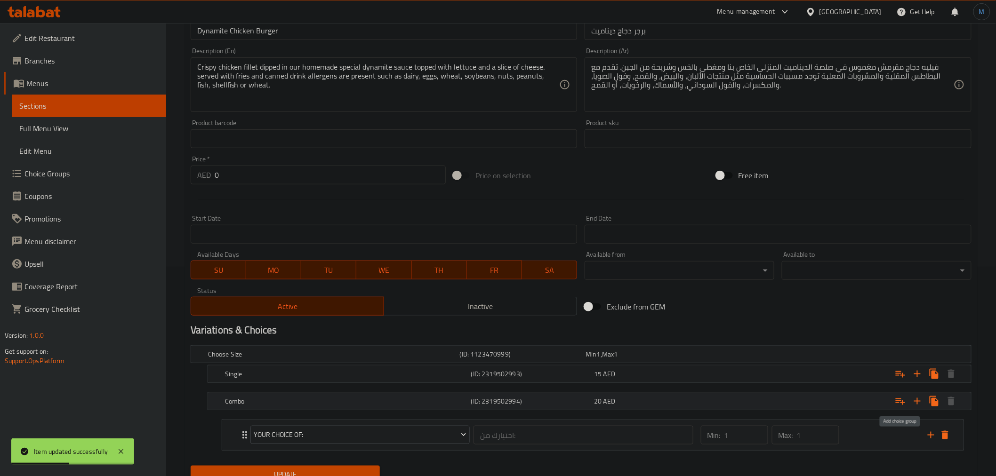
click at [895, 401] on icon "Expand" at bounding box center [900, 401] width 11 height 11
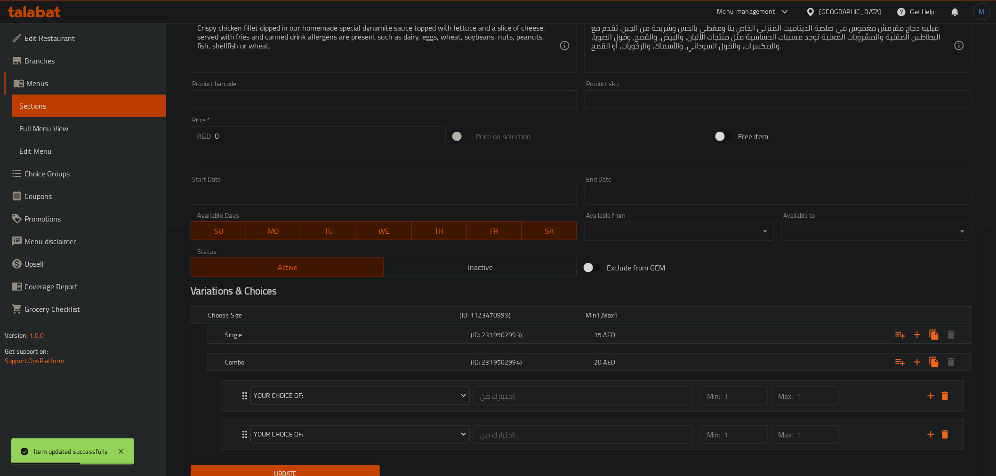
scroll to position [287, 0]
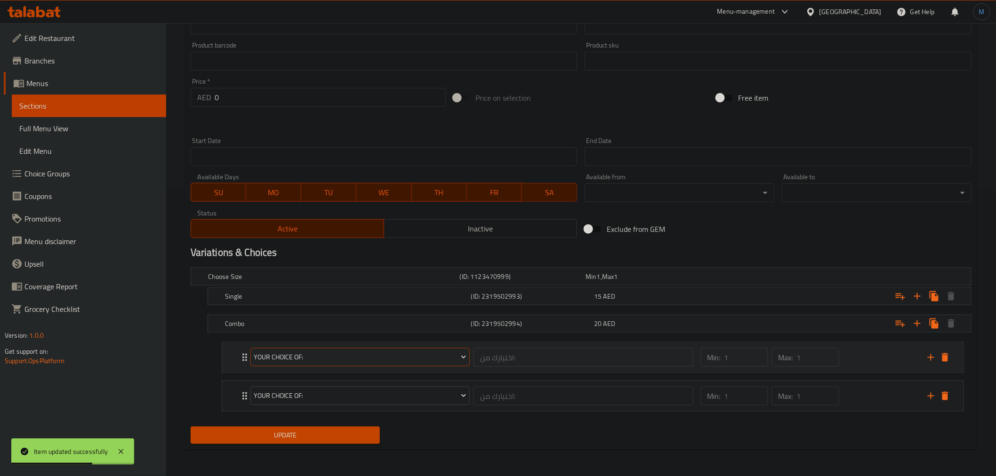
click at [317, 356] on span "your choice of:" at bounding box center [360, 358] width 213 height 12
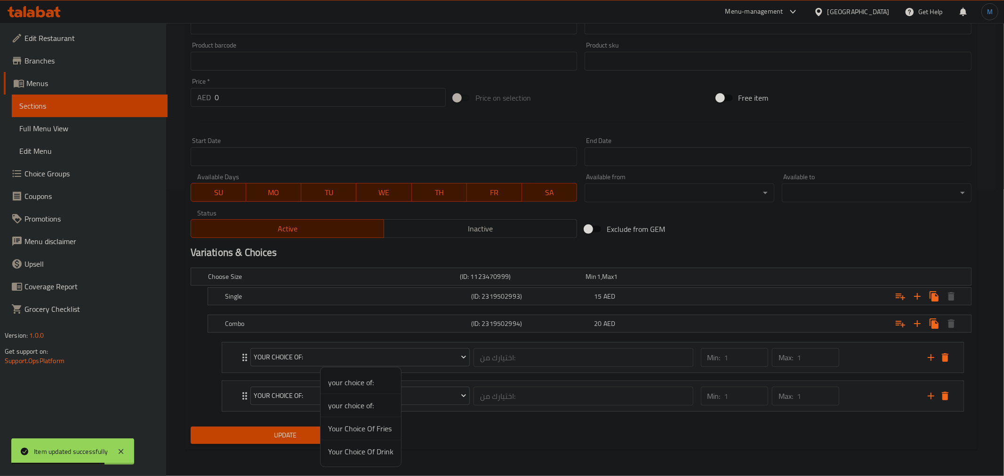
click at [386, 423] on span "Your Choice Of Fries" at bounding box center [360, 428] width 65 height 11
click at [392, 408] on div "your choice of: اختيارك من: ​" at bounding box center [472, 396] width 454 height 30
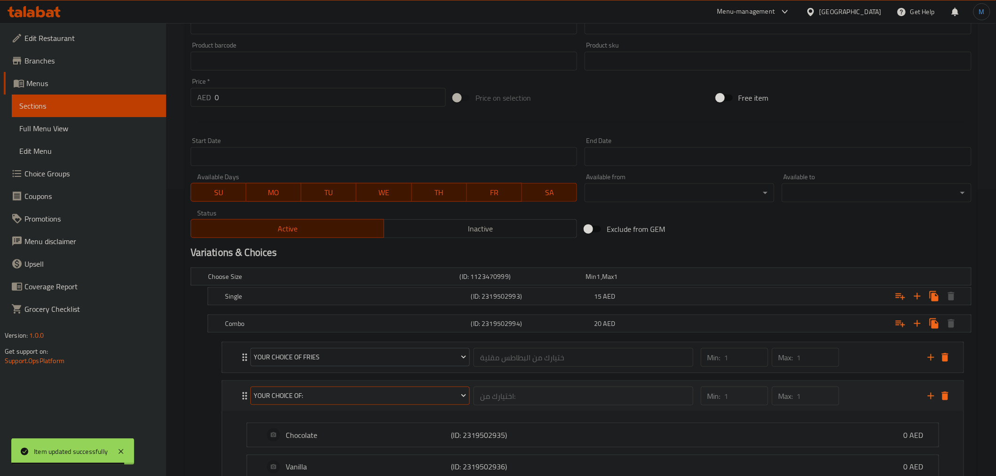
click at [381, 389] on button "your choice of:" at bounding box center [359, 396] width 219 height 19
click at [364, 454] on span "Your Choice Of Drink" at bounding box center [360, 453] width 65 height 11
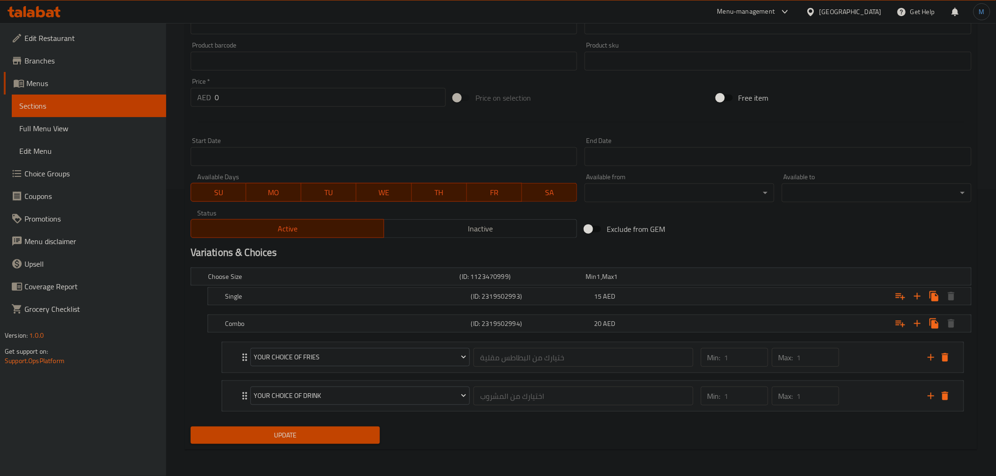
click at [303, 445] on div "Update" at bounding box center [285, 435] width 197 height 25
click at [305, 440] on span "Update" at bounding box center [285, 436] width 175 height 12
click at [327, 441] on span "Update" at bounding box center [285, 436] width 175 height 12
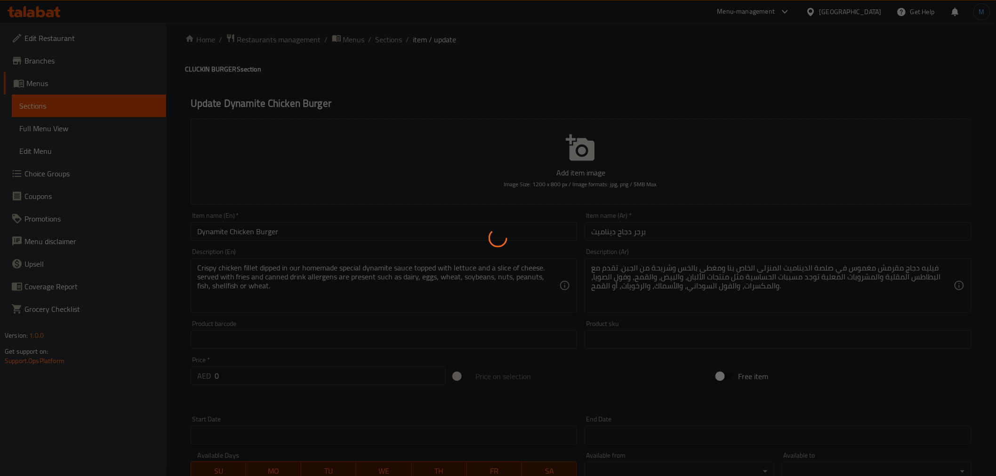
scroll to position [0, 0]
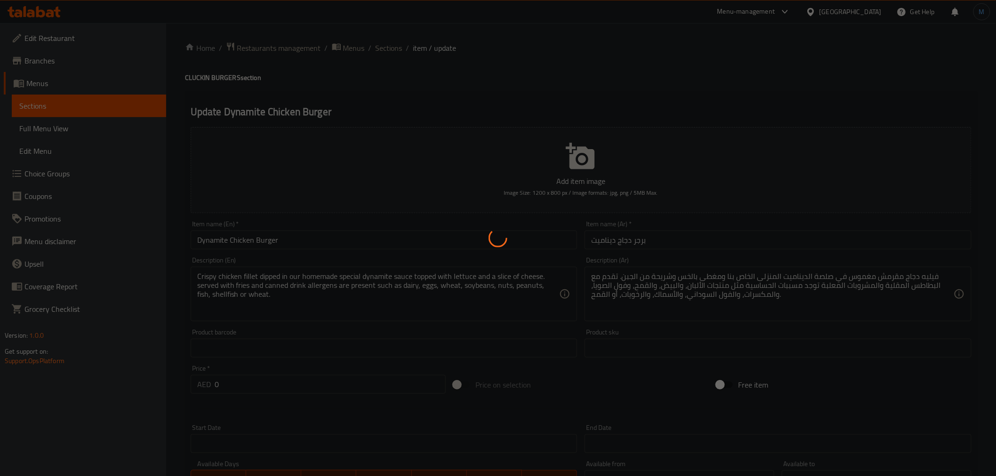
click at [387, 46] on div at bounding box center [498, 238] width 996 height 476
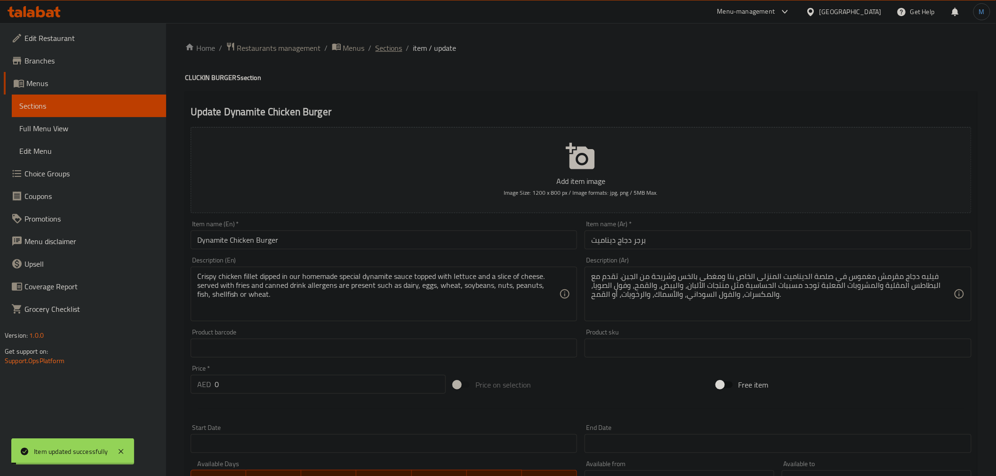
click at [388, 52] on span "Sections" at bounding box center [389, 47] width 27 height 11
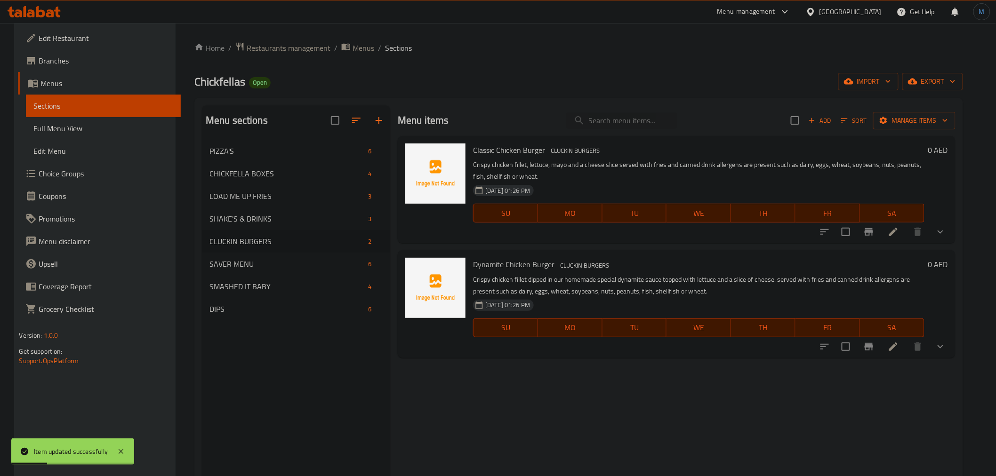
click at [334, 328] on div "Menu sections PIZZA'S 6 CHICKFELLA BOXES 4 LOAD ME UP FRIES 3 SHAKE'S & DRINKS …" at bounding box center [296, 343] width 188 height 476
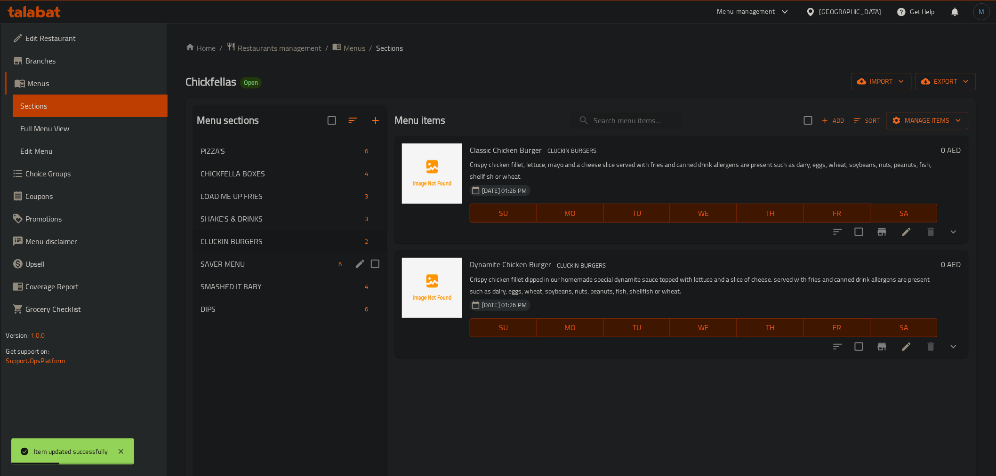
click at [245, 264] on span "SAVER MENU" at bounding box center [268, 263] width 134 height 11
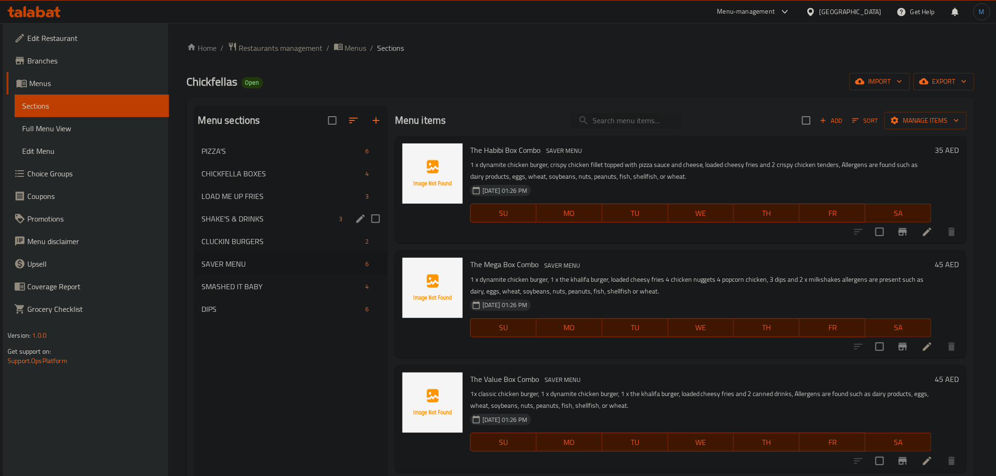
click at [304, 215] on span "SHAKE'S & DRINKS" at bounding box center [268, 218] width 133 height 11
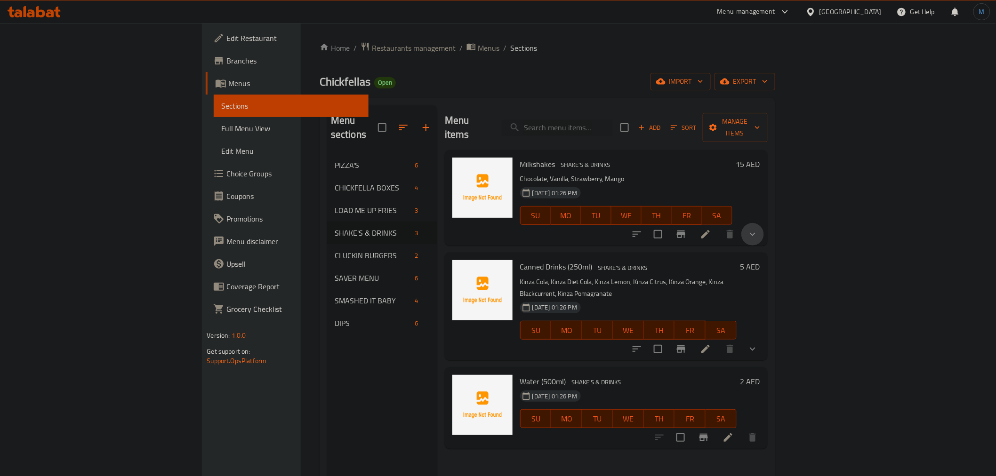
click at [764, 223] on button "show more" at bounding box center [753, 234] width 23 height 23
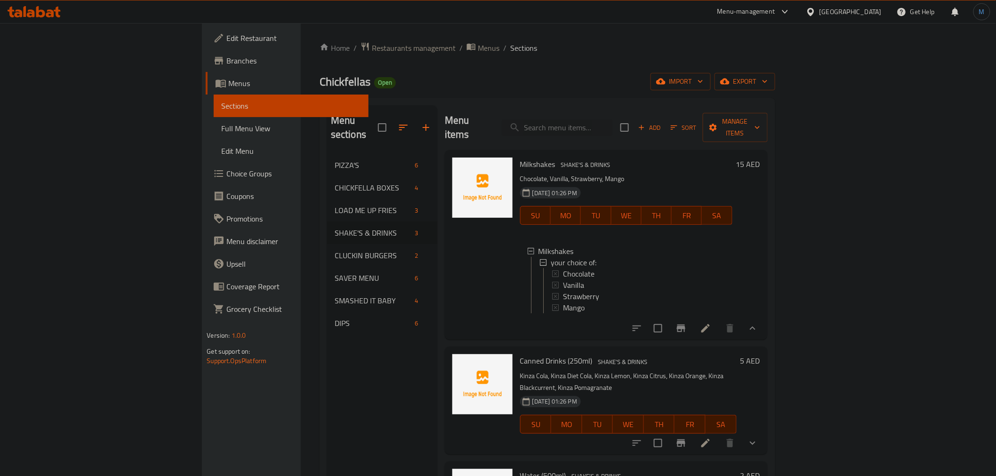
click at [651, 310] on div "Milkshakes your choice of: Chocolate Vanilla Strawberry Mango" at bounding box center [626, 281] width 212 height 87
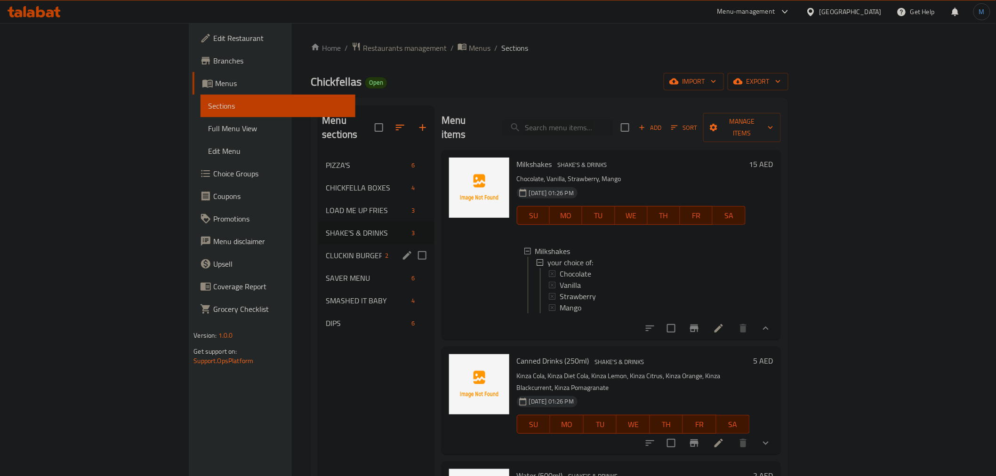
click at [318, 244] on div "CLUCKIN BURGERS 2" at bounding box center [376, 255] width 116 height 23
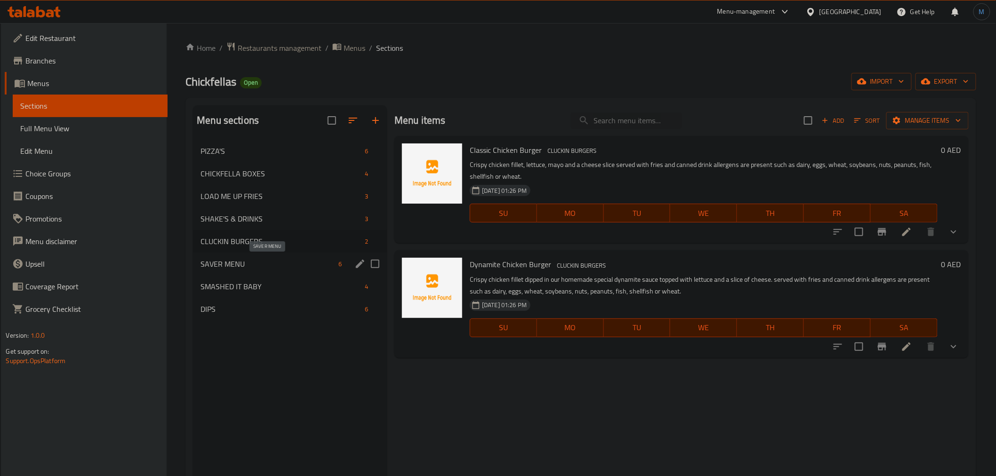
click at [254, 260] on span "SAVER MENU" at bounding box center [268, 263] width 134 height 11
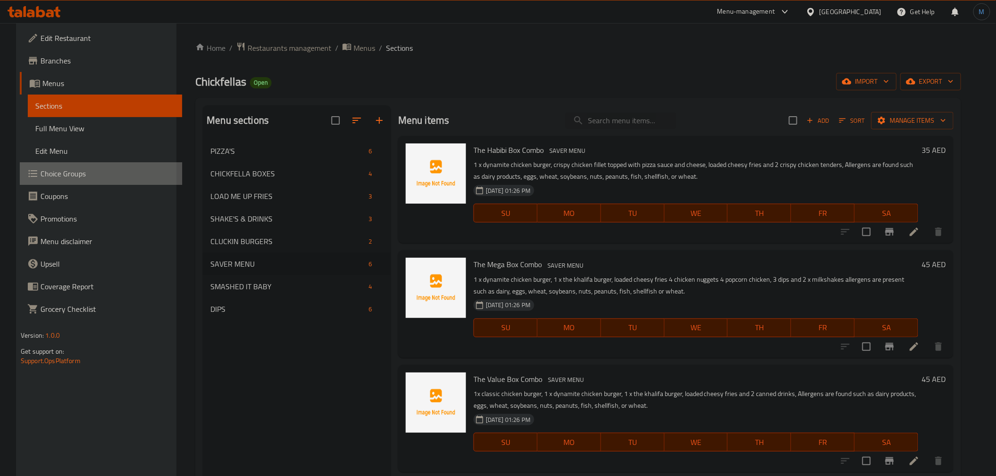
click at [55, 179] on span "Choice Groups" at bounding box center [107, 173] width 134 height 11
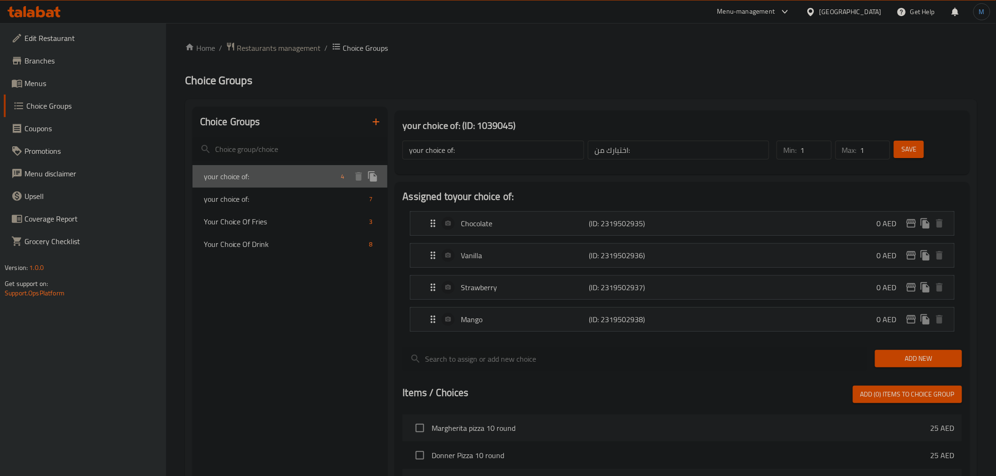
click at [329, 176] on span "your choice of:" at bounding box center [271, 176] width 134 height 11
click at [371, 179] on icon "duplicate" at bounding box center [372, 176] width 9 height 10
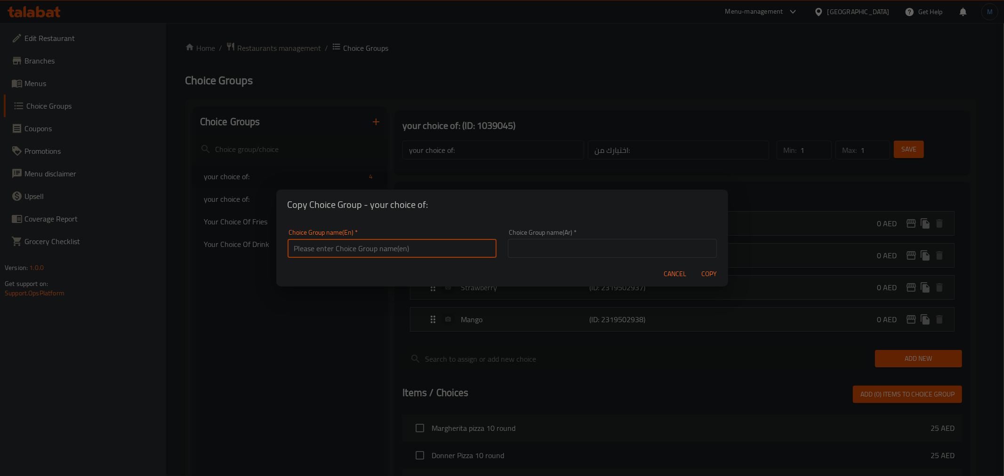
click at [405, 240] on input "text" at bounding box center [392, 248] width 209 height 19
type input "Your First Choice Of Shake"
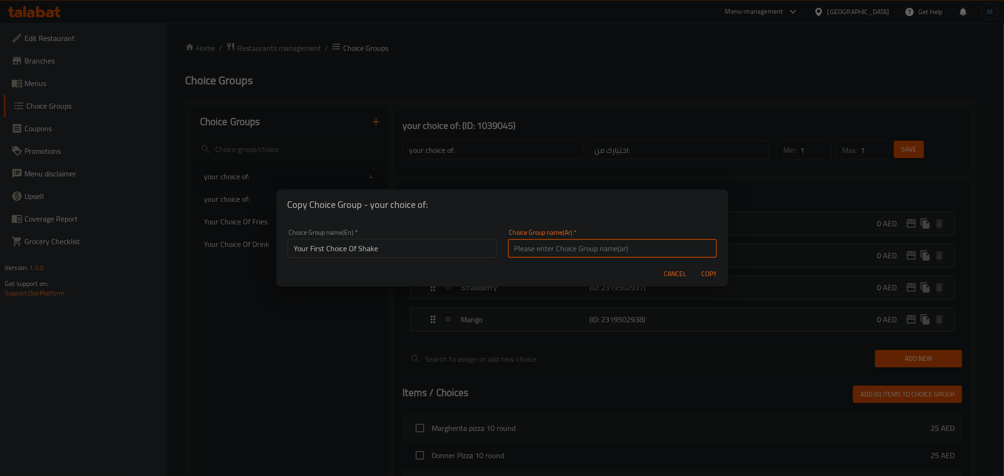
click at [557, 243] on input "text" at bounding box center [612, 248] width 209 height 19
paste input "اختيارك الأول للشيك"
type input "اختيارك الأول للشيك"
click at [694, 266] on button "Copy" at bounding box center [709, 274] width 30 height 17
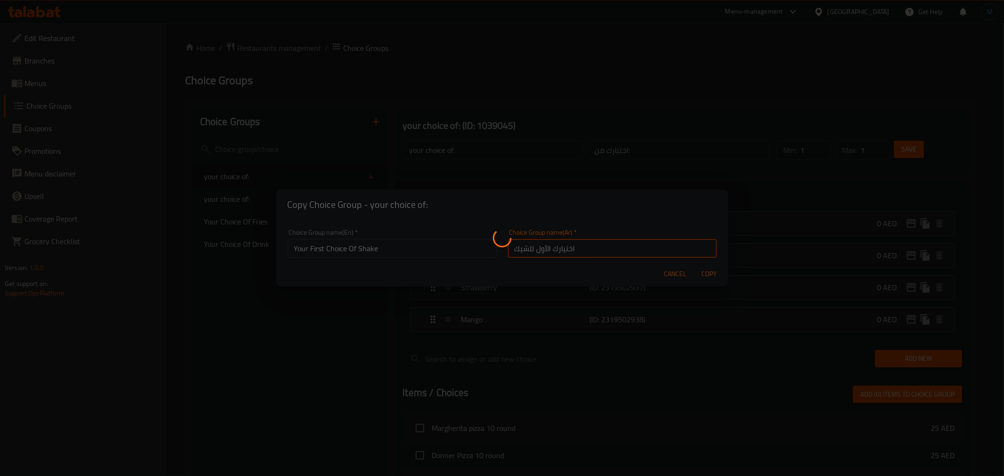
type input "Your First Choice Of Shake"
type input "اختيارك الأول للشيك"
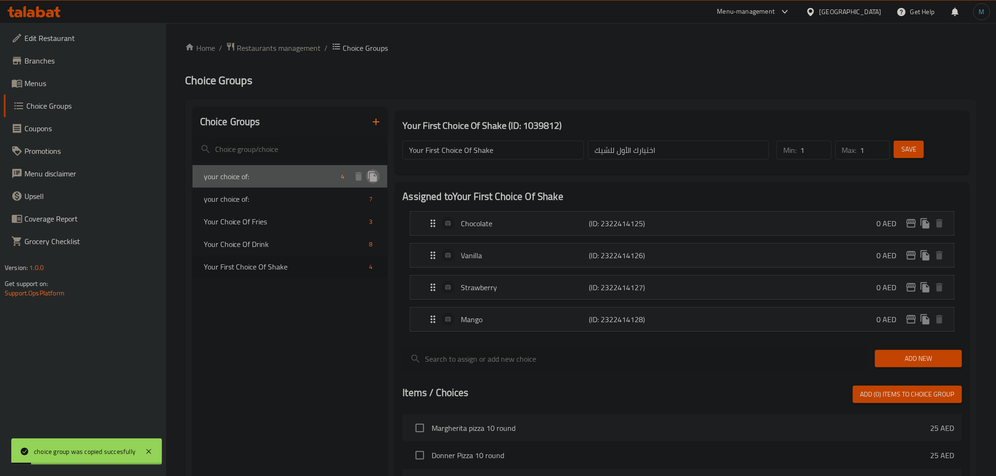
click at [372, 173] on icon "duplicate" at bounding box center [372, 176] width 9 height 10
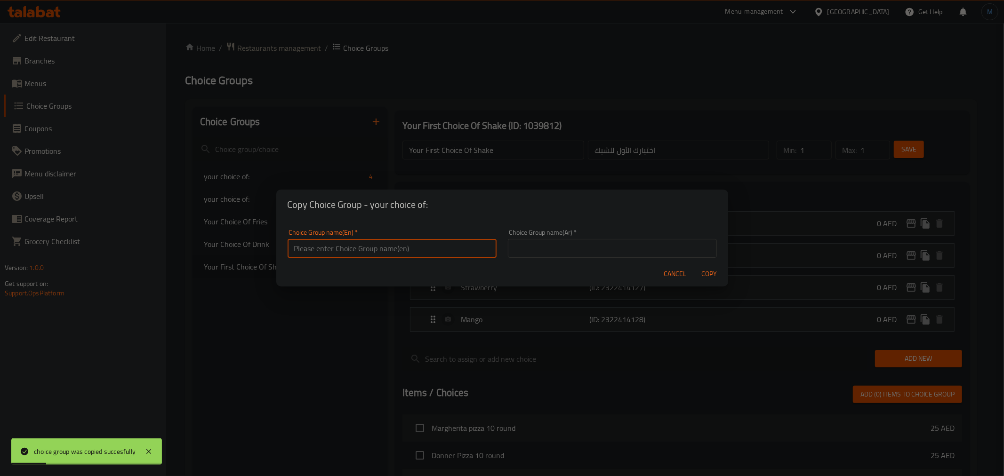
click at [388, 250] on input "text" at bounding box center [392, 248] width 209 height 19
type input "Your 2nd Choice Of Shake"
click at [386, 247] on input "Your 2nd Choice Of Shake" at bounding box center [392, 248] width 209 height 19
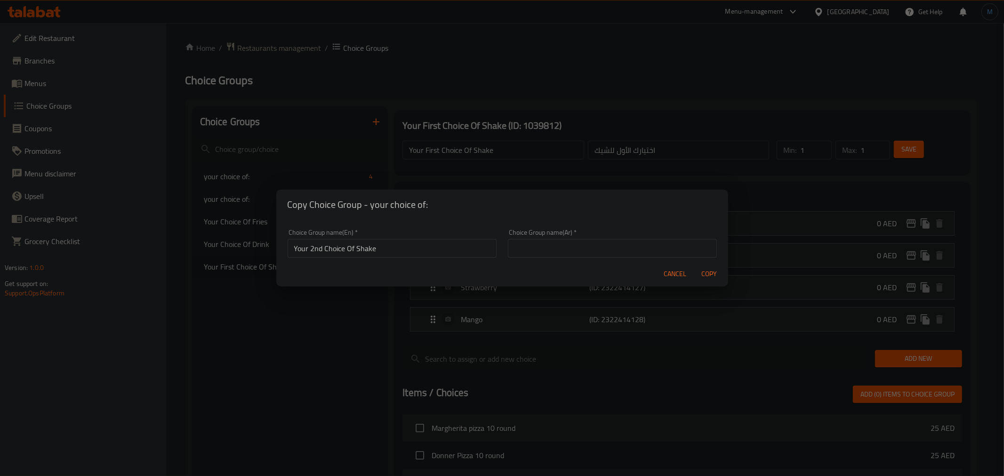
click at [604, 238] on div "Choice Group name(Ar)   * Choice Group name(Ar) *" at bounding box center [612, 243] width 209 height 29
click at [604, 244] on input "text" at bounding box center [612, 248] width 209 height 19
paste input "اختيارك الثاني من الشيك"
type input "اختيارك الثاني من الشيك"
click at [694, 266] on button "Copy" at bounding box center [709, 274] width 30 height 17
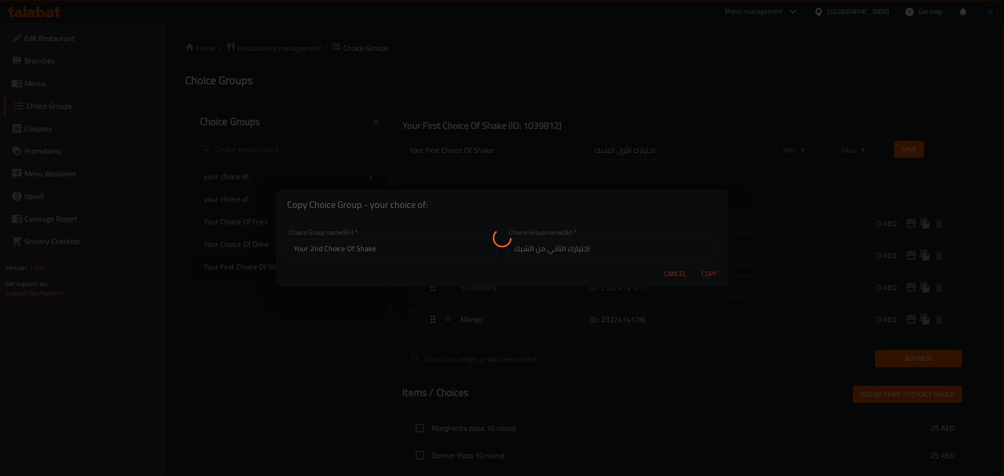
type input "Your 2nd Choice Of Shake"
type input "اختيارك الثاني من الشيك"
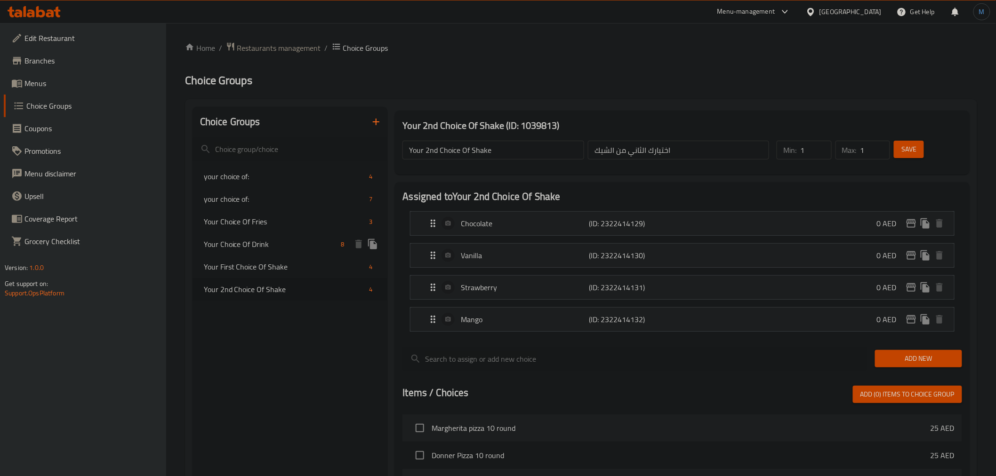
click at [306, 237] on div "Your Choice Of Drink 8" at bounding box center [290, 244] width 195 height 23
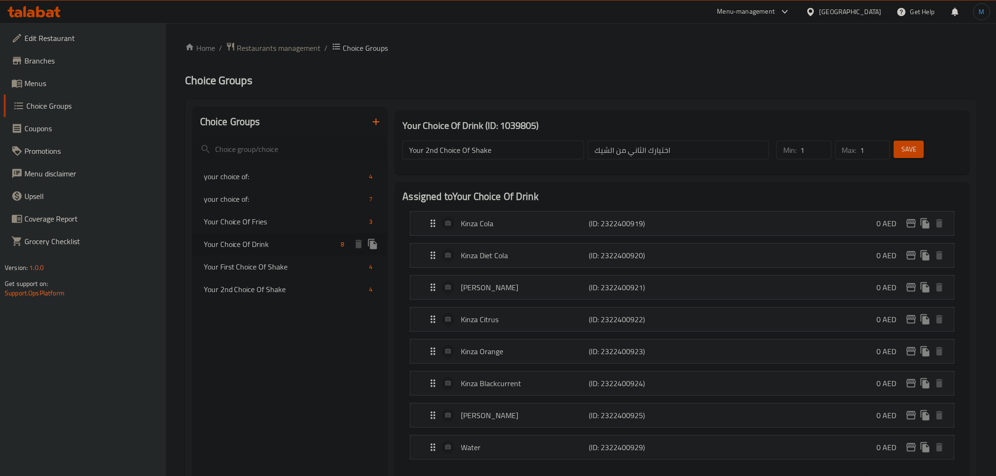
type input "Your Choice Of Drink"
type input "اختيارك من المشروب"
click at [281, 190] on div "your choice of: 7" at bounding box center [290, 199] width 195 height 23
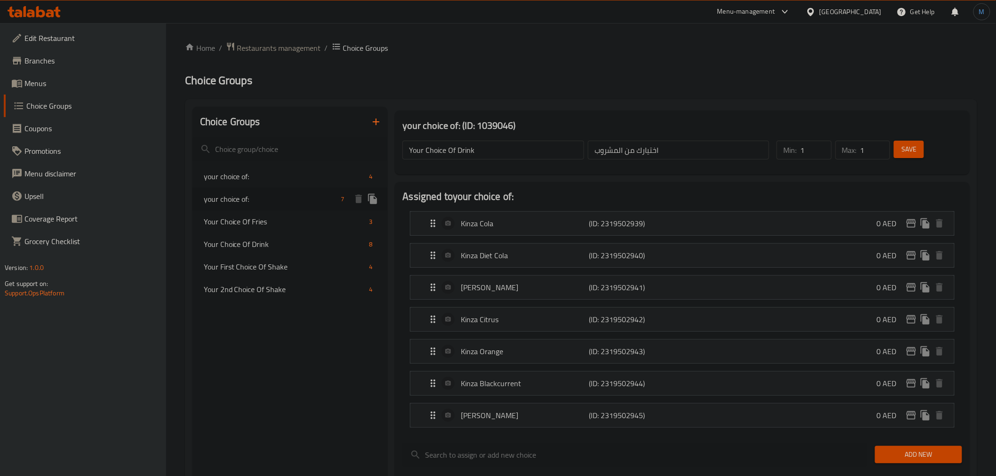
type input "your choice of:"
type input "اختيارك من:"
click at [375, 197] on icon "duplicate" at bounding box center [372, 199] width 9 height 10
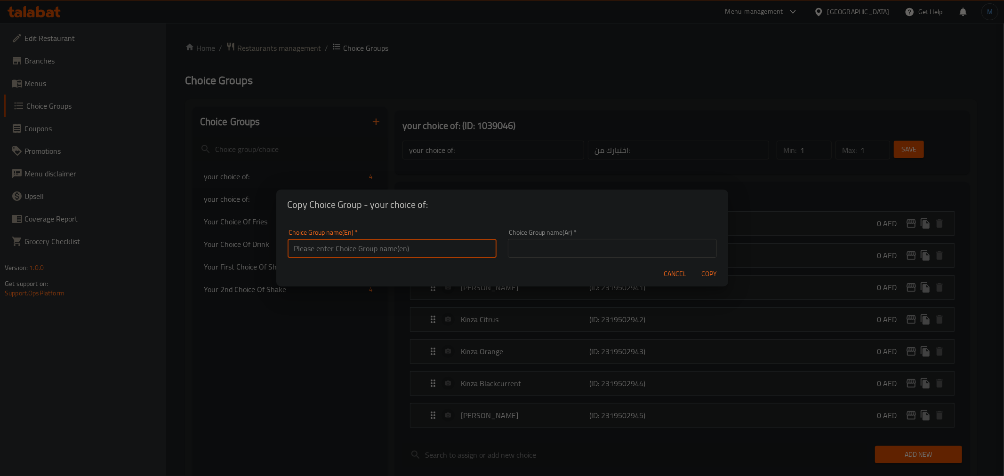
click at [408, 246] on input "text" at bounding box center [392, 248] width 209 height 19
type input "Your 1st Choice of Drink"
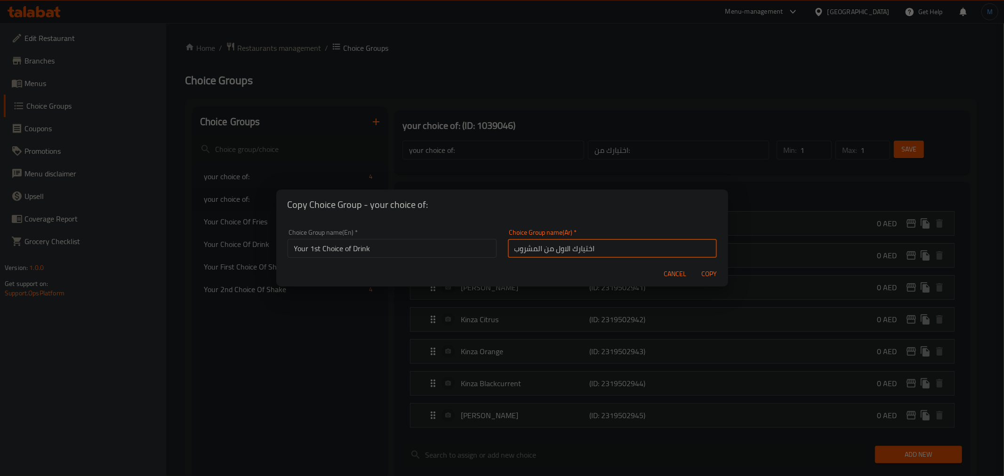
type input "اختيارك الاول من المشروب"
click at [694, 266] on button "Copy" at bounding box center [709, 274] width 30 height 17
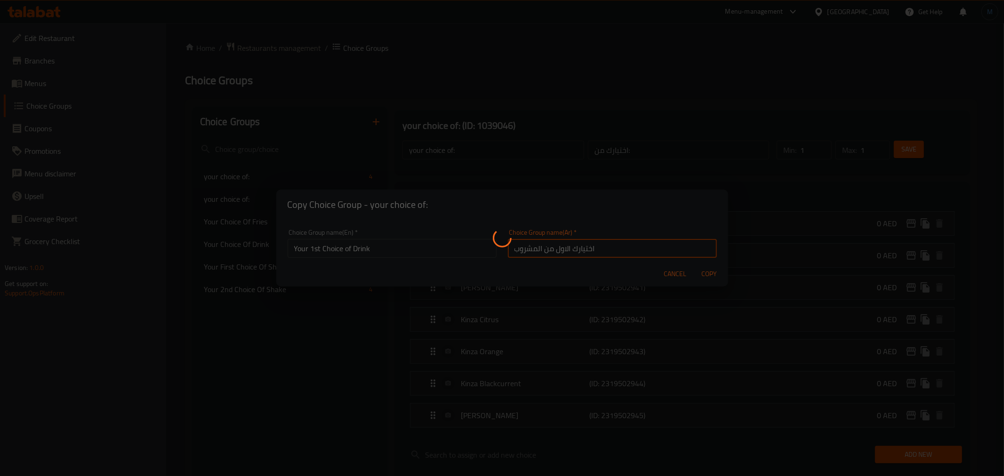
type input "Your 1st Choice of Drink"
type input "اختيارك الاول من المشروب"
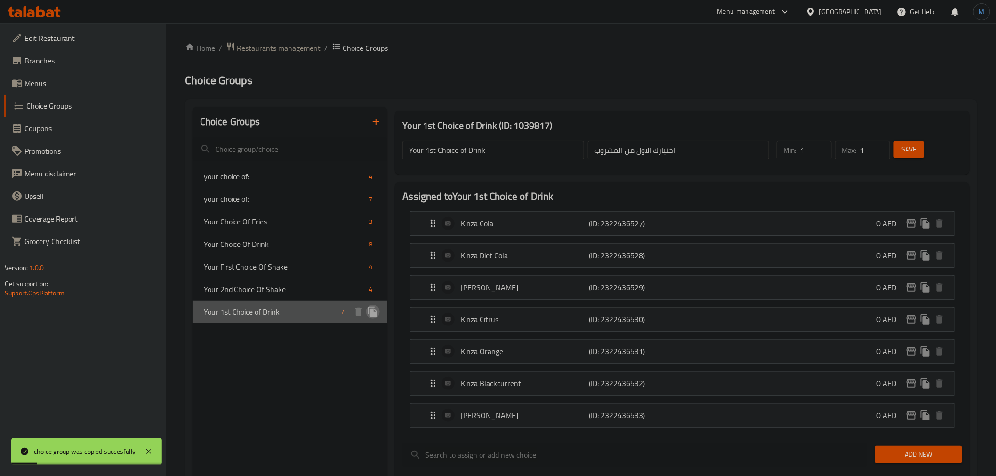
click at [378, 317] on icon "duplicate" at bounding box center [372, 312] width 11 height 11
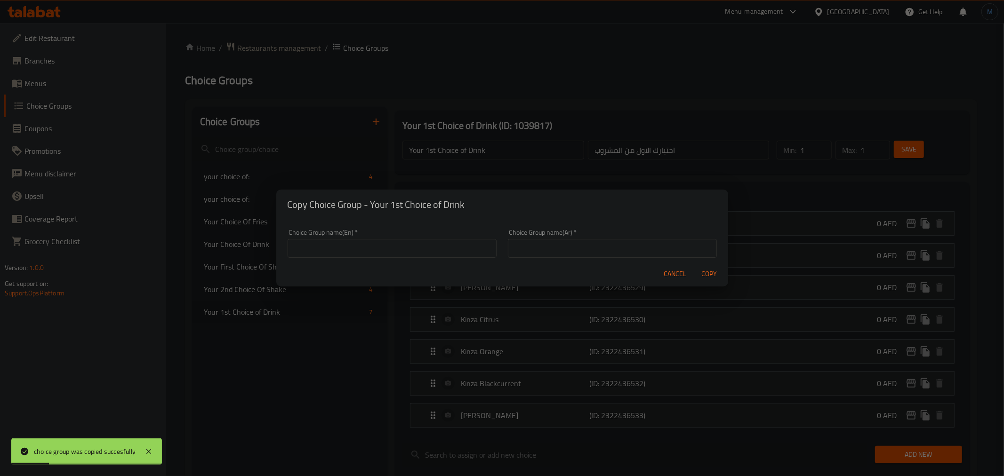
click at [438, 261] on div "Choice Group name(En)   * Choice Group name(En) *" at bounding box center [392, 244] width 220 height 40
click at [438, 255] on input "text" at bounding box center [392, 248] width 209 height 19
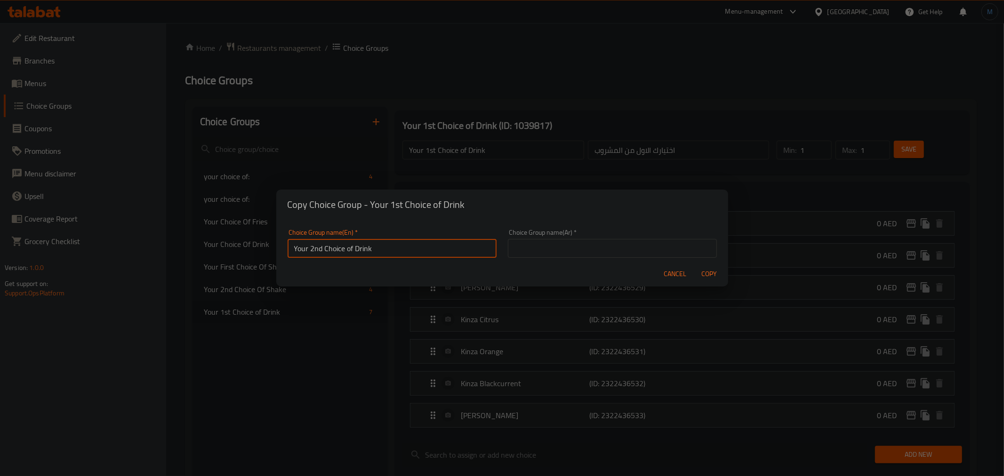
type input "Your 2nd Choice of Drink"
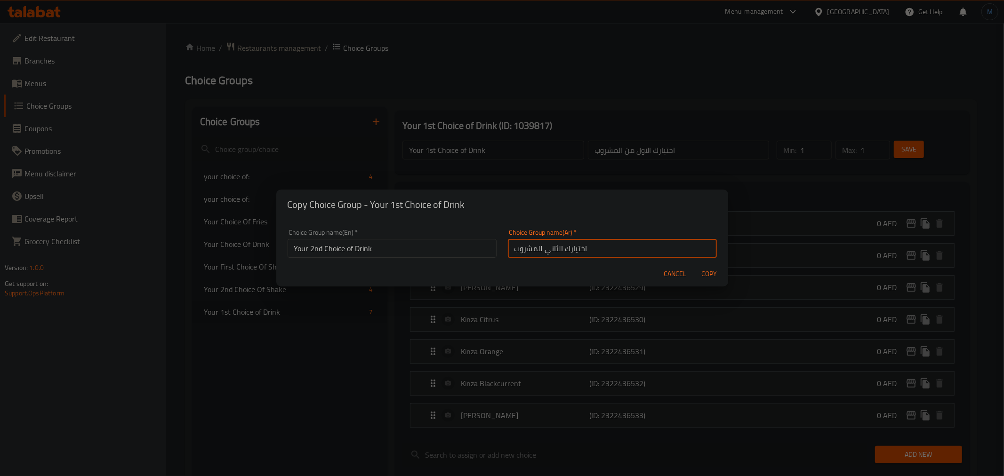
type input "اختيارك الثاني للمشروب"
click at [694, 266] on button "Copy" at bounding box center [709, 274] width 30 height 17
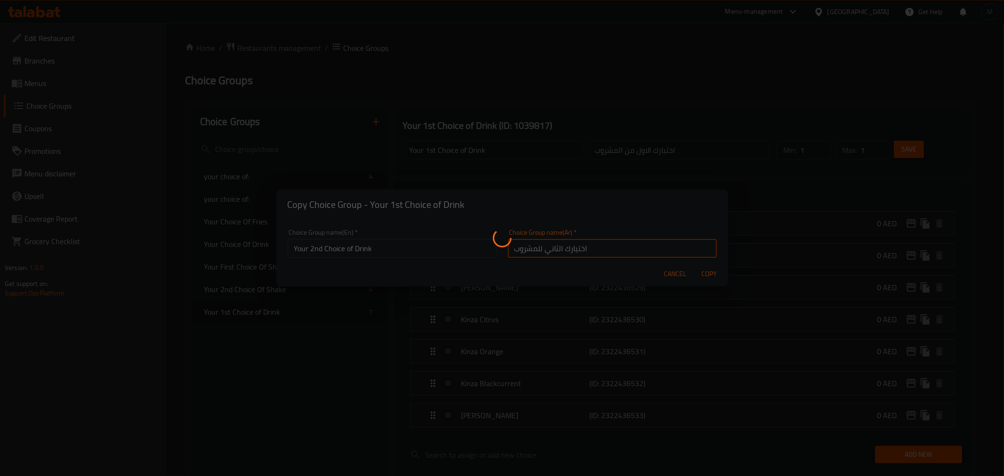
type input "Your 2nd Choice of Drink"
type input "اختيارك الثاني للمشروب"
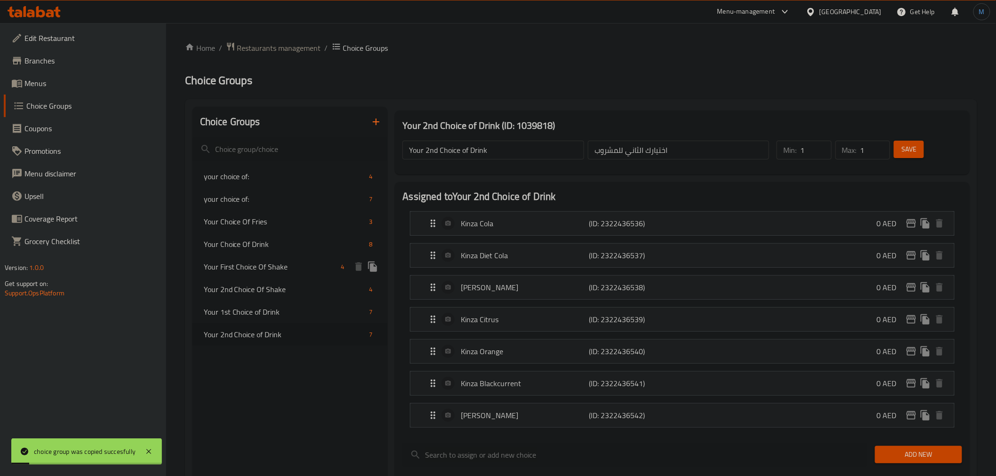
click at [331, 269] on span "Your First Choice Of Shake" at bounding box center [271, 266] width 134 height 11
type input "Your First Choice Of Shake"
type input "اختيارك الأول للشيك"
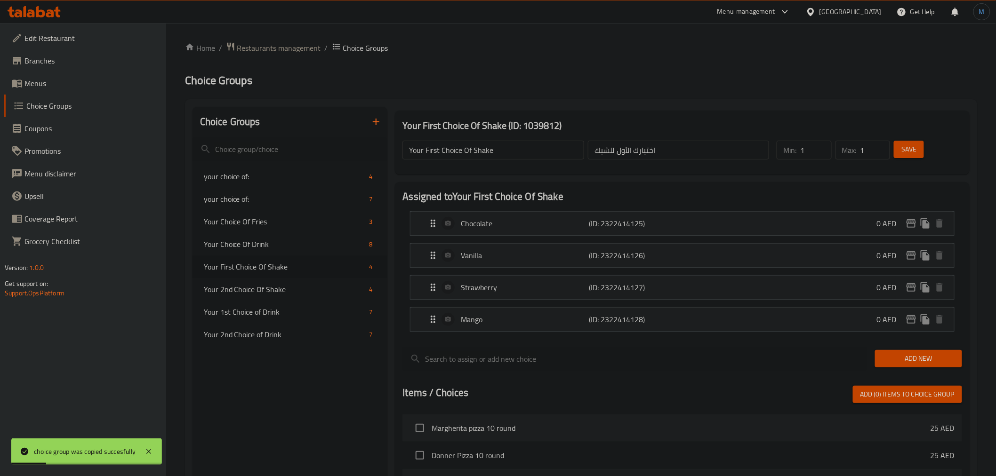
click at [437, 148] on input "Your First Choice Of Shake" at bounding box center [493, 150] width 181 height 19
click at [60, 89] on link "Menus" at bounding box center [85, 83] width 162 height 23
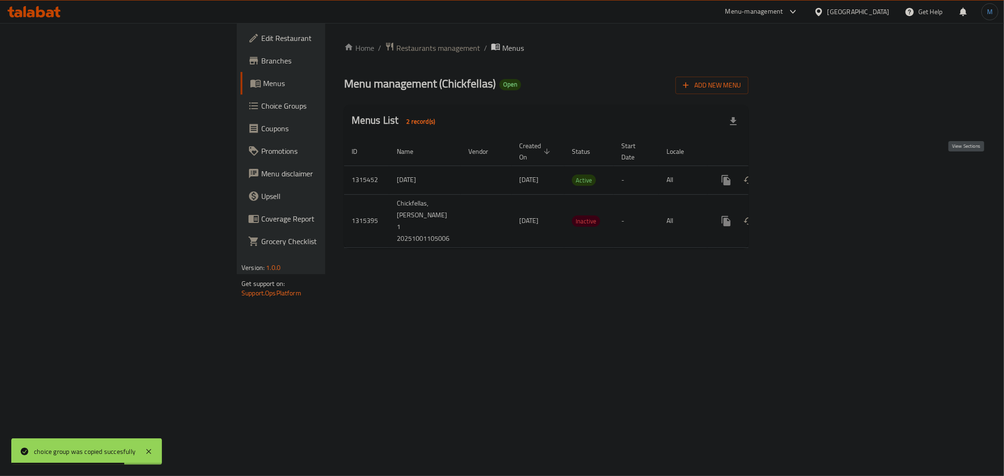
click at [806, 169] on link "enhanced table" at bounding box center [794, 180] width 23 height 23
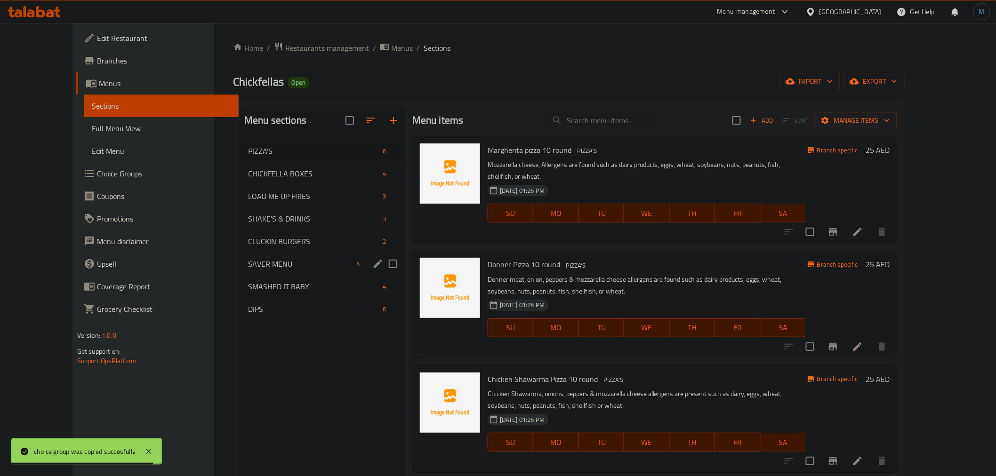
click at [254, 268] on span "SAVER MENU" at bounding box center [300, 263] width 105 height 11
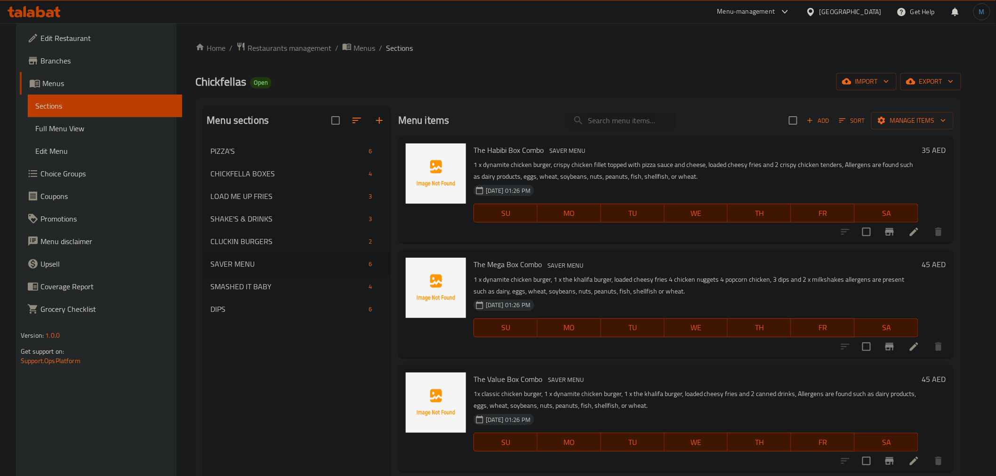
click at [915, 352] on li at bounding box center [914, 347] width 26 height 17
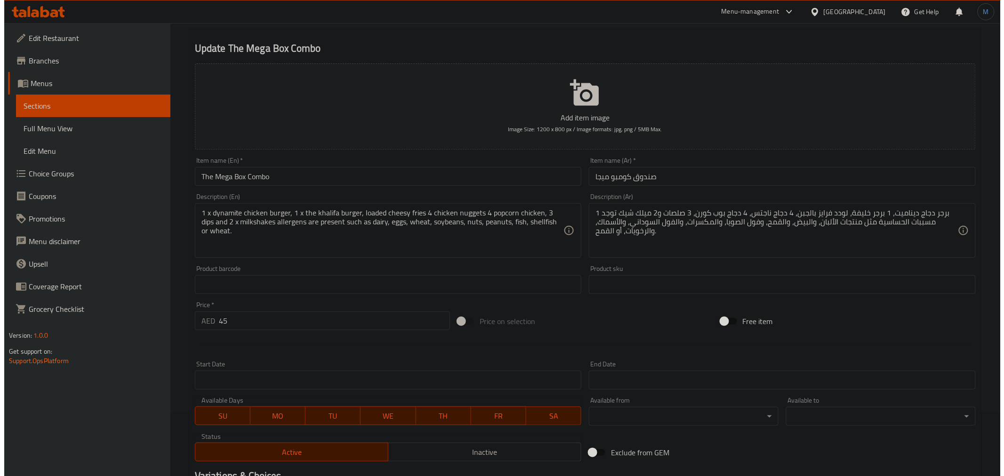
scroll to position [187, 0]
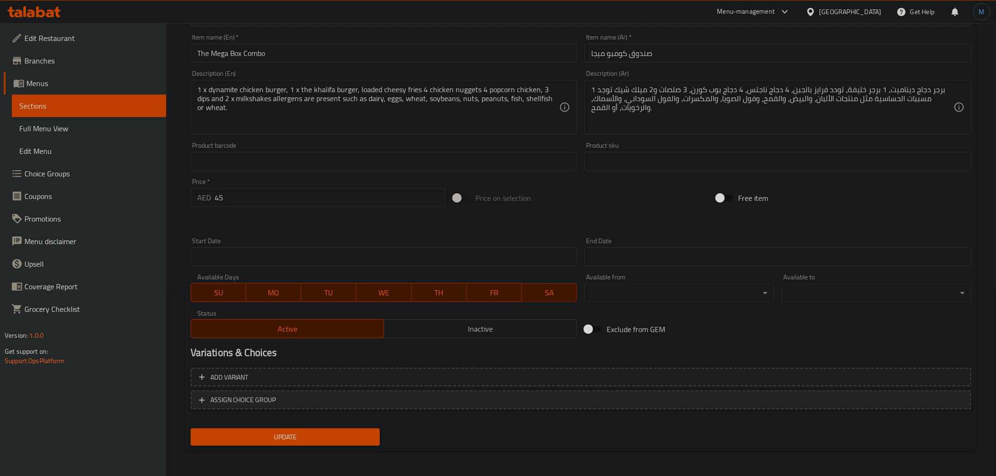
click at [452, 395] on span "ASSIGN CHOICE GROUP" at bounding box center [581, 401] width 764 height 12
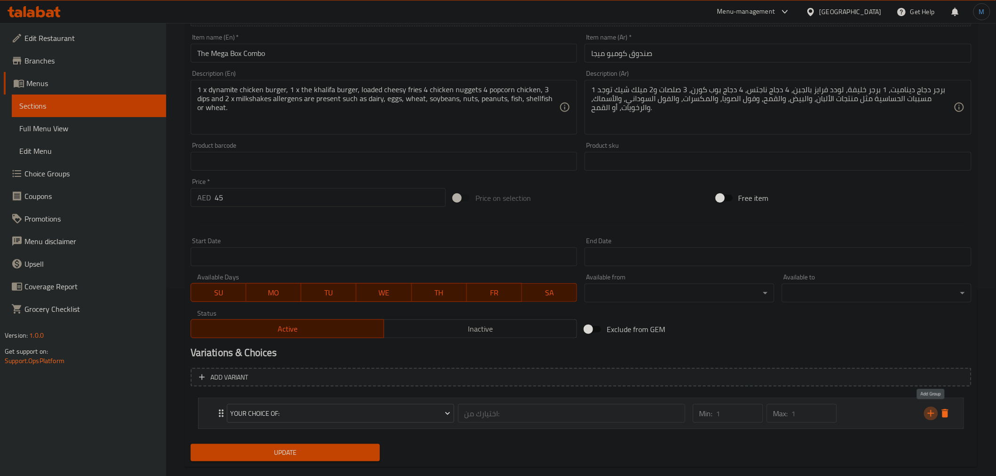
click at [935, 412] on icon "add" at bounding box center [931, 413] width 11 height 11
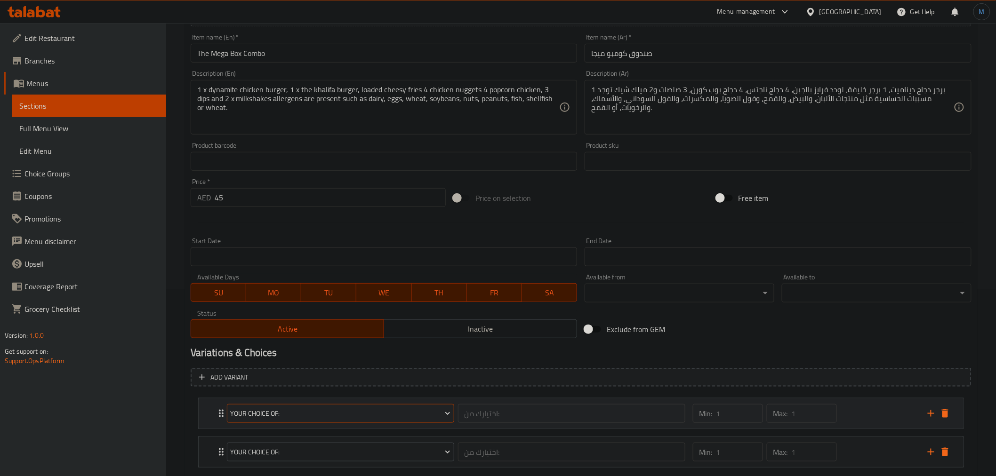
click at [269, 416] on span "your choice of:" at bounding box center [340, 414] width 220 height 12
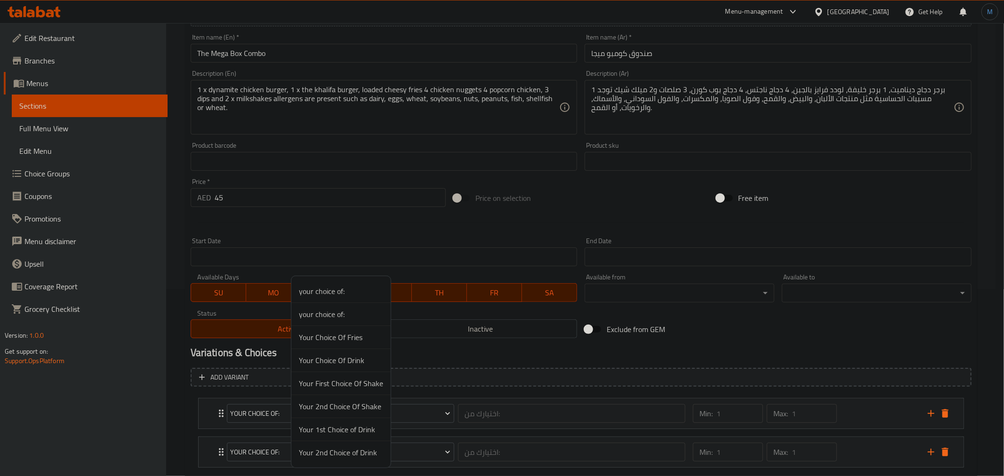
click at [345, 382] on span "Your First Choice Of Shake" at bounding box center [341, 383] width 84 height 11
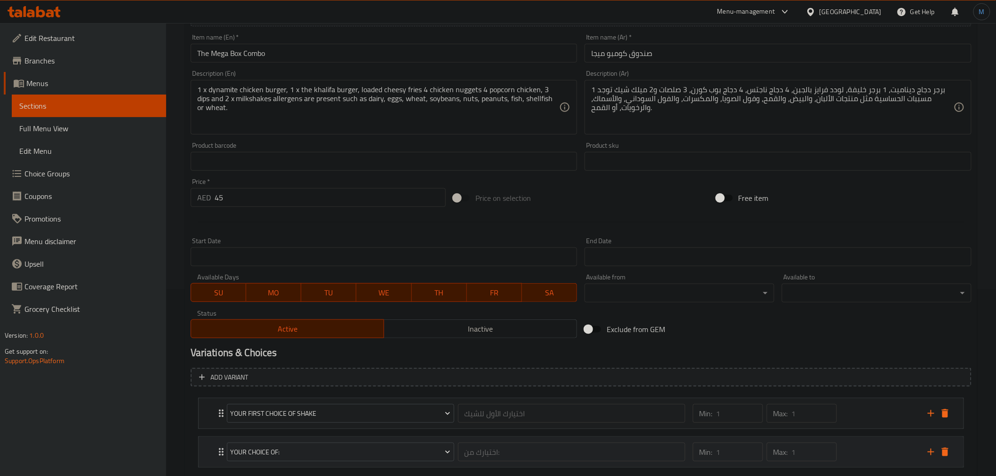
click at [342, 441] on div "your choice of:" at bounding box center [340, 452] width 231 height 23
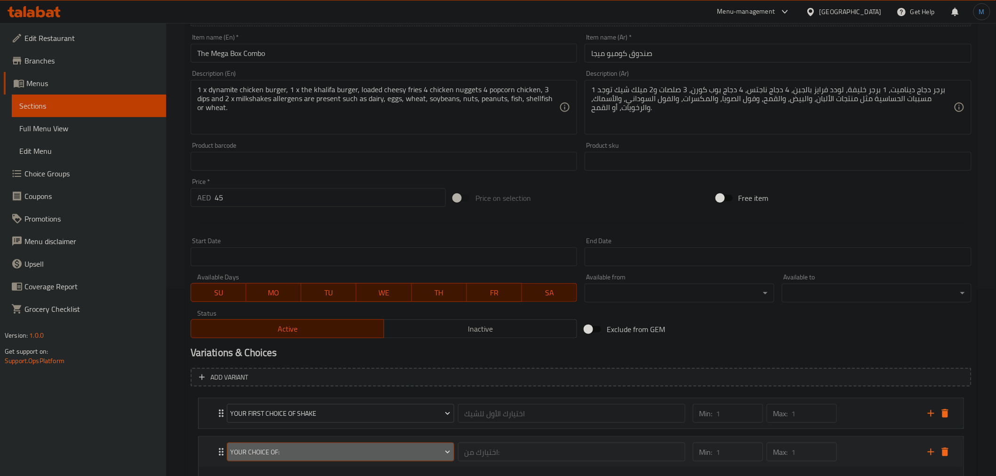
click at [342, 448] on span "your choice of:" at bounding box center [340, 453] width 220 height 12
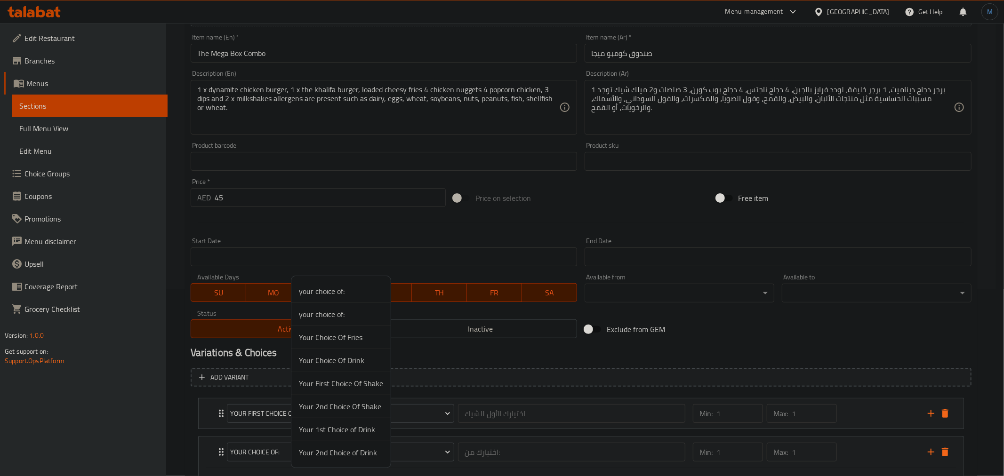
click at [340, 403] on span "Your 2nd Choice Of Shake" at bounding box center [341, 406] width 84 height 11
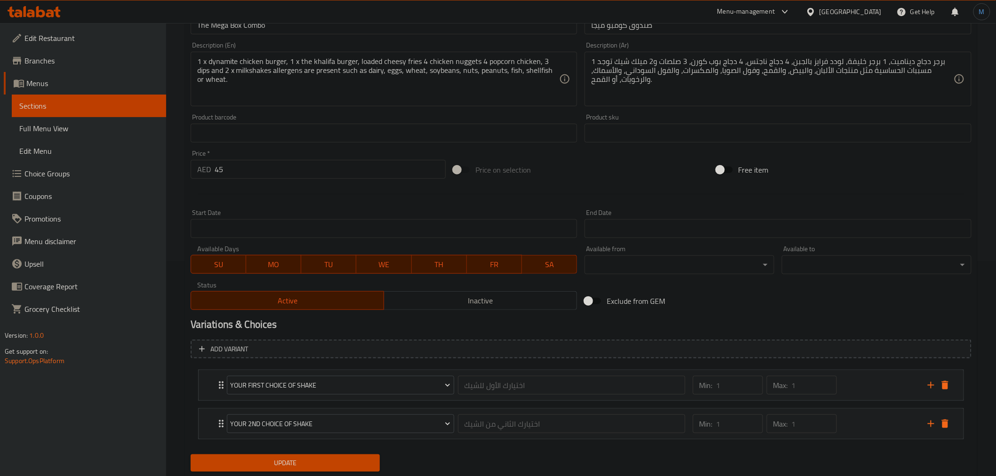
scroll to position [242, 0]
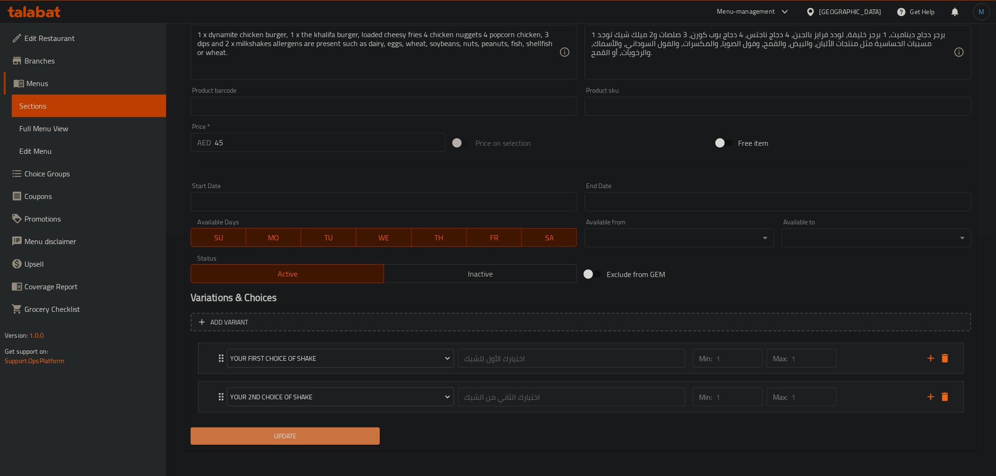
click at [290, 428] on button "Update" at bounding box center [286, 436] width 190 height 17
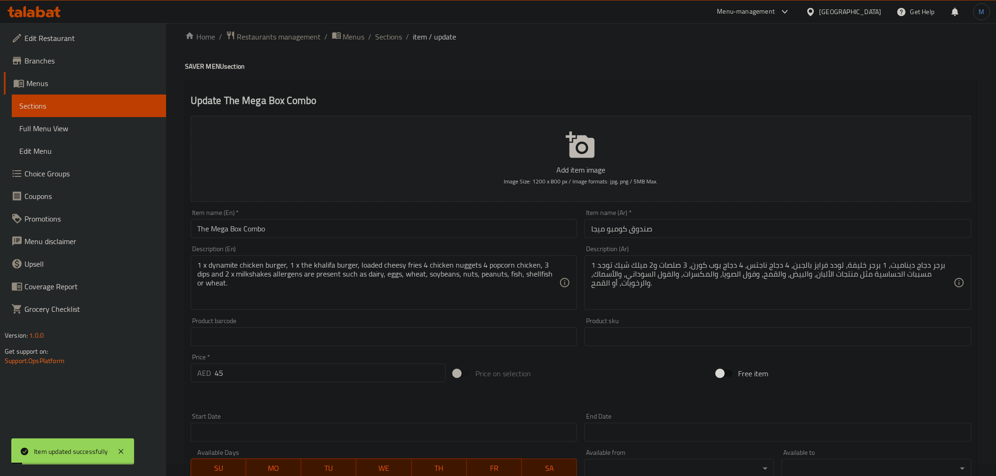
scroll to position [0, 0]
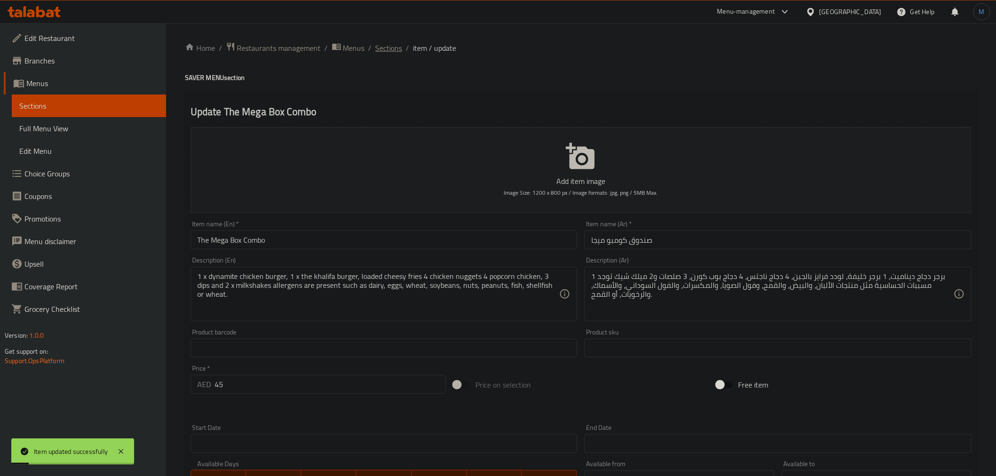
click at [384, 49] on span "Sections" at bounding box center [389, 47] width 27 height 11
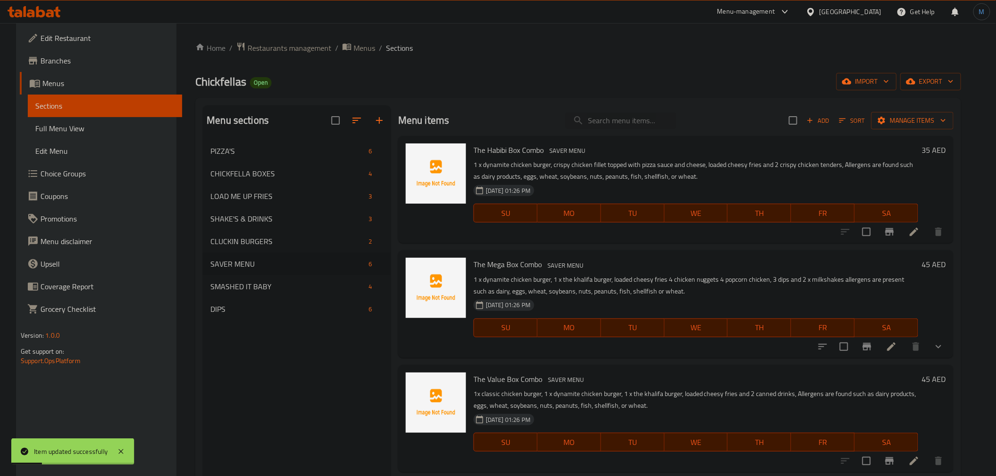
scroll to position [157, 0]
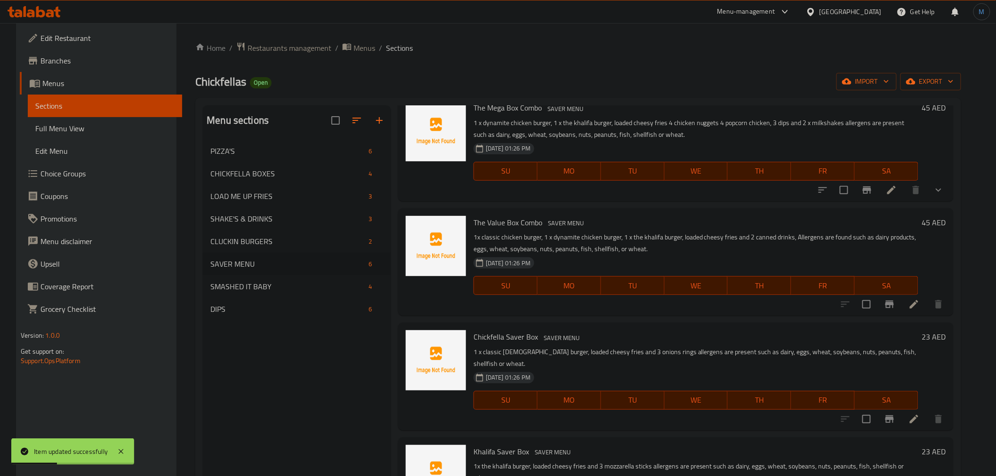
click at [928, 302] on li at bounding box center [914, 304] width 26 height 17
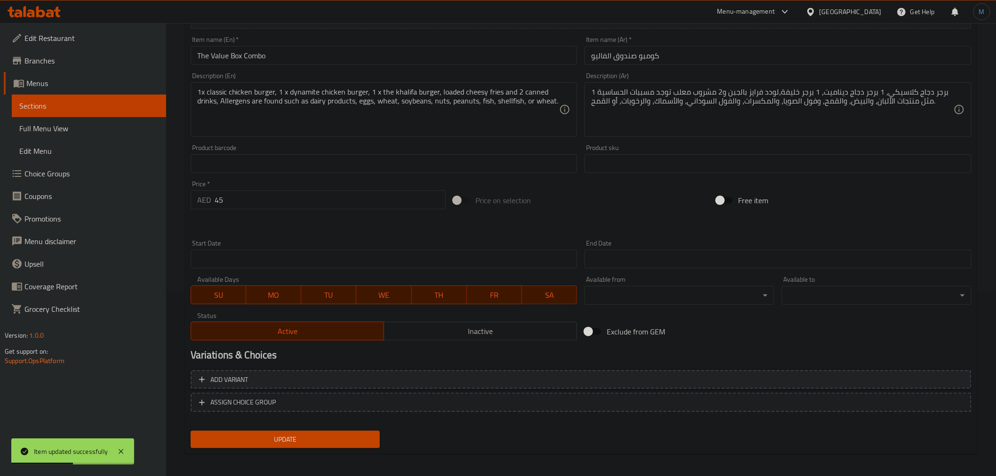
scroll to position [187, 0]
click at [444, 401] on span "ASSIGN CHOICE GROUP" at bounding box center [581, 401] width 764 height 12
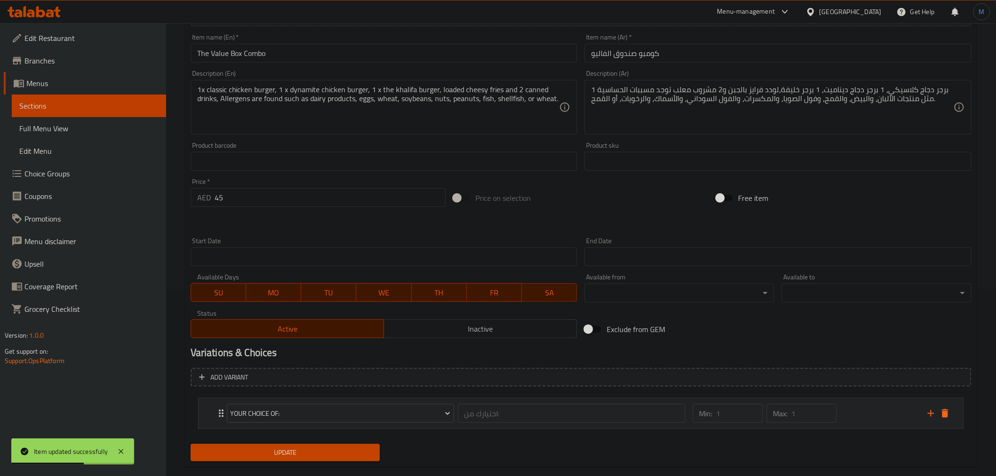
click at [930, 409] on icon "add" at bounding box center [931, 413] width 11 height 11
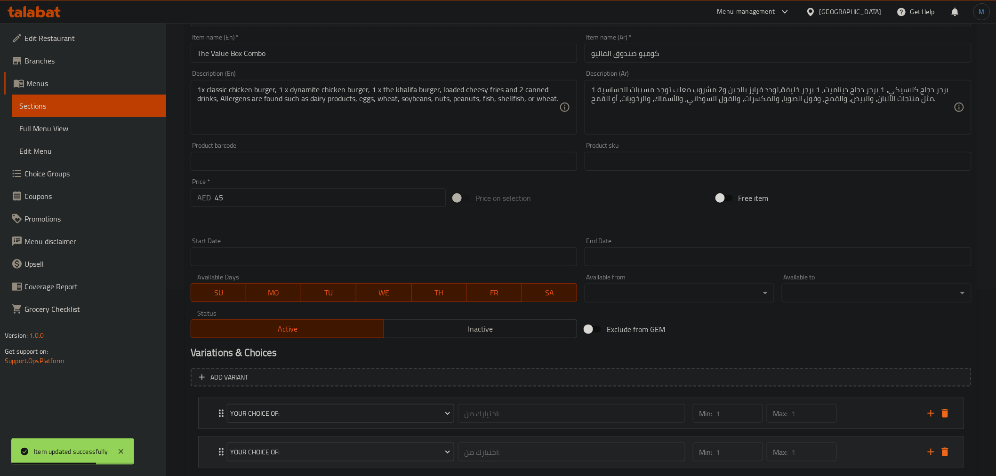
click at [331, 437] on div "your choice of: اختيارك من: ​" at bounding box center [456, 452] width 470 height 30
click at [333, 441] on div "your choice of:" at bounding box center [340, 452] width 231 height 23
click at [340, 447] on span "your choice of:" at bounding box center [340, 453] width 220 height 12
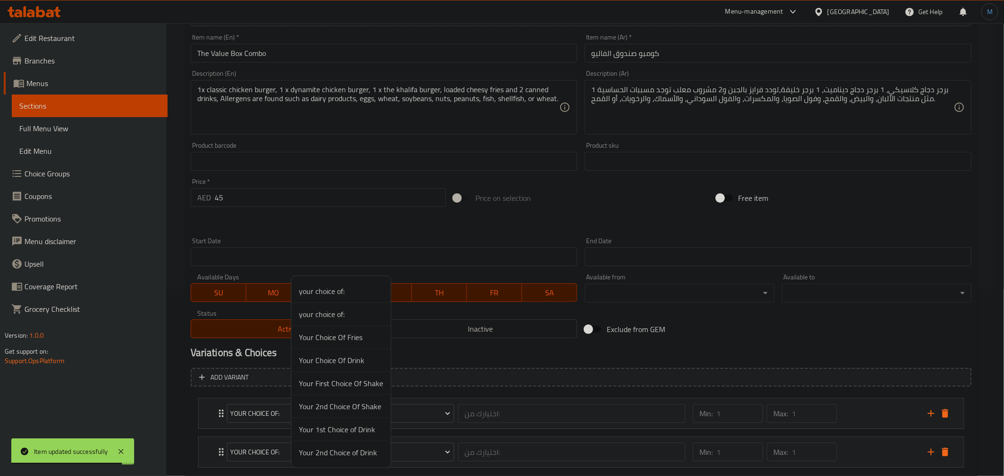
click at [355, 460] on li "Your 2nd Choice of Drink" at bounding box center [340, 453] width 99 height 23
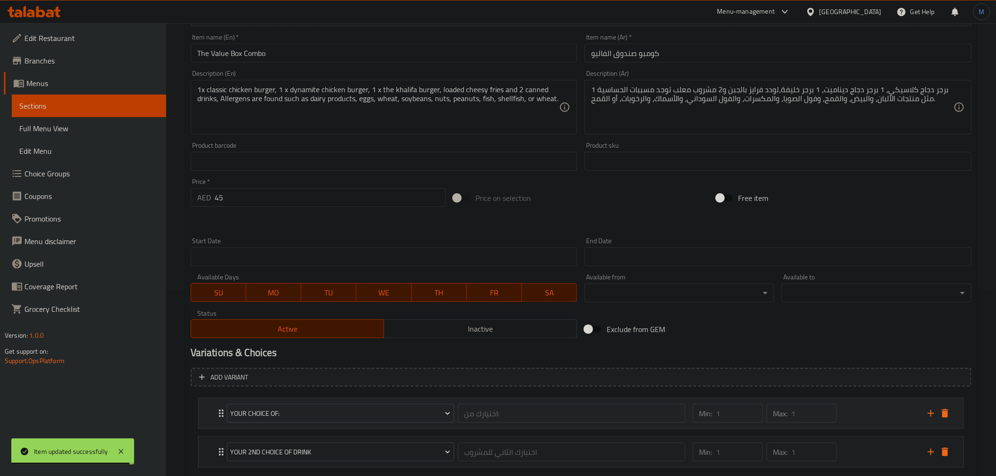
click at [367, 422] on div "your choice of:" at bounding box center [340, 414] width 231 height 23
click at [369, 418] on span "your choice of:" at bounding box center [340, 414] width 220 height 12
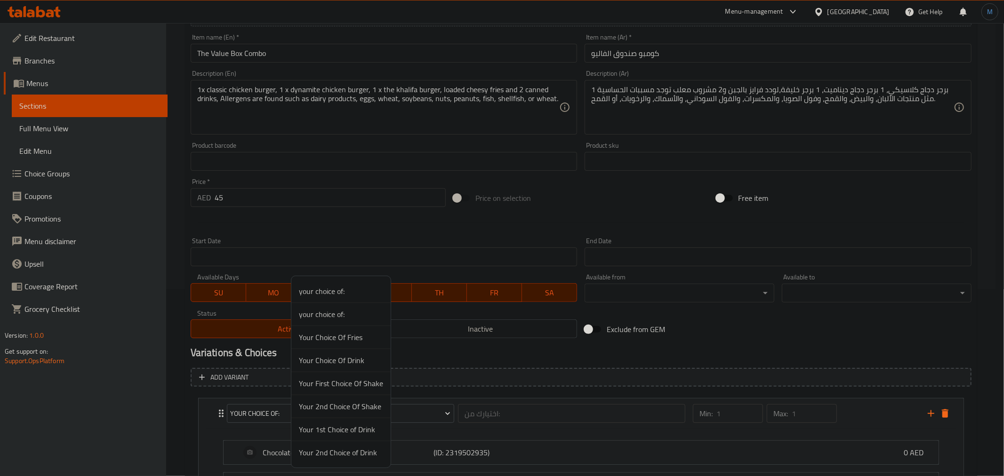
click at [359, 432] on span "Your 1st Choice of Drink" at bounding box center [341, 429] width 84 height 11
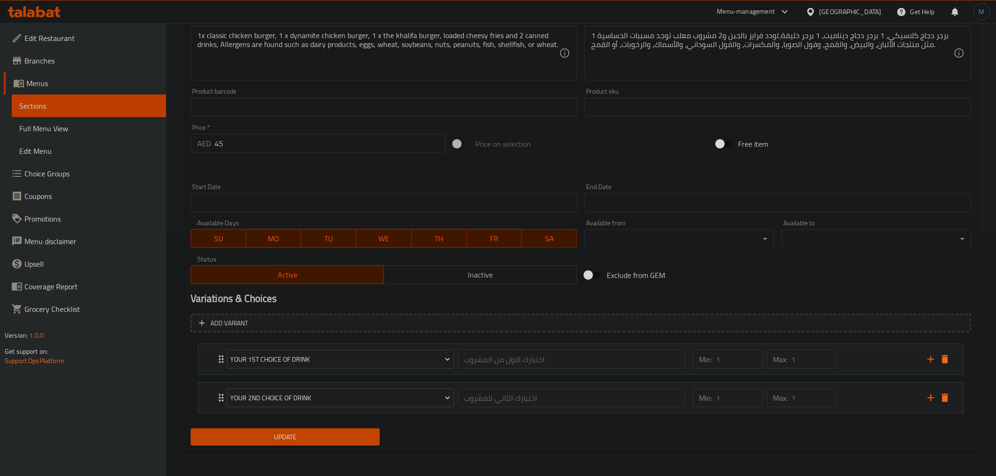
scroll to position [242, 0]
click at [308, 444] on button "Update" at bounding box center [286, 436] width 190 height 17
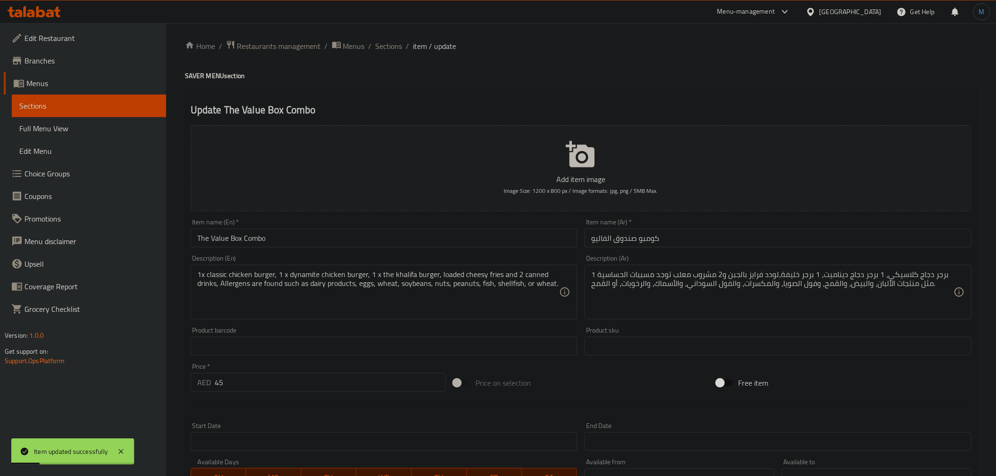
scroll to position [0, 0]
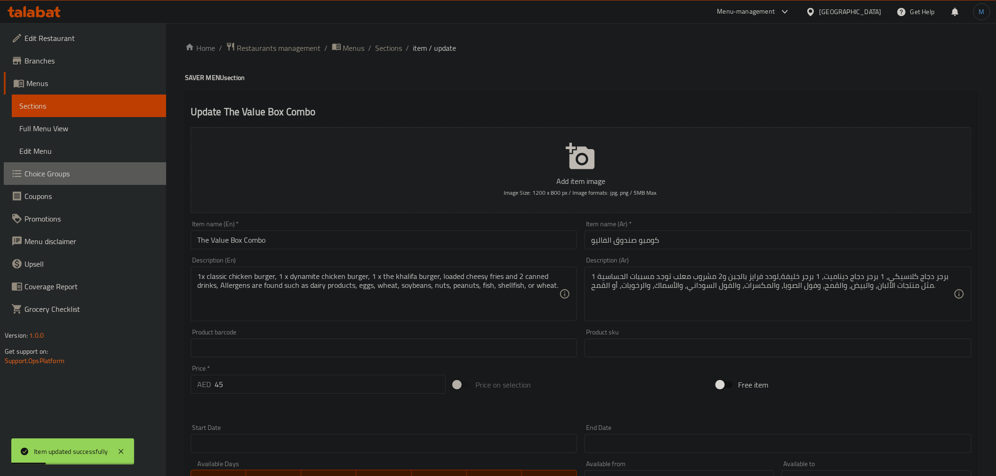
click at [85, 175] on span "Choice Groups" at bounding box center [91, 173] width 134 height 11
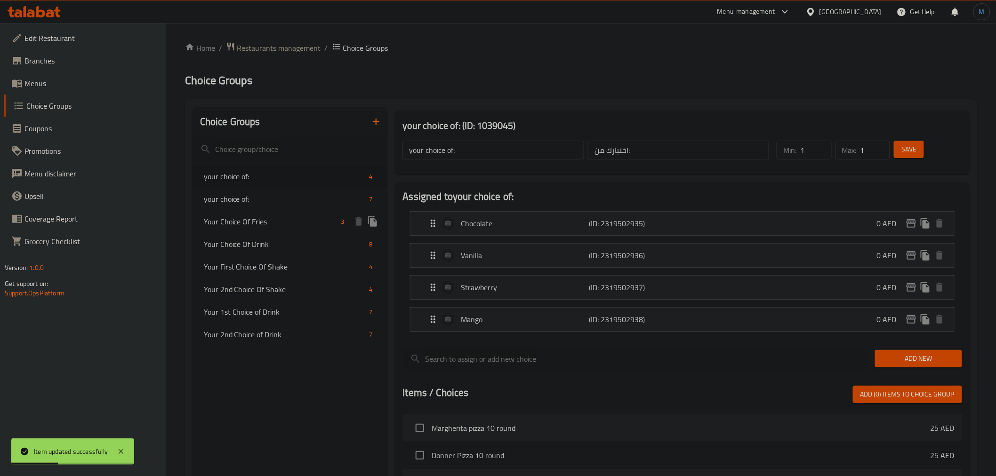
click at [302, 227] on div "Your Choice Of Fries 3" at bounding box center [290, 221] width 195 height 23
type input "Your Choice Of Fries"
type input "ختيارك من البطاطس مقلية"
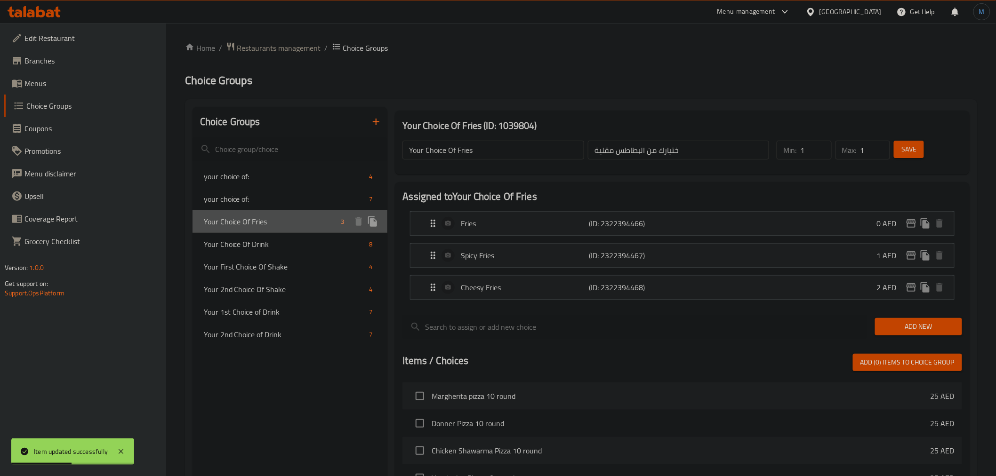
click at [379, 228] on div at bounding box center [366, 222] width 28 height 14
click at [374, 223] on icon "duplicate" at bounding box center [372, 222] width 9 height 10
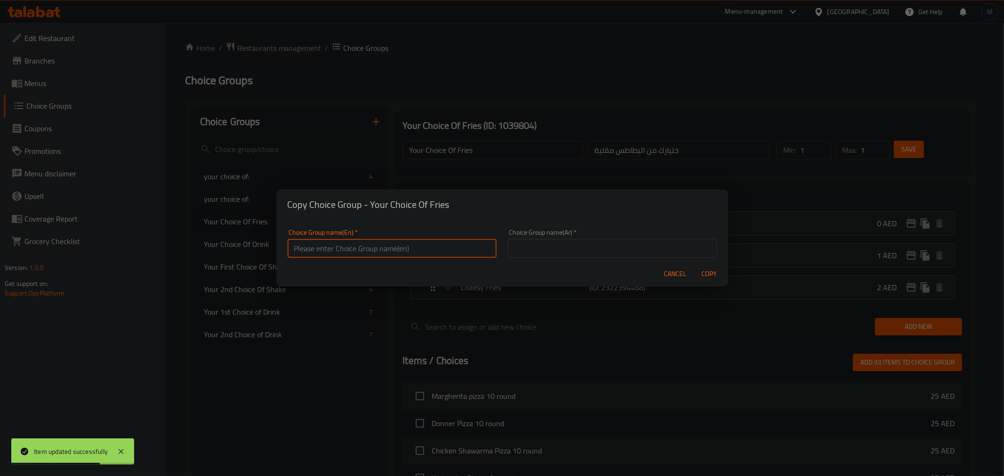
click at [376, 242] on input "text" at bounding box center [392, 248] width 209 height 19
type input "Add On's:"
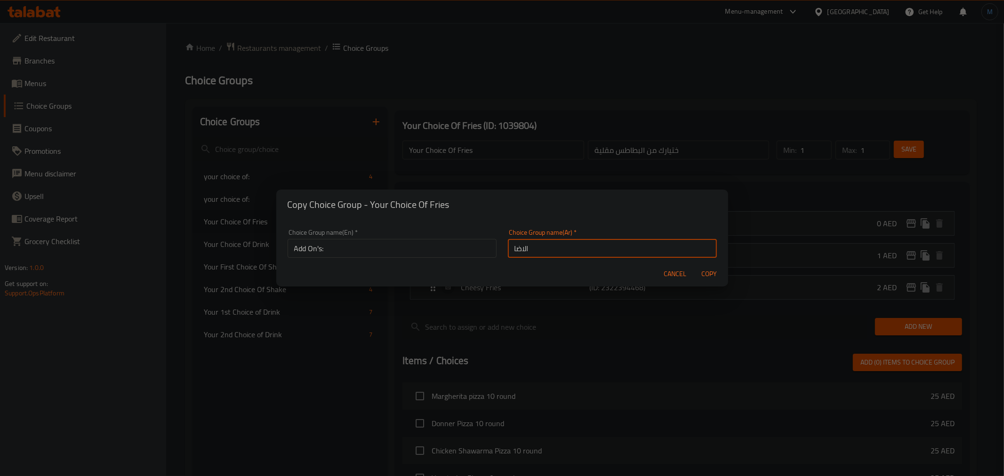
type input "الاضافات:"
click at [694, 266] on button "Copy" at bounding box center [709, 274] width 30 height 17
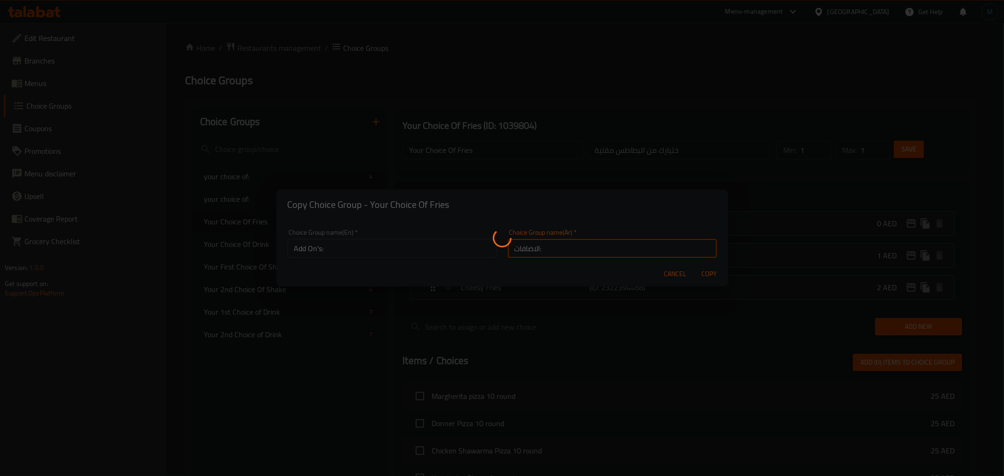
type input "Add On's:"
type input "الاضافات:"
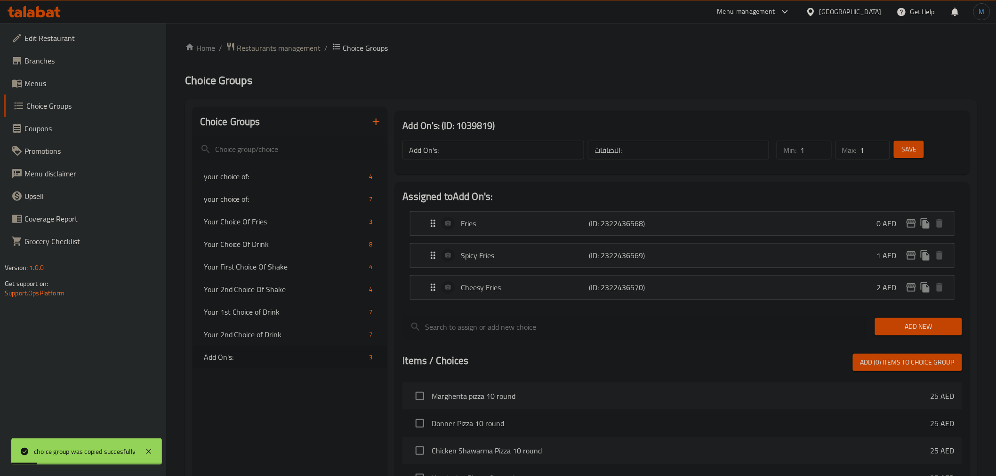
click at [890, 236] on li "Fries (ID: 2322436568) 0 AED Name (En) Fries Name (En) Name (Ar) بطاطس مقلية Na…" at bounding box center [682, 224] width 559 height 32
click at [914, 226] on icon "edit" at bounding box center [911, 223] width 11 height 11
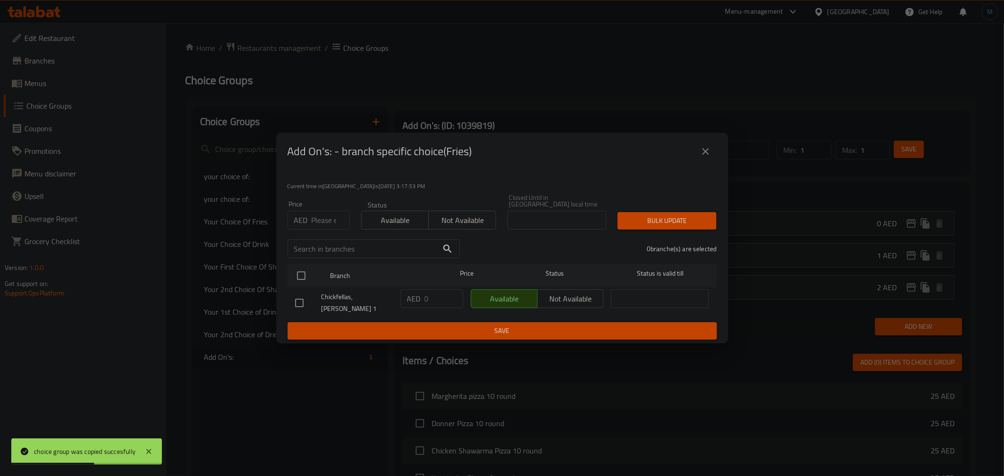
click at [327, 227] on input "number" at bounding box center [331, 220] width 38 height 19
type input "7"
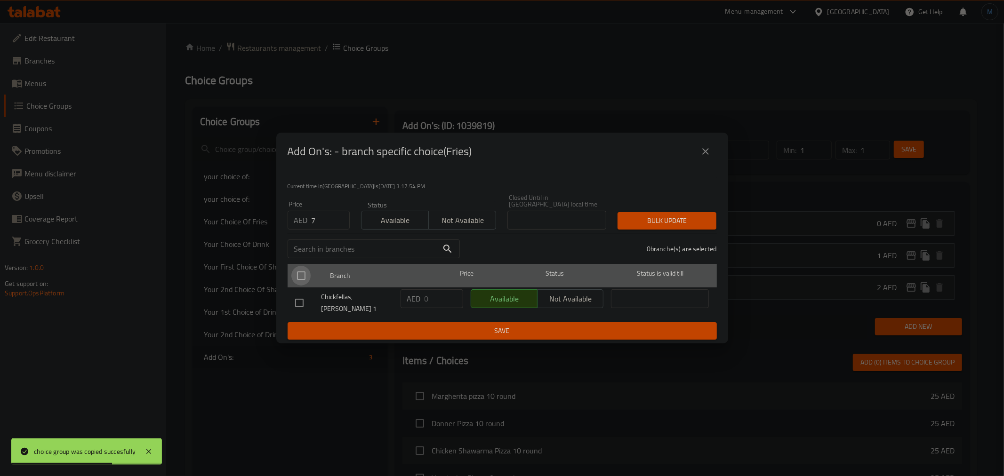
click at [291, 286] on input "checkbox" at bounding box center [301, 276] width 20 height 20
checkbox input "true"
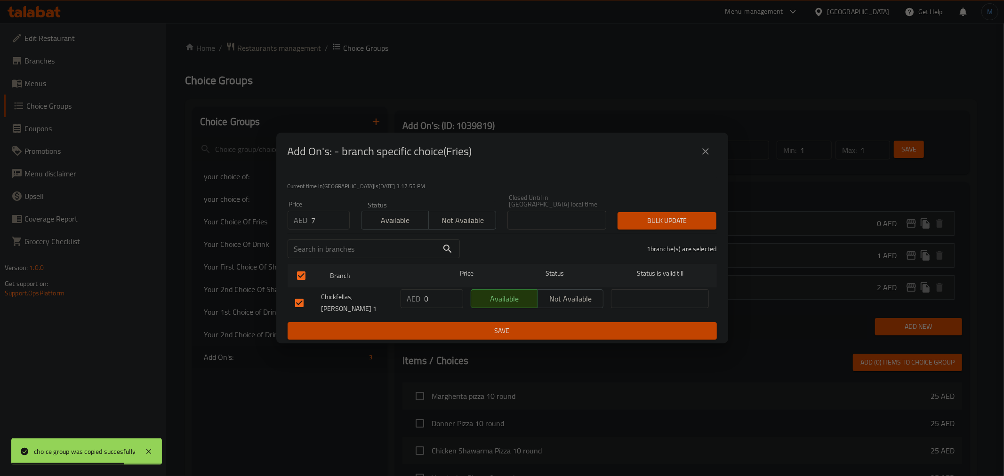
click at [734, 221] on div "Add On's: - branch specific choice(Fries) Current time in [GEOGRAPHIC_DATA] is …" at bounding box center [502, 238] width 1004 height 476
click at [700, 221] on span "Bulk update" at bounding box center [667, 221] width 84 height 12
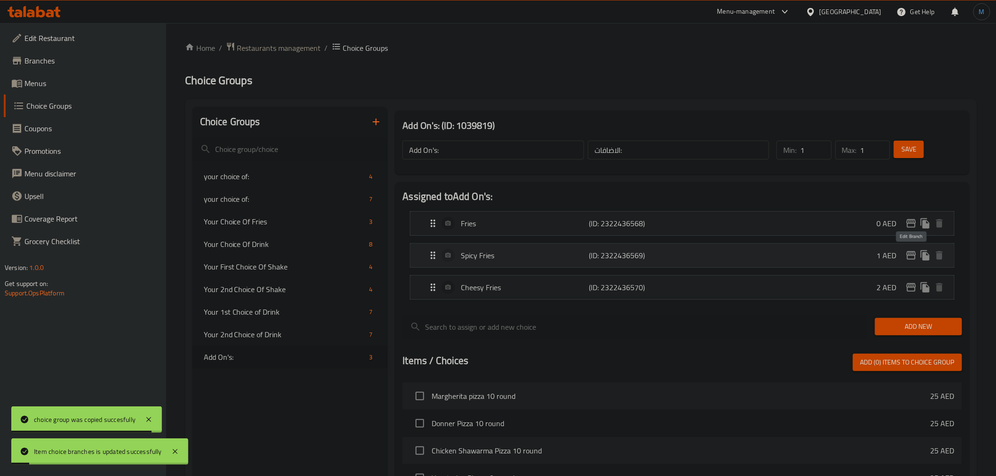
click at [911, 251] on icon "edit" at bounding box center [911, 255] width 11 height 11
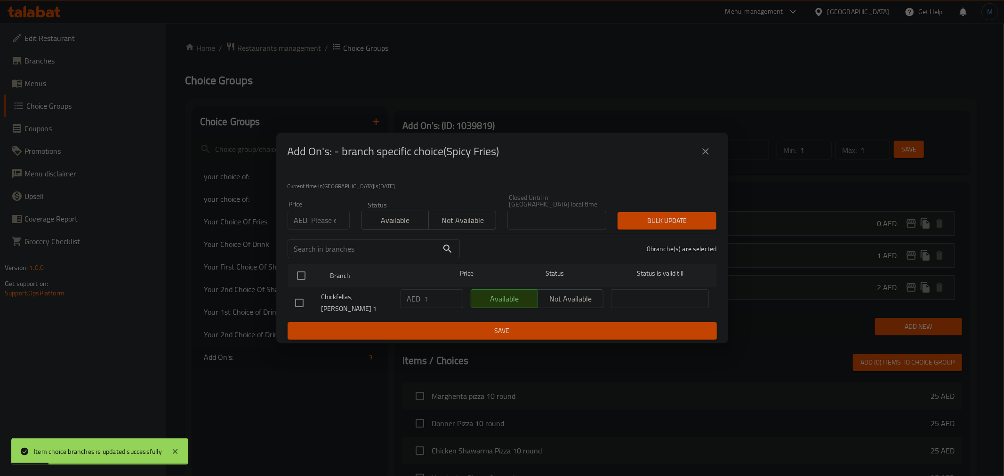
click at [321, 225] on input "number" at bounding box center [331, 220] width 38 height 19
type input "9"
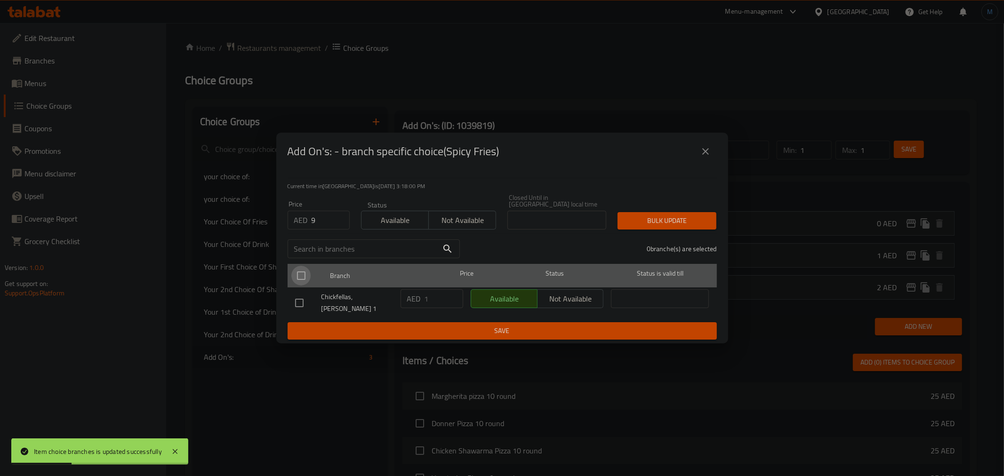
click at [305, 280] on input "checkbox" at bounding box center [301, 276] width 20 height 20
checkbox input "true"
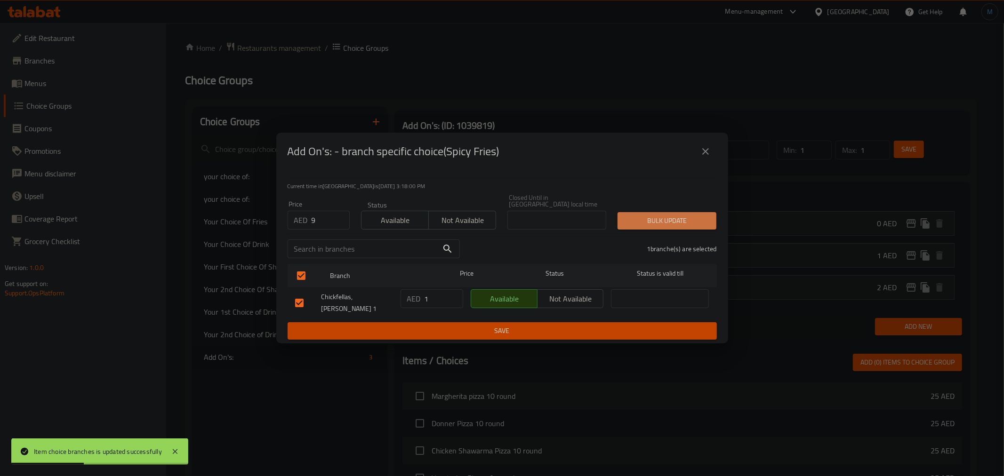
click at [669, 227] on span "Bulk update" at bounding box center [667, 221] width 84 height 12
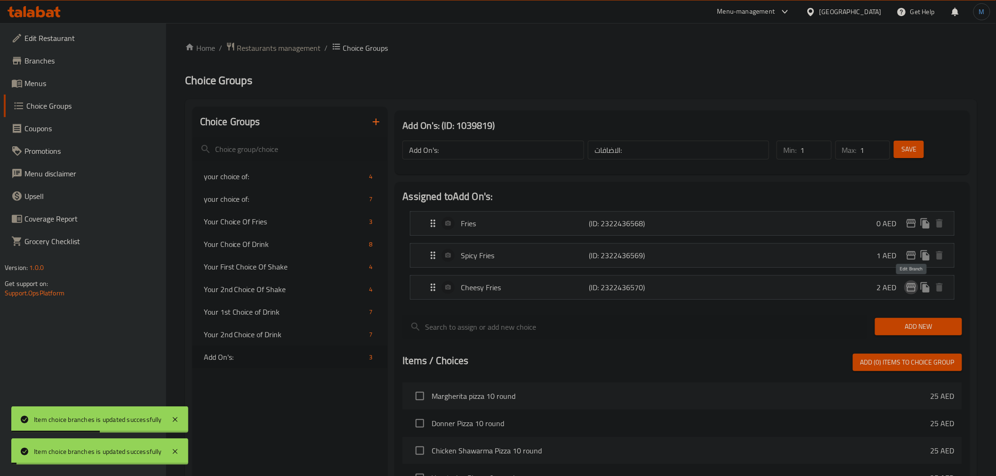
click at [909, 291] on icon "edit" at bounding box center [911, 287] width 9 height 8
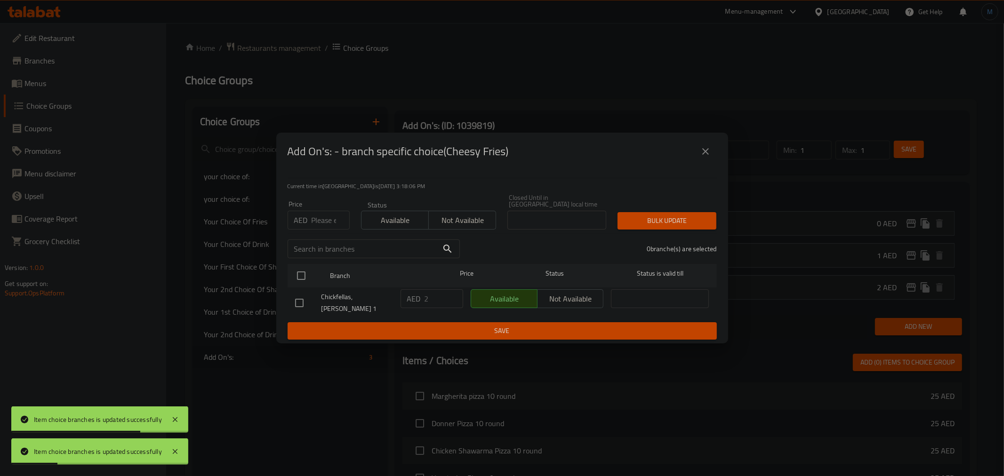
click at [318, 228] on input "number" at bounding box center [331, 220] width 38 height 19
type input "9"
click at [298, 290] on div "Chickfellas, [PERSON_NAME] 1" at bounding box center [343, 303] width 105 height 35
click at [300, 286] on input "checkbox" at bounding box center [301, 276] width 20 height 20
checkbox input "true"
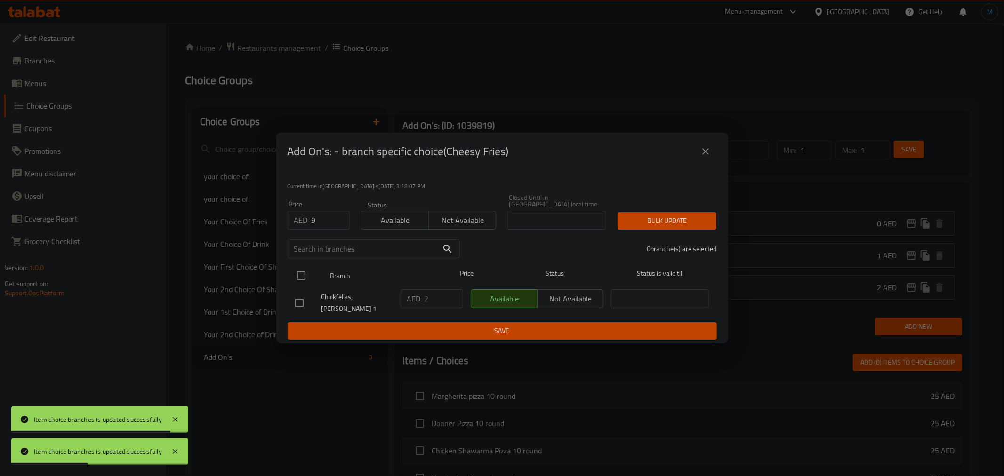
checkbox input "true"
click at [658, 218] on span "Bulk update" at bounding box center [667, 221] width 84 height 12
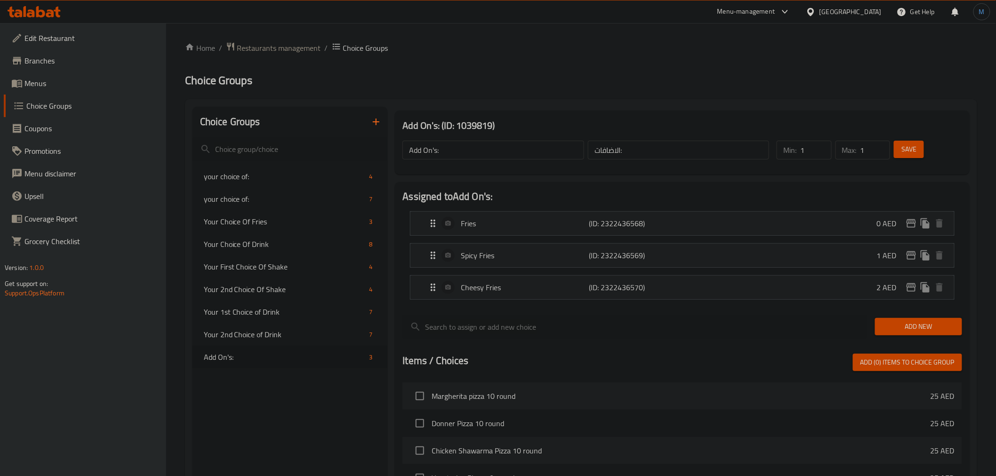
click at [44, 81] on span "Menus" at bounding box center [91, 83] width 134 height 11
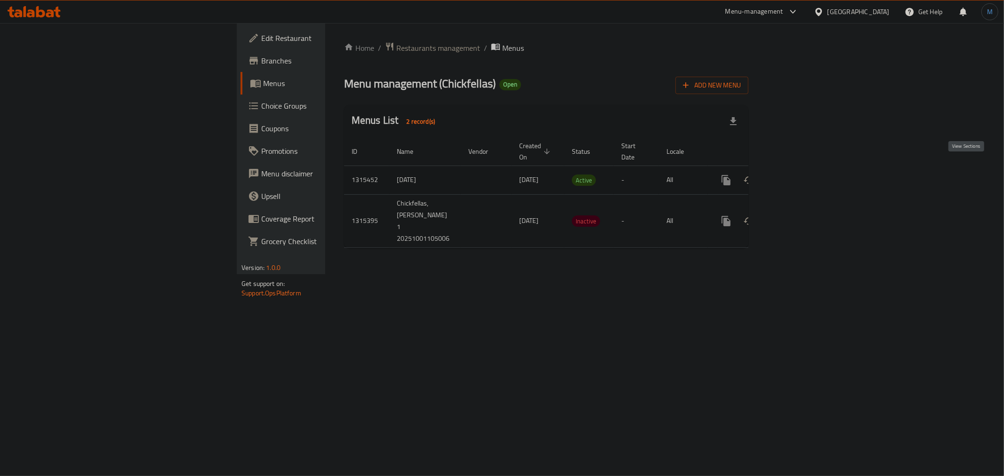
click at [806, 177] on link "enhanced table" at bounding box center [794, 180] width 23 height 23
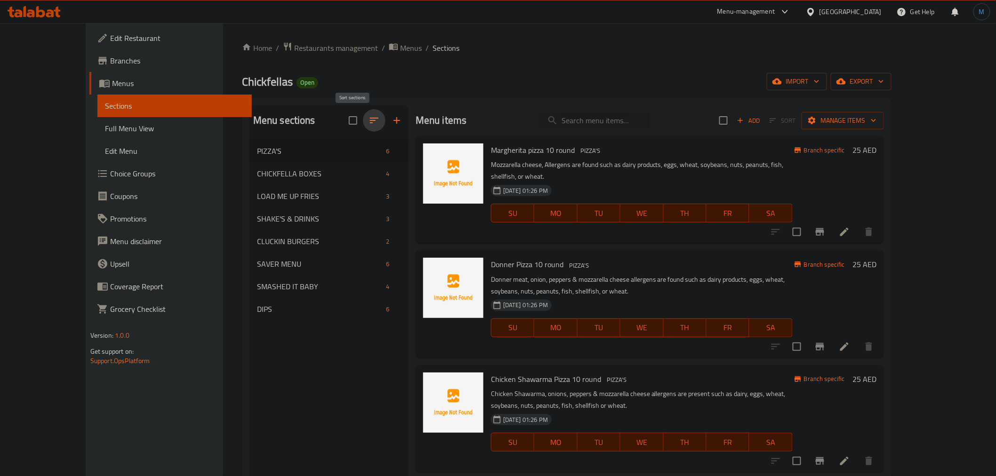
click at [363, 116] on button "button" at bounding box center [374, 120] width 23 height 23
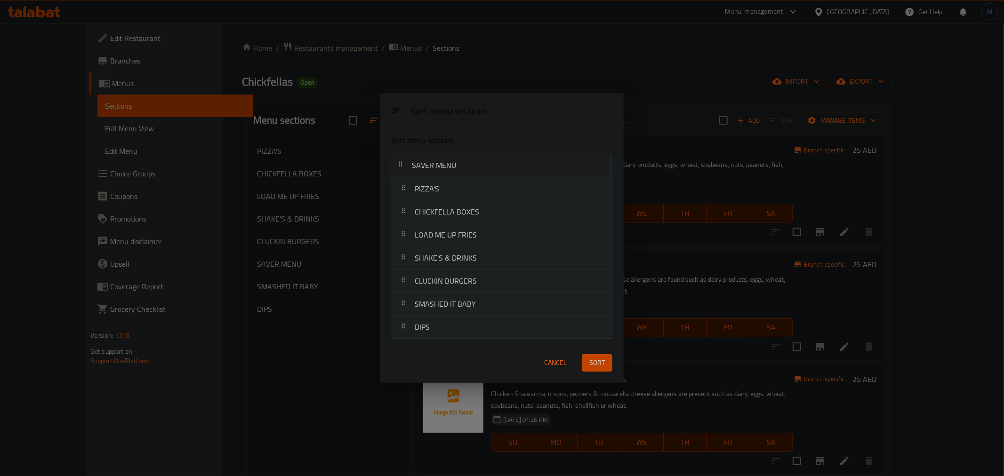
drag, startPoint x: 403, startPoint y: 289, endPoint x: 400, endPoint y: 164, distance: 125.3
click at [400, 164] on nav "PIZZA'S CHICKFELLA BOXES LOAD ME UP FRIES SHAKE'S & DRINKS CLUCKIN BURGERS SAVE…" at bounding box center [502, 247] width 221 height 186
drag, startPoint x: 407, startPoint y: 218, endPoint x: 409, endPoint y: 192, distance: 26.9
click at [409, 192] on nav "SAVER MENU PIZZA'S CHICKFELLA BOXES LOAD ME UP FRIES SHAKE'S & DRINKS CLUCKIN B…" at bounding box center [502, 247] width 221 height 186
drag, startPoint x: 420, startPoint y: 311, endPoint x: 425, endPoint y: 215, distance: 95.7
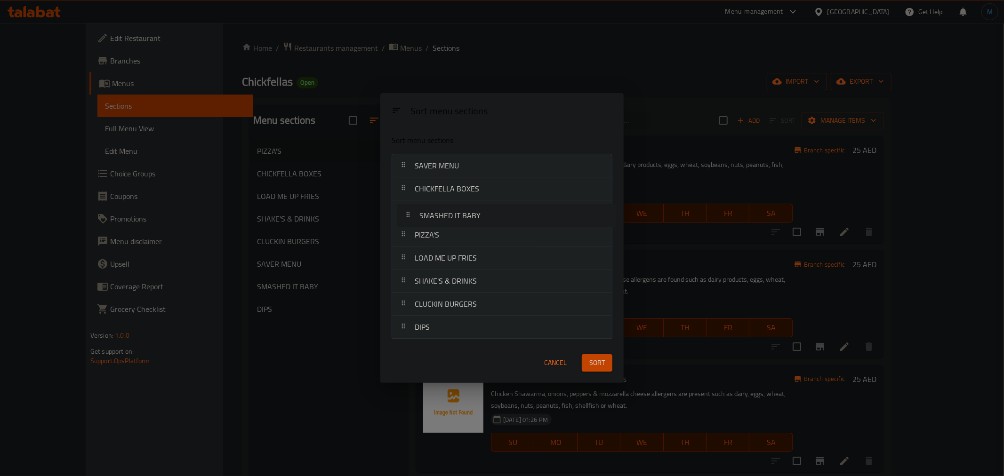
click at [425, 215] on nav "SAVER MENU CHICKFELLA BOXES PIZZA'S LOAD ME UP FRIES SHAKE'S & DRINKS CLUCKIN B…" at bounding box center [502, 247] width 221 height 186
drag, startPoint x: 408, startPoint y: 307, endPoint x: 412, endPoint y: 241, distance: 65.6
click at [412, 241] on nav "SAVER MENU CHICKFELLA BOXES SMASHED IT BABY PIZZA'S LOAD ME UP FRIES SHAKE'S & …" at bounding box center [502, 247] width 221 height 186
drag, startPoint x: 406, startPoint y: 289, endPoint x: 406, endPoint y: 282, distance: 7.5
click at [406, 282] on nav "SAVER MENU CHICKFELLA BOXES SMASHED IT BABY CLUCKIN BURGERS PIZZA'S LOAD ME UP …" at bounding box center [502, 247] width 221 height 186
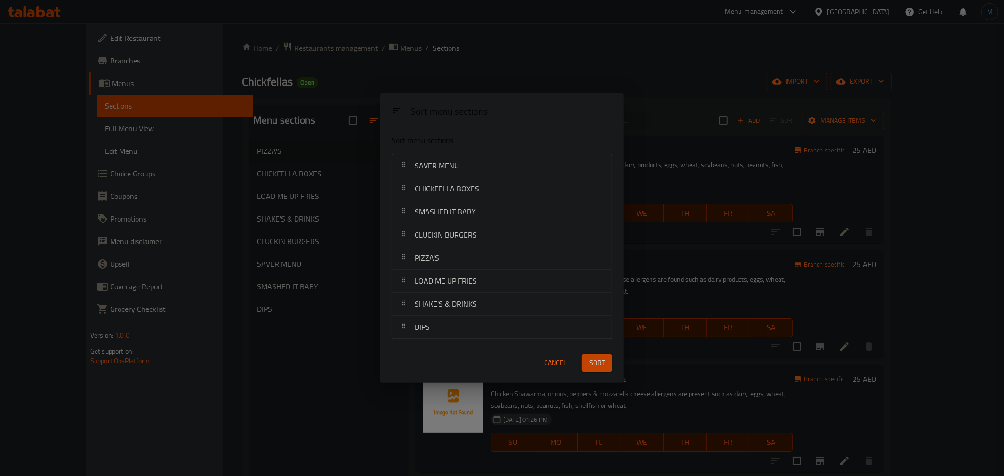
click at [604, 364] on span "Sort" at bounding box center [597, 363] width 16 height 12
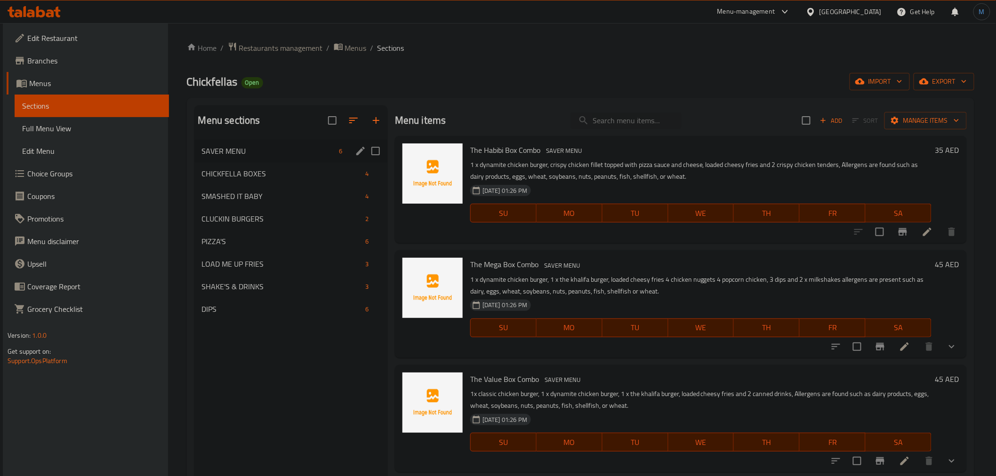
drag, startPoint x: 373, startPoint y: 121, endPoint x: 385, endPoint y: 142, distance: 24.2
click at [385, 142] on div "Menu sections SAVER MENU 6 CHICKFELLA BOXES 4 SMASHED IT BABY [DEMOGRAPHIC_DATA…" at bounding box center [290, 214] width 193 height 219
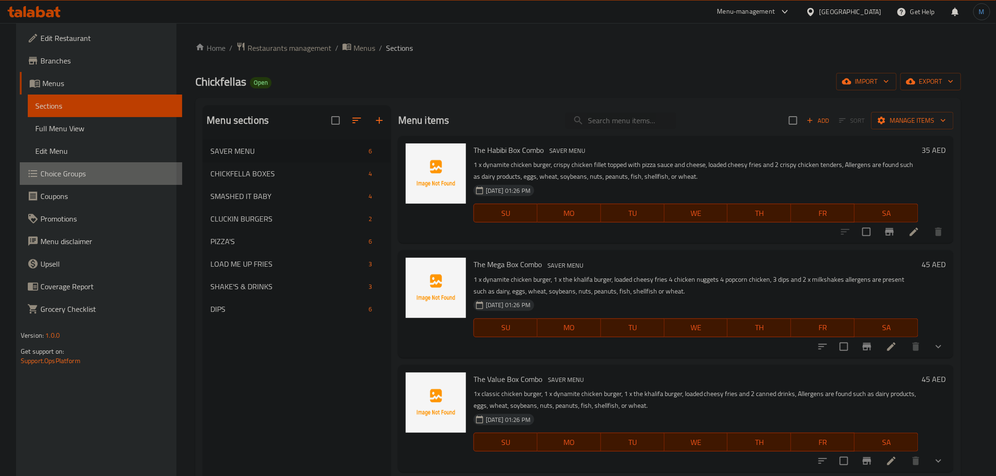
click at [55, 175] on span "Choice Groups" at bounding box center [107, 173] width 134 height 11
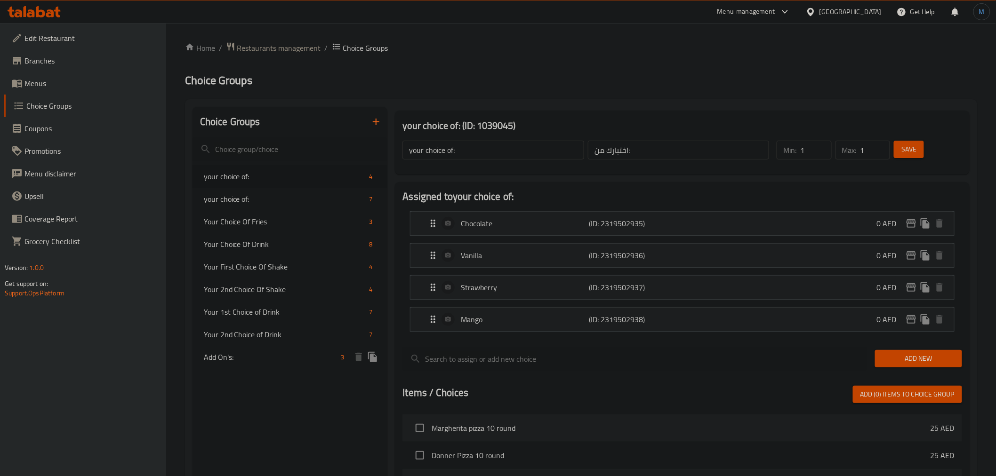
click at [332, 361] on span "Add On's:" at bounding box center [271, 357] width 134 height 11
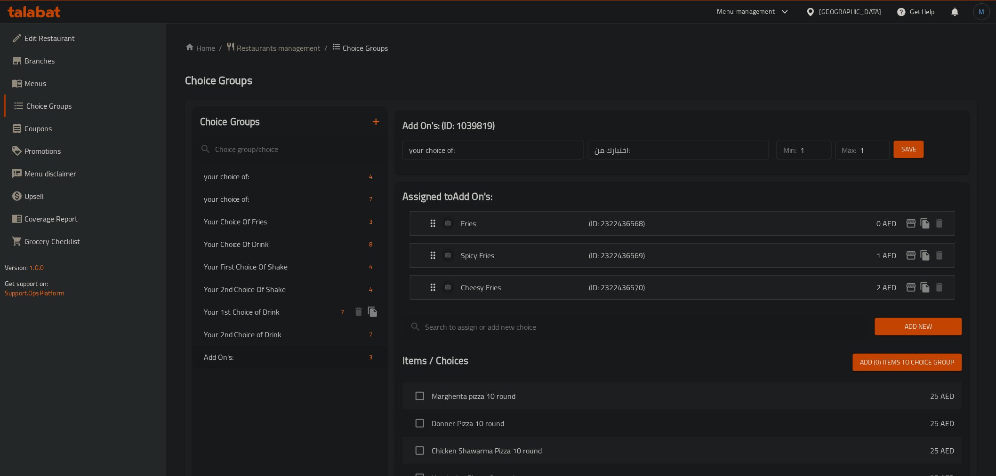
type input "Add On's:"
type input "الاضافات:"
click at [453, 159] on input "Add On's:" at bounding box center [493, 150] width 181 height 19
paste input "Side Options"
type input "Side Options"
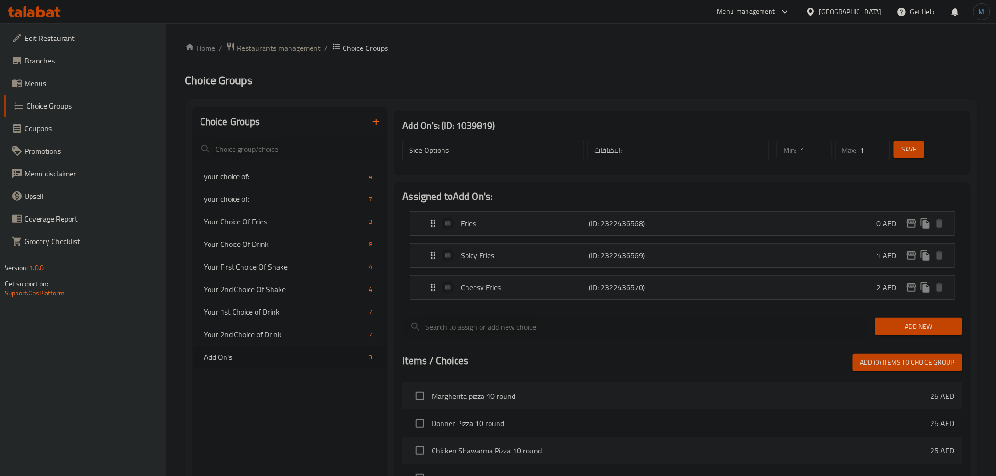
click at [646, 142] on input "الاضافات:" at bounding box center [678, 150] width 181 height 19
paste input "خيارات جانبية"
paste input "text"
type input "خيارات جانبية"
click at [897, 151] on button "Save" at bounding box center [909, 149] width 30 height 17
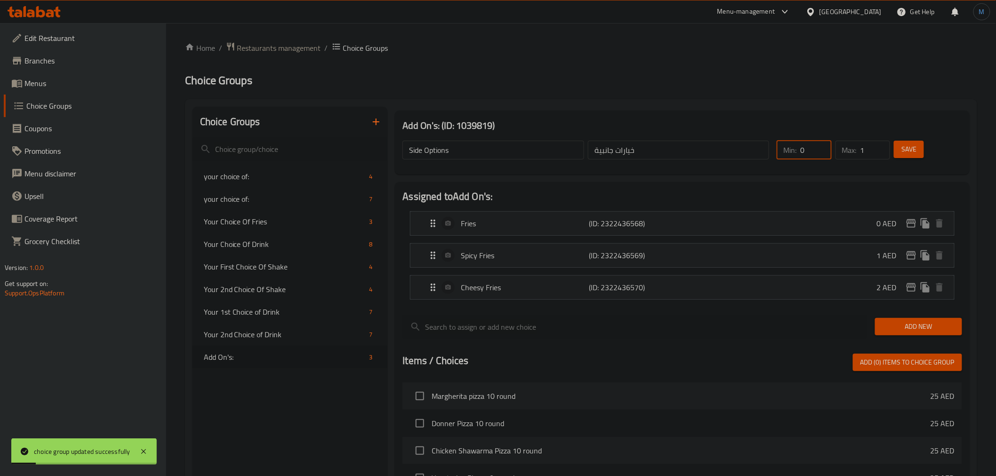
type input "0"
click at [823, 153] on input "0" at bounding box center [815, 150] width 31 height 19
type input "0"
click at [881, 153] on input "0" at bounding box center [876, 150] width 30 height 19
click at [902, 147] on span "Save" at bounding box center [909, 150] width 15 height 12
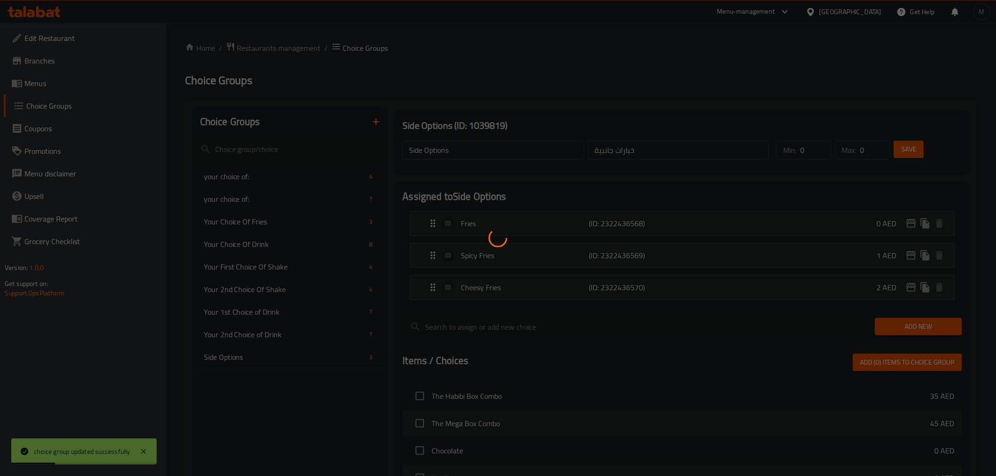
type input "1"
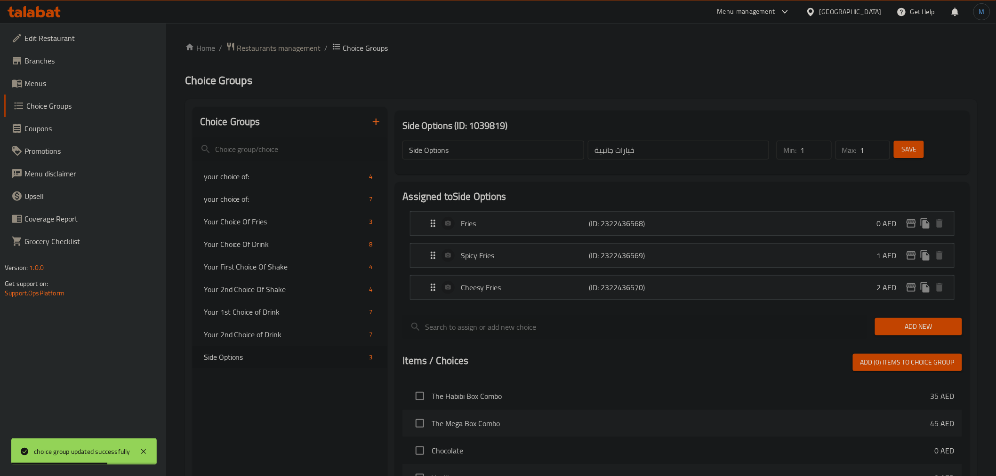
click at [75, 86] on span "Menus" at bounding box center [91, 83] width 134 height 11
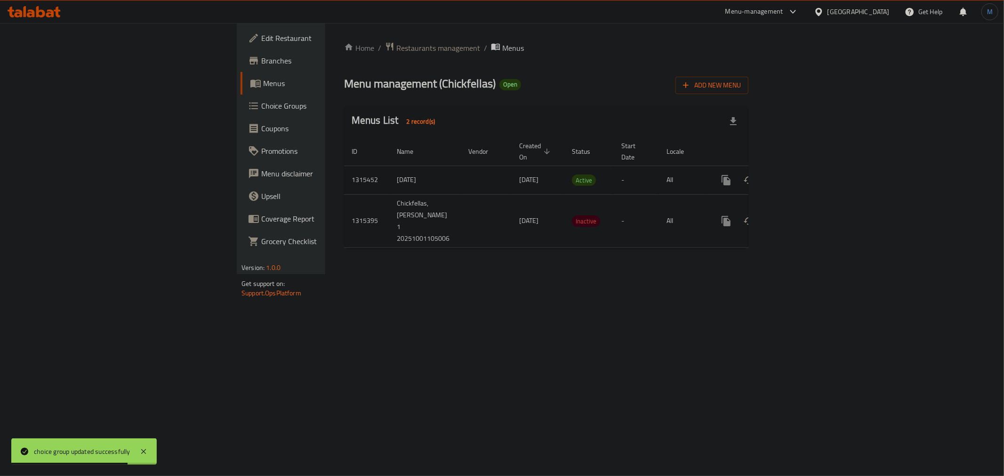
click at [800, 175] on icon "enhanced table" at bounding box center [794, 180] width 11 height 11
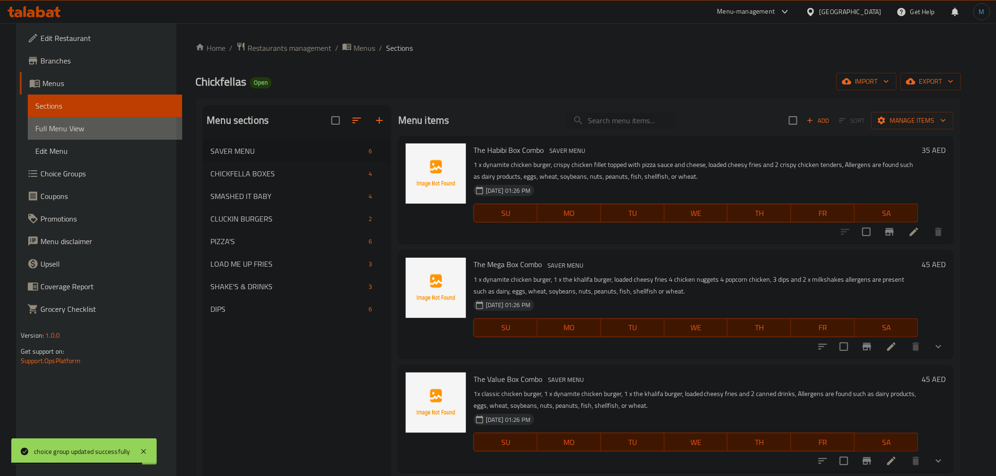
click at [129, 129] on span "Full Menu View" at bounding box center [104, 128] width 139 height 11
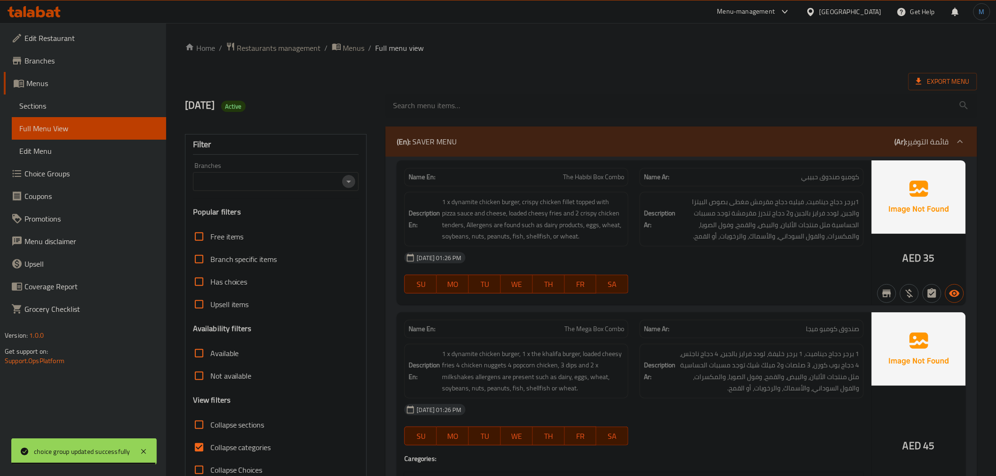
click at [346, 177] on icon "Open" at bounding box center [348, 181] width 11 height 11
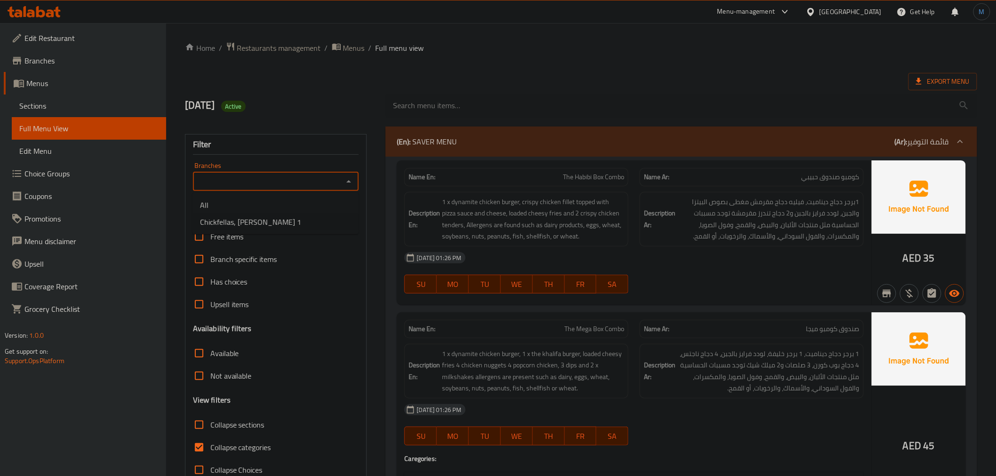
click at [323, 223] on li "Chickfellas, [PERSON_NAME] 1" at bounding box center [276, 222] width 166 height 17
type input "Chickfellas, [PERSON_NAME] 1"
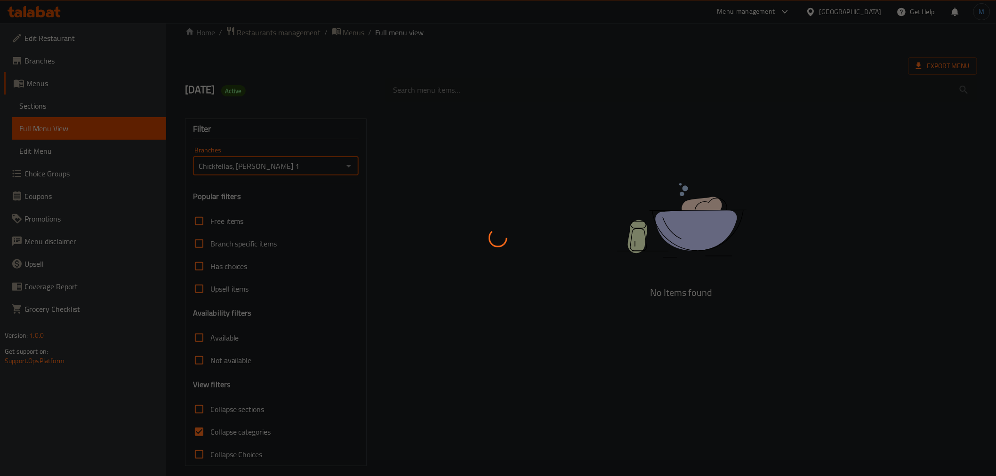
scroll to position [24, 0]
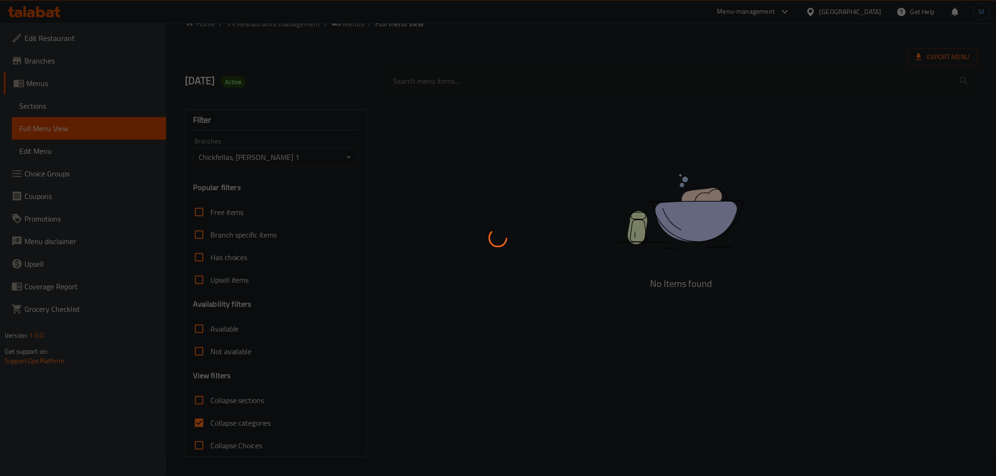
click at [200, 420] on div at bounding box center [498, 238] width 996 height 476
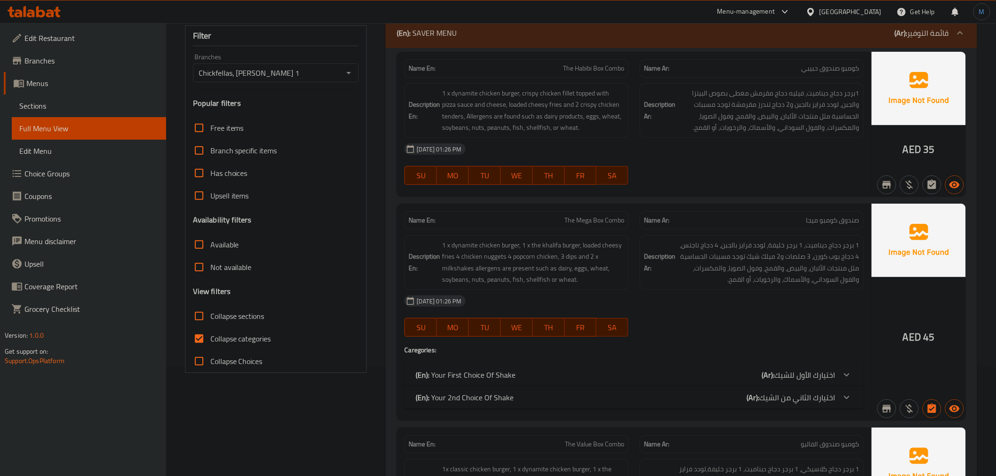
scroll to position [129, 0]
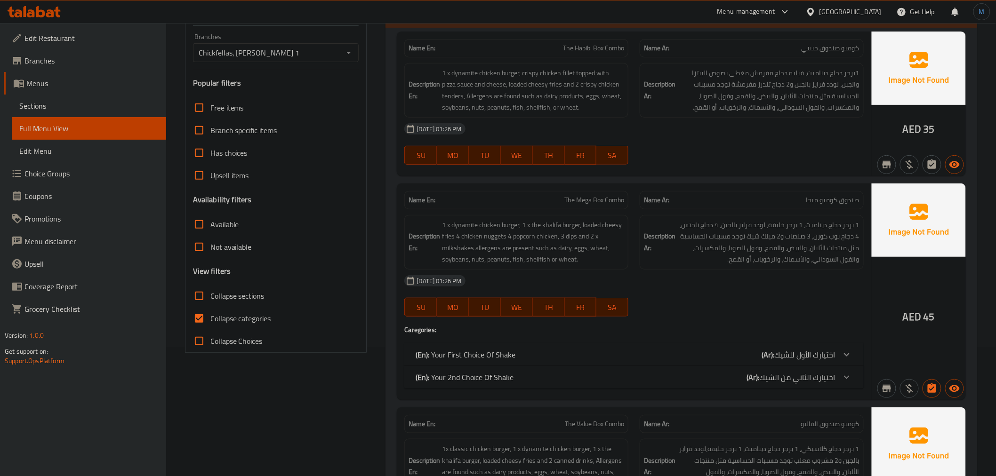
click at [206, 319] on input "Collapse categories" at bounding box center [199, 318] width 23 height 23
checkbox input "false"
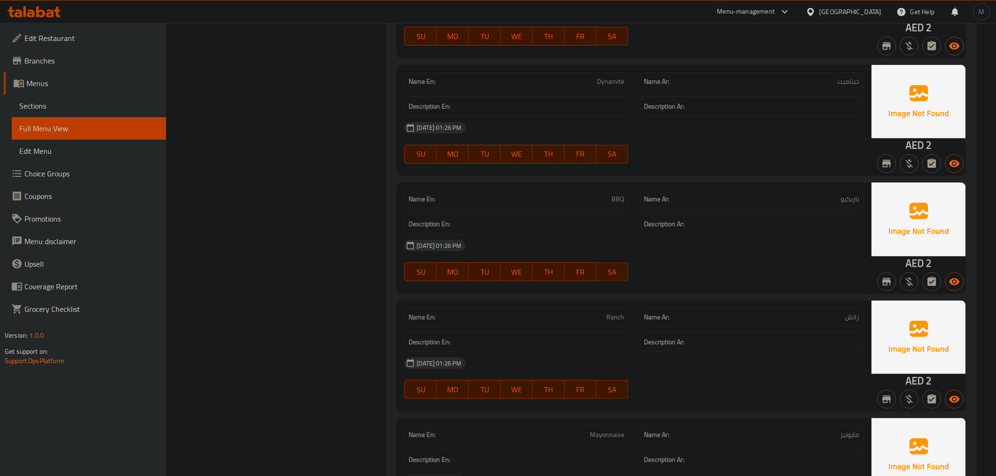
scroll to position [232, 0]
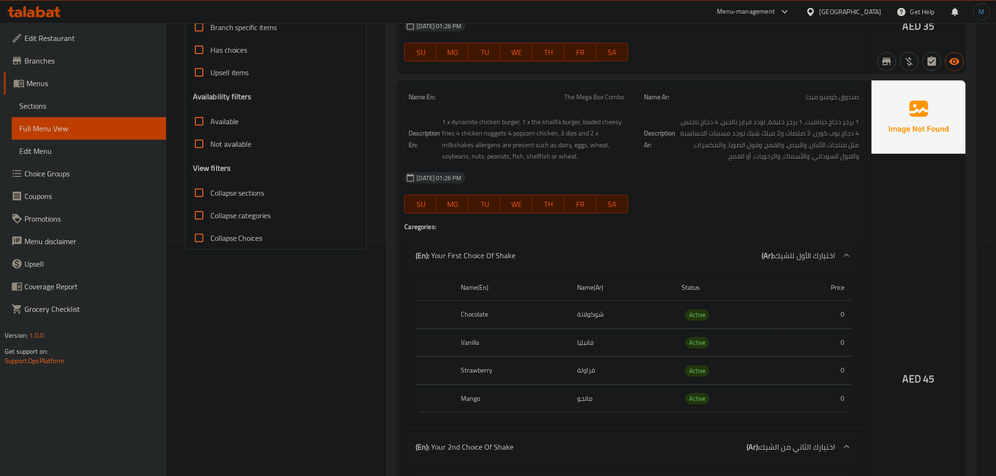
click at [40, 11] on icon at bounding box center [40, 11] width 9 height 11
